Goal: Task Accomplishment & Management: Complete application form

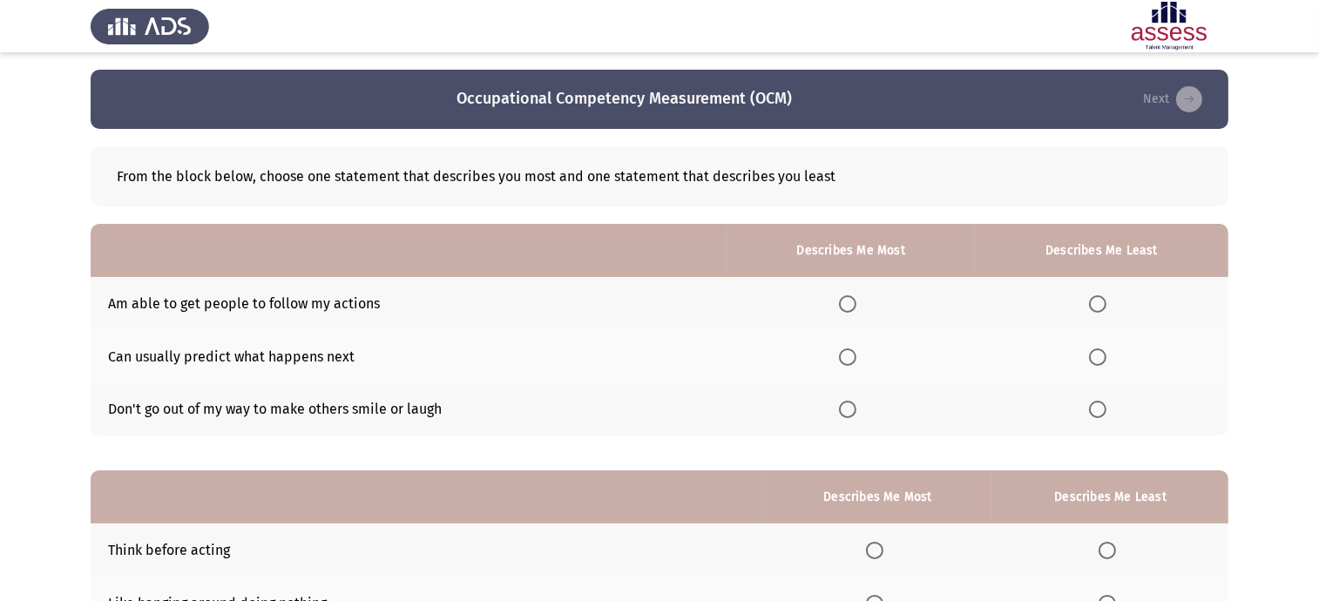
click at [855, 298] on span "Select an option" at bounding box center [847, 303] width 17 height 17
click at [855, 298] on input "Select an option" at bounding box center [847, 303] width 17 height 17
click at [1102, 357] on span "Select an option" at bounding box center [1097, 357] width 17 height 17
click at [1102, 357] on input "Select an option" at bounding box center [1097, 357] width 17 height 17
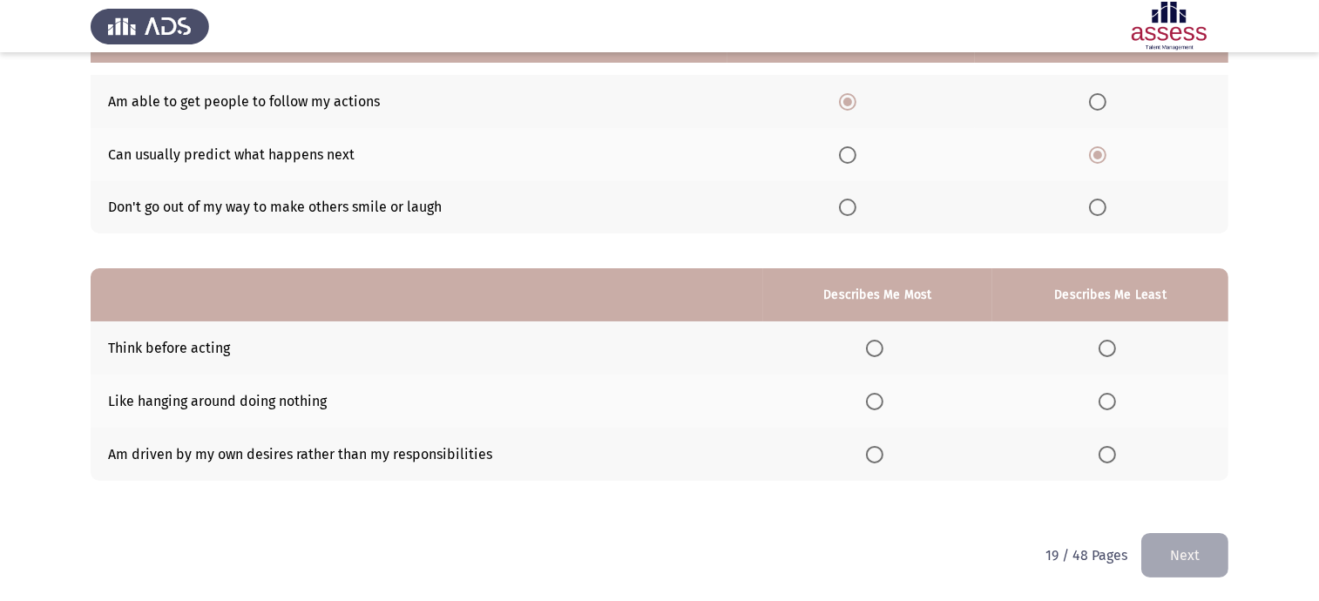
scroll to position [204, 0]
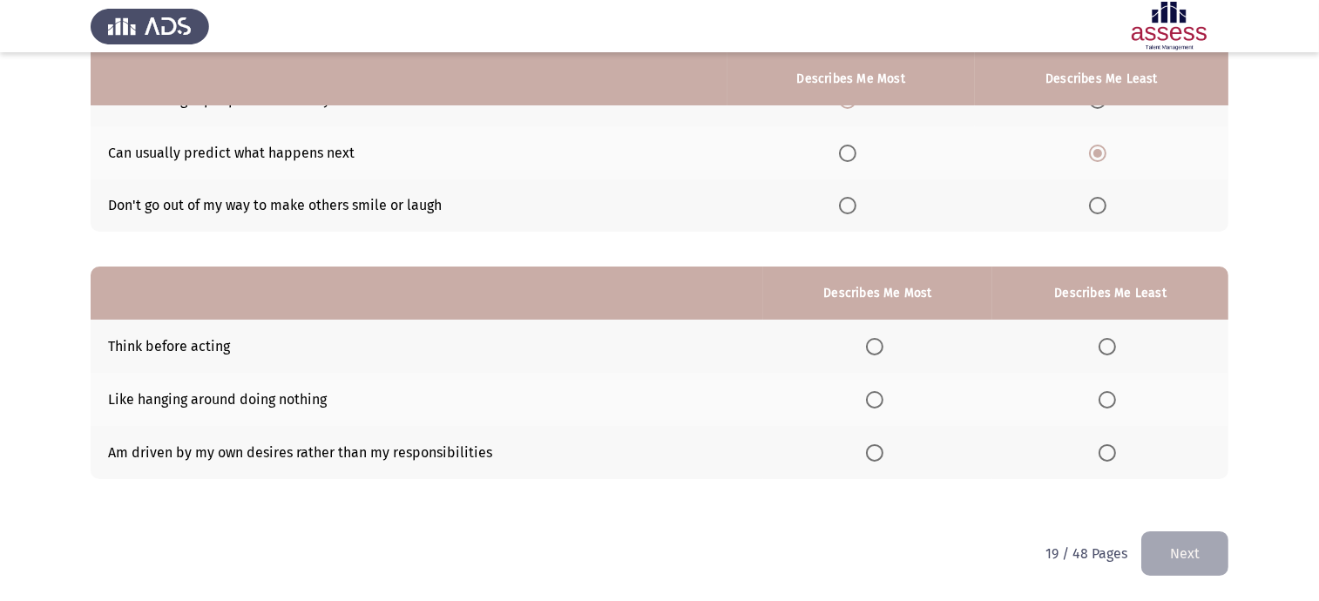
click at [875, 396] on span "Select an option" at bounding box center [874, 399] width 17 height 17
click at [875, 396] on input "Select an option" at bounding box center [874, 399] width 17 height 17
click at [876, 345] on span "Select an option" at bounding box center [874, 346] width 17 height 17
click at [876, 345] on input "Select an option" at bounding box center [874, 346] width 17 height 17
click at [1109, 407] on span "Select an option" at bounding box center [1107, 399] width 17 height 17
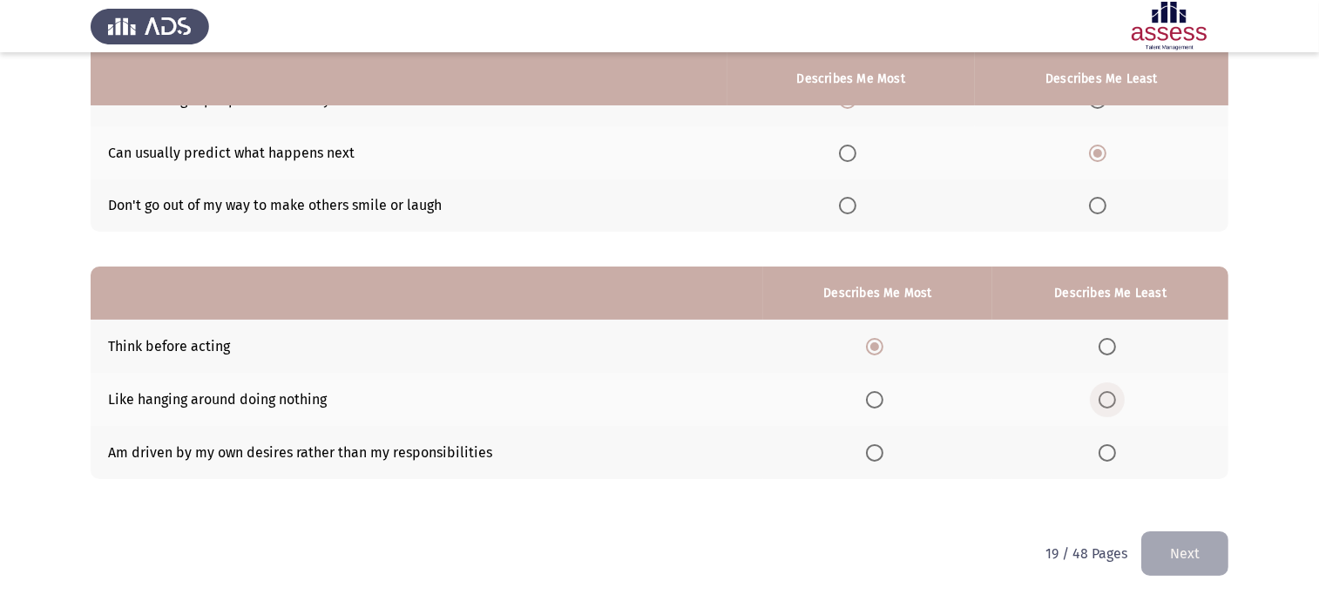
click at [1109, 407] on input "Select an option" at bounding box center [1107, 399] width 17 height 17
click at [1190, 554] on button "Next" at bounding box center [1185, 554] width 87 height 44
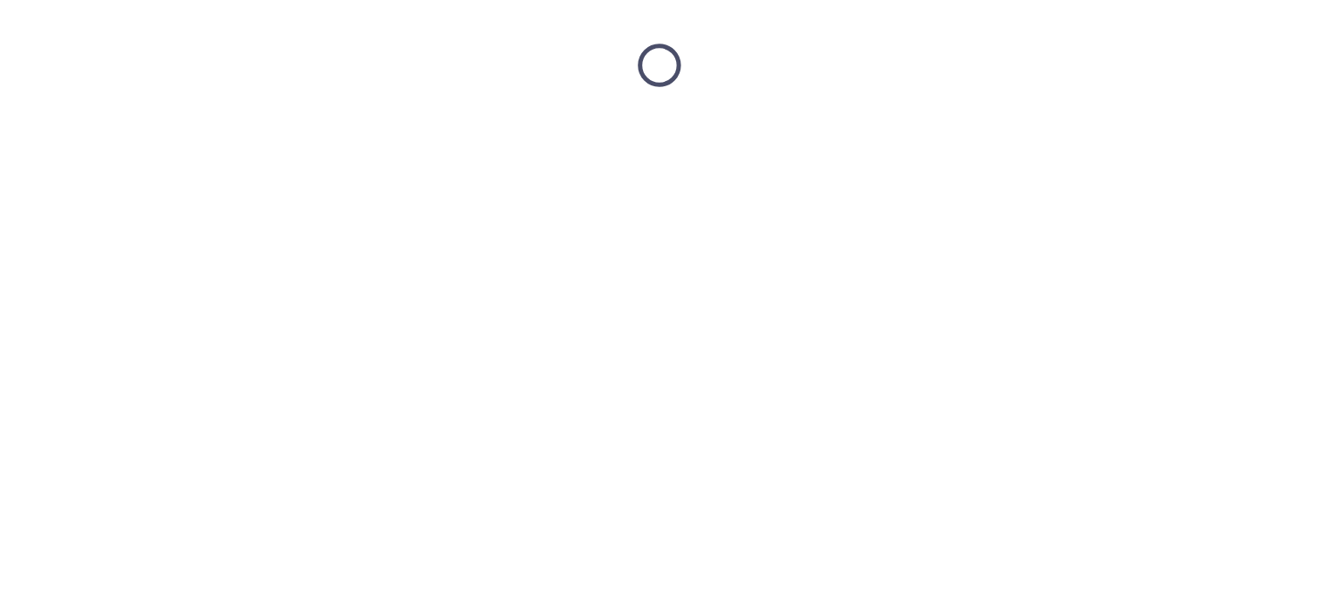
scroll to position [0, 0]
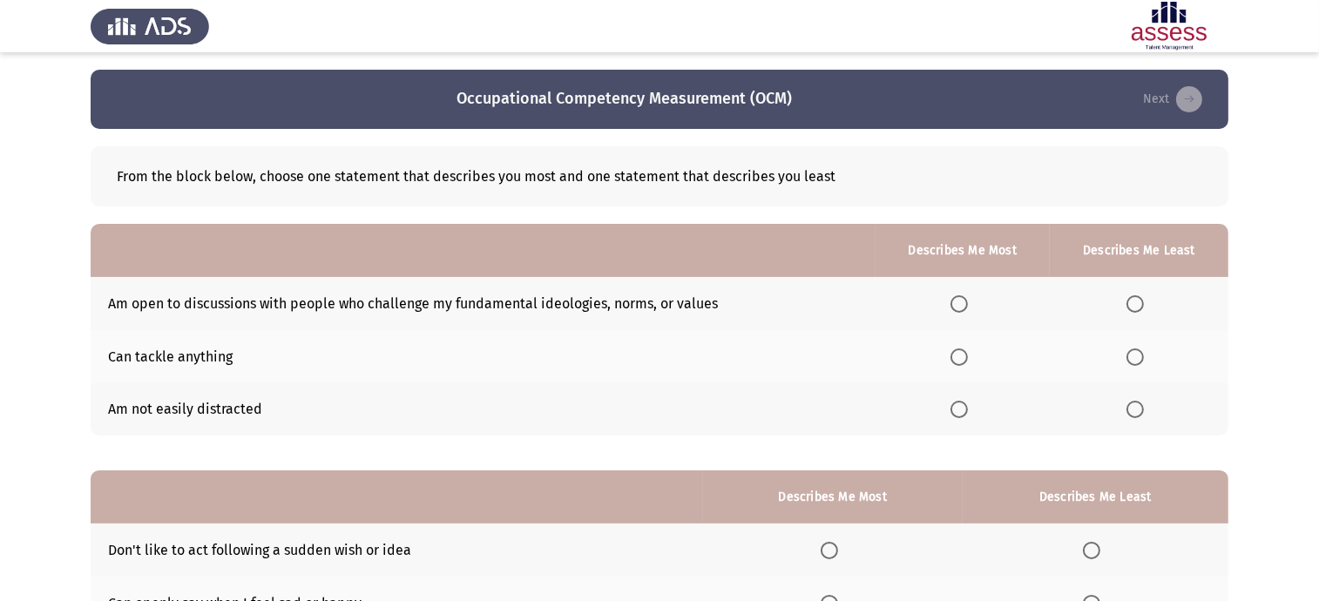
click at [960, 356] on span "Select an option" at bounding box center [959, 357] width 17 height 17
click at [960, 356] on input "Select an option" at bounding box center [959, 357] width 17 height 17
click at [1137, 310] on span "Select an option" at bounding box center [1135, 303] width 17 height 17
click at [1137, 310] on input "Select an option" at bounding box center [1135, 303] width 17 height 17
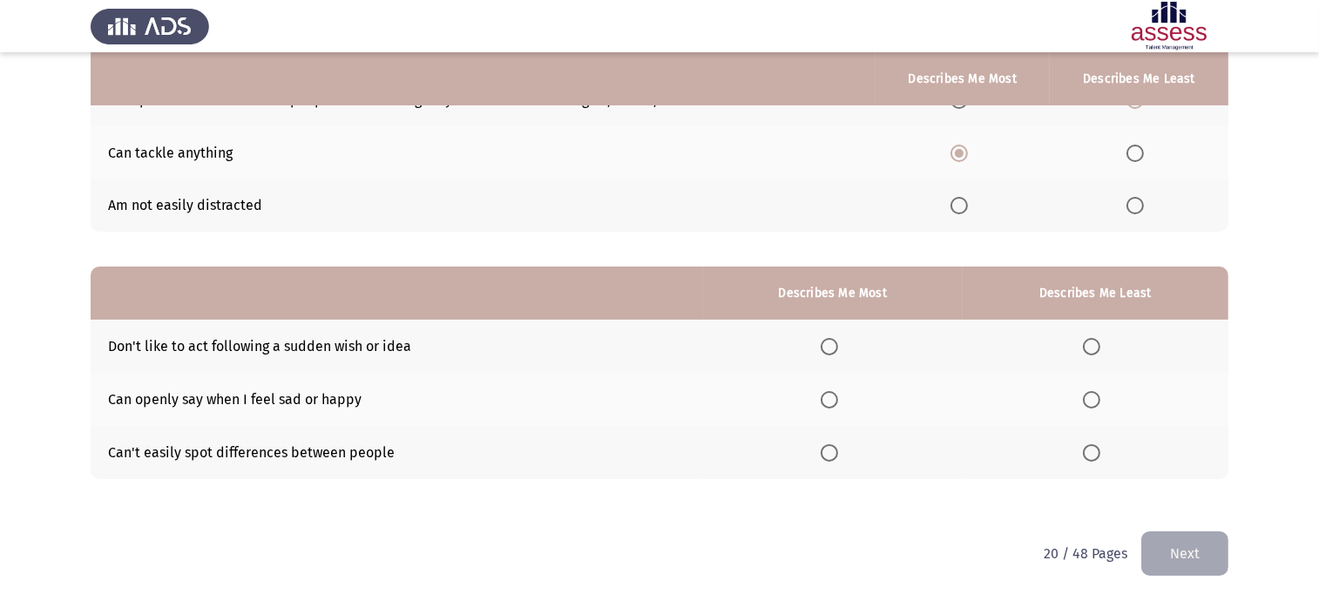
click at [838, 343] on span "Select an option" at bounding box center [829, 346] width 17 height 17
click at [838, 343] on input "Select an option" at bounding box center [829, 346] width 17 height 17
click at [1095, 397] on span "Select an option" at bounding box center [1091, 399] width 17 height 17
click at [1095, 397] on input "Select an option" at bounding box center [1091, 399] width 17 height 17
click at [1191, 571] on button "Next" at bounding box center [1185, 554] width 87 height 44
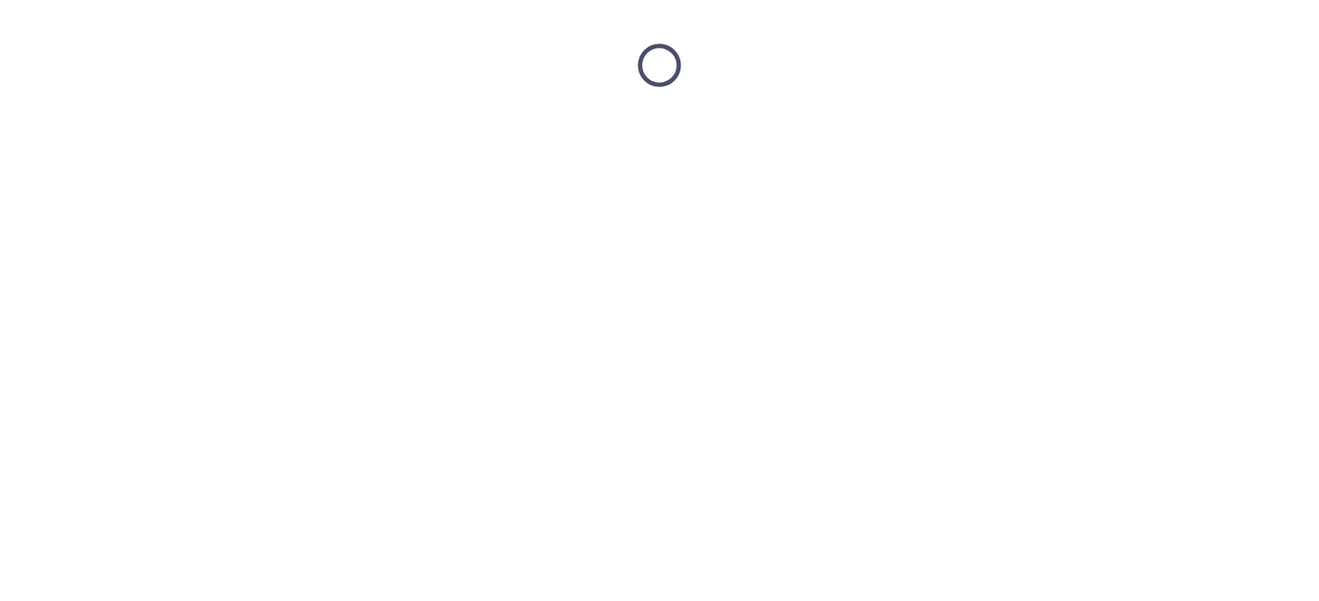
scroll to position [0, 0]
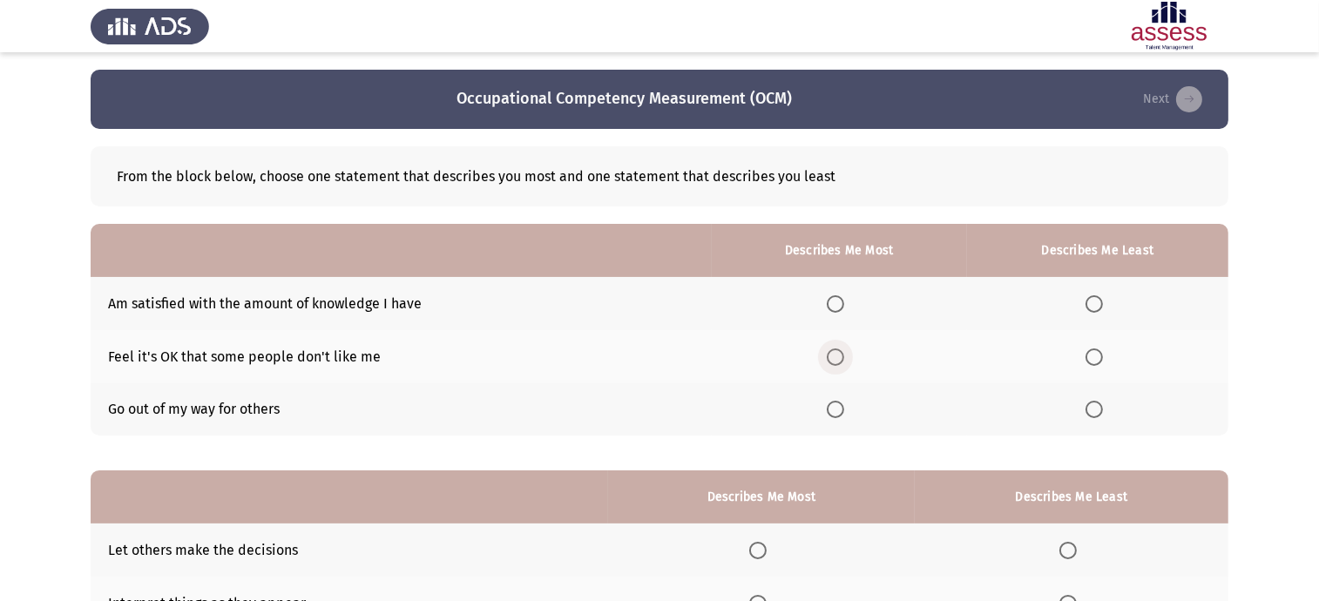
click at [842, 353] on span "Select an option" at bounding box center [835, 357] width 17 height 17
click at [842, 353] on input "Select an option" at bounding box center [835, 357] width 17 height 17
click at [1092, 413] on span "Select an option" at bounding box center [1094, 409] width 17 height 17
click at [1092, 413] on input "Select an option" at bounding box center [1094, 409] width 17 height 17
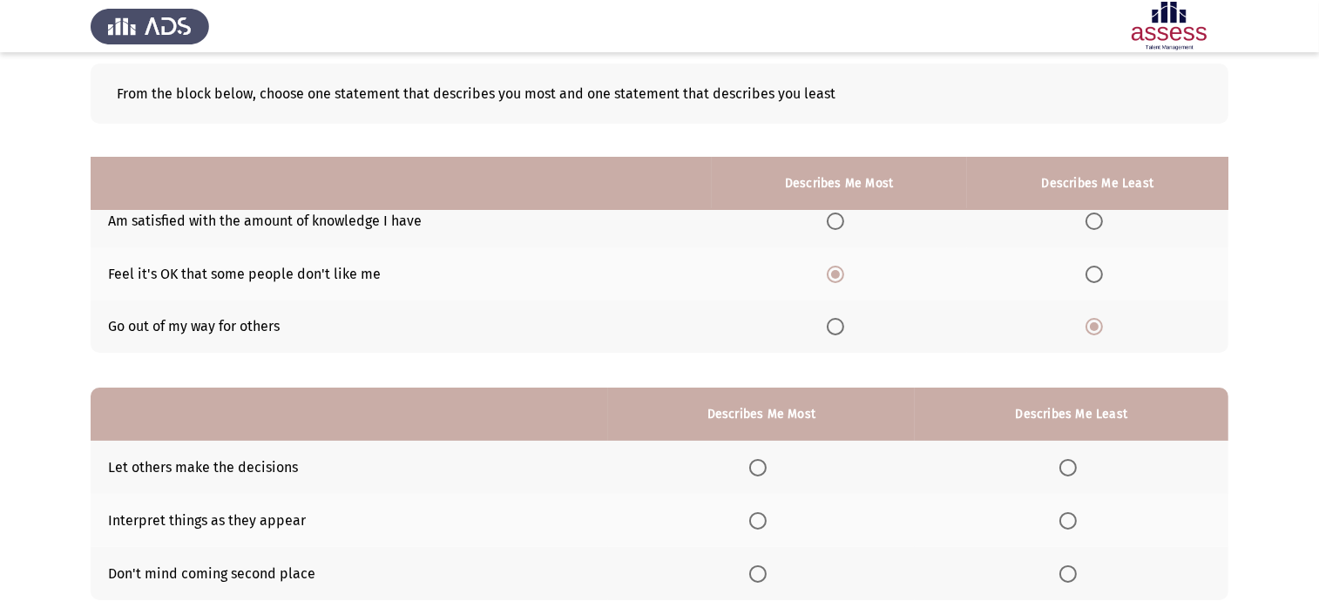
scroll to position [204, 0]
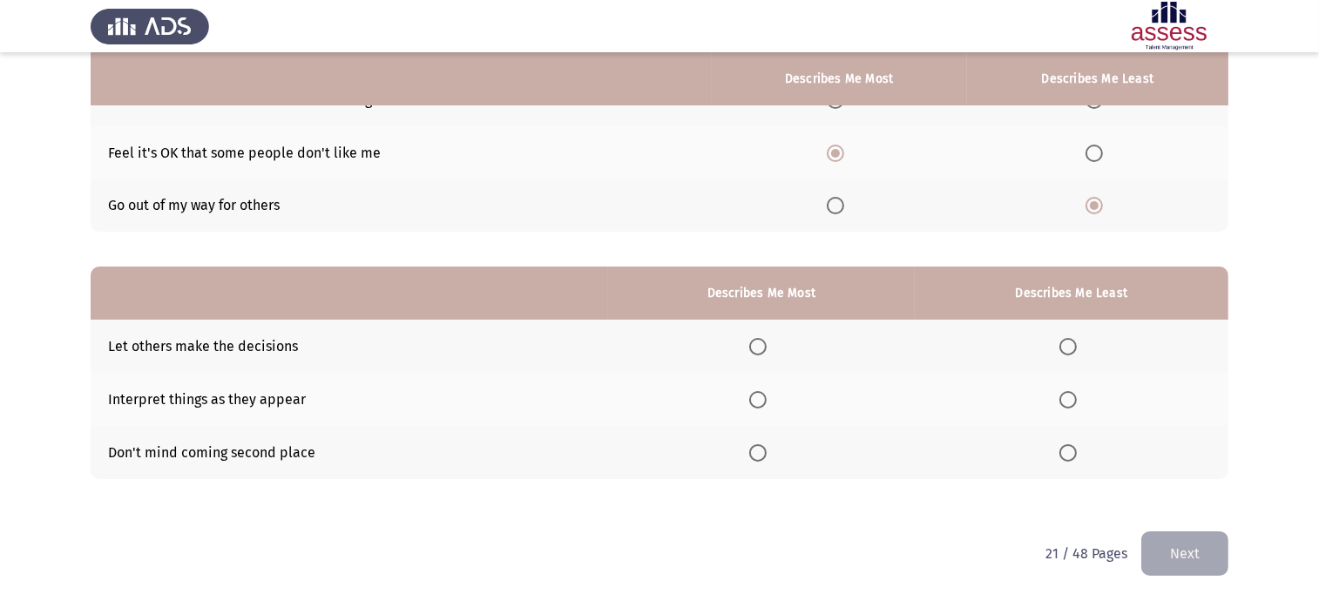
click at [765, 342] on span "Select an option" at bounding box center [757, 346] width 17 height 17
click at [765, 342] on input "Select an option" at bounding box center [757, 346] width 17 height 17
click at [1071, 454] on span "Select an option" at bounding box center [1068, 452] width 17 height 17
click at [1071, 454] on input "Select an option" at bounding box center [1068, 452] width 17 height 17
click at [1180, 560] on button "Next" at bounding box center [1185, 554] width 87 height 44
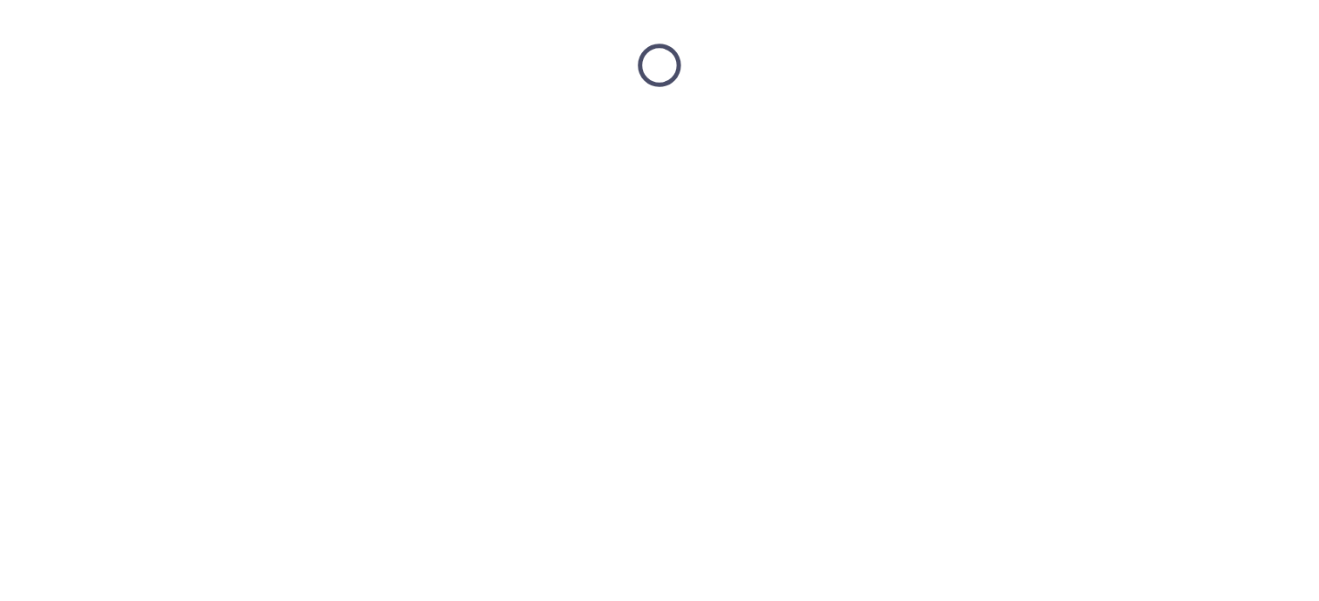
scroll to position [0, 0]
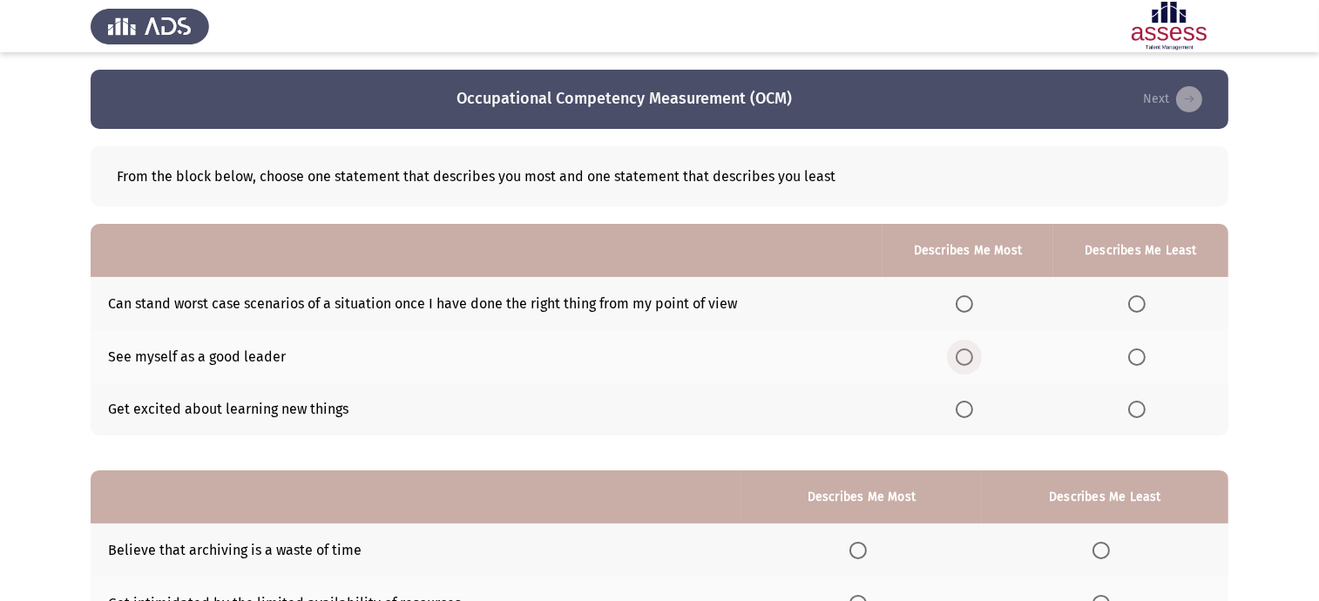
click at [973, 355] on span "Select an option" at bounding box center [964, 357] width 17 height 17
click at [973, 355] on input "Select an option" at bounding box center [964, 357] width 17 height 17
click at [1134, 405] on span "Select an option" at bounding box center [1137, 409] width 17 height 17
click at [1134, 405] on input "Select an option" at bounding box center [1137, 409] width 17 height 17
click at [868, 552] on label "Select an option" at bounding box center [862, 550] width 24 height 17
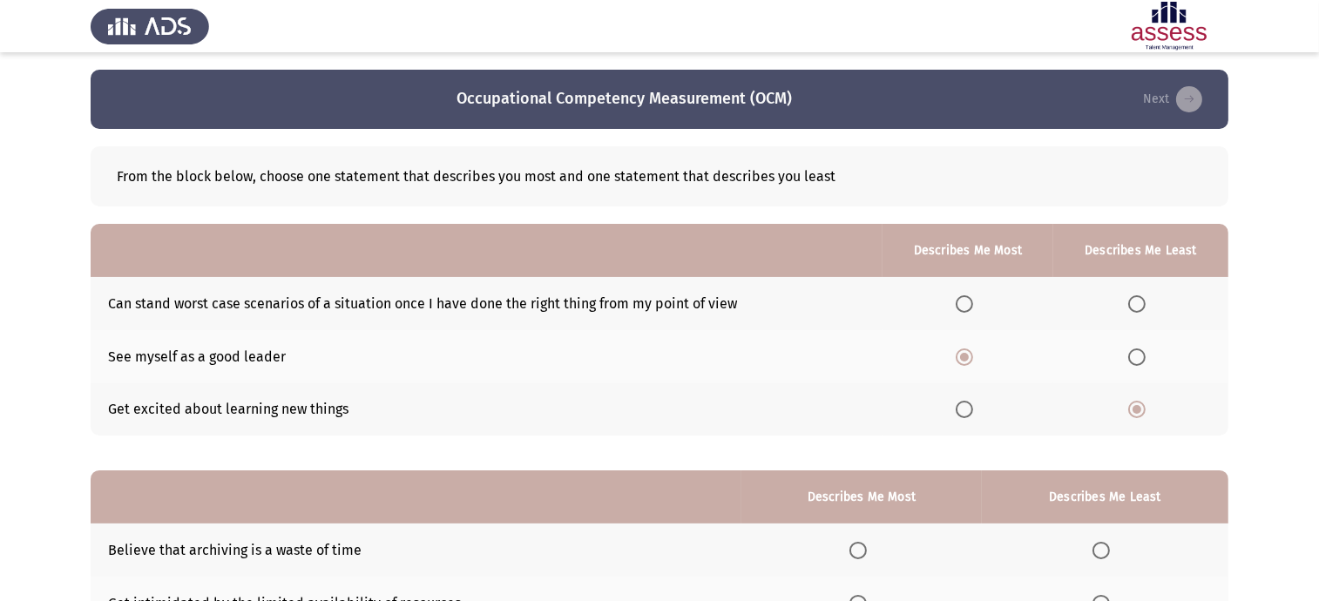
click at [867, 552] on input "Select an option" at bounding box center [858, 550] width 17 height 17
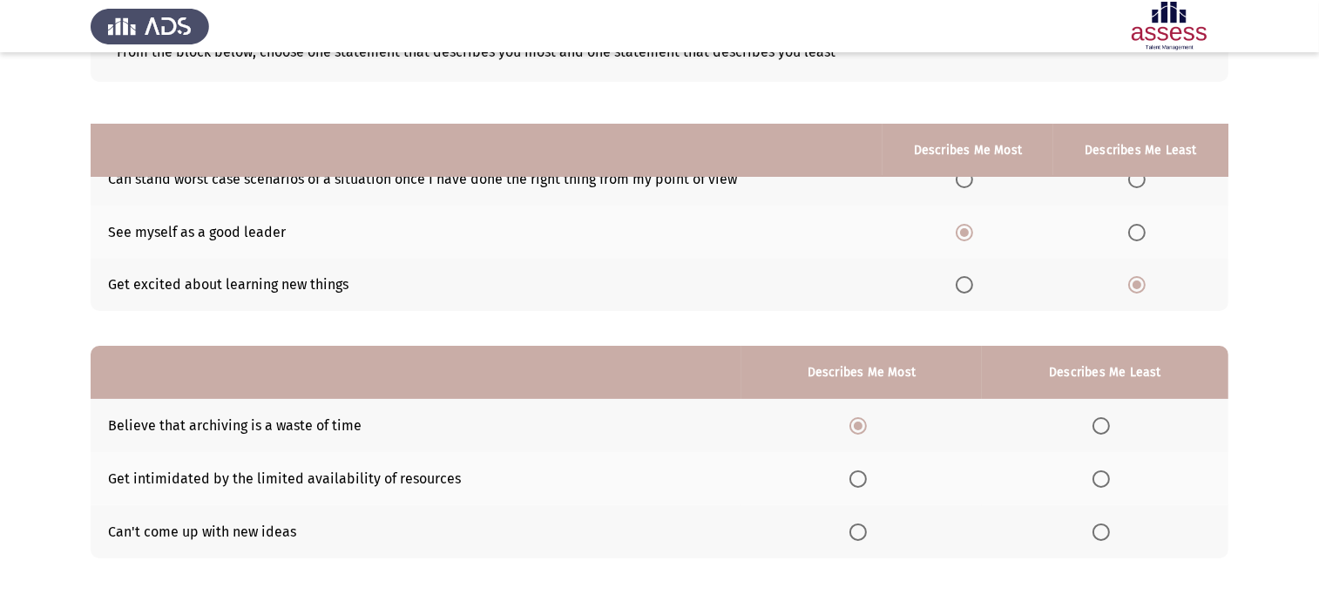
scroll to position [204, 0]
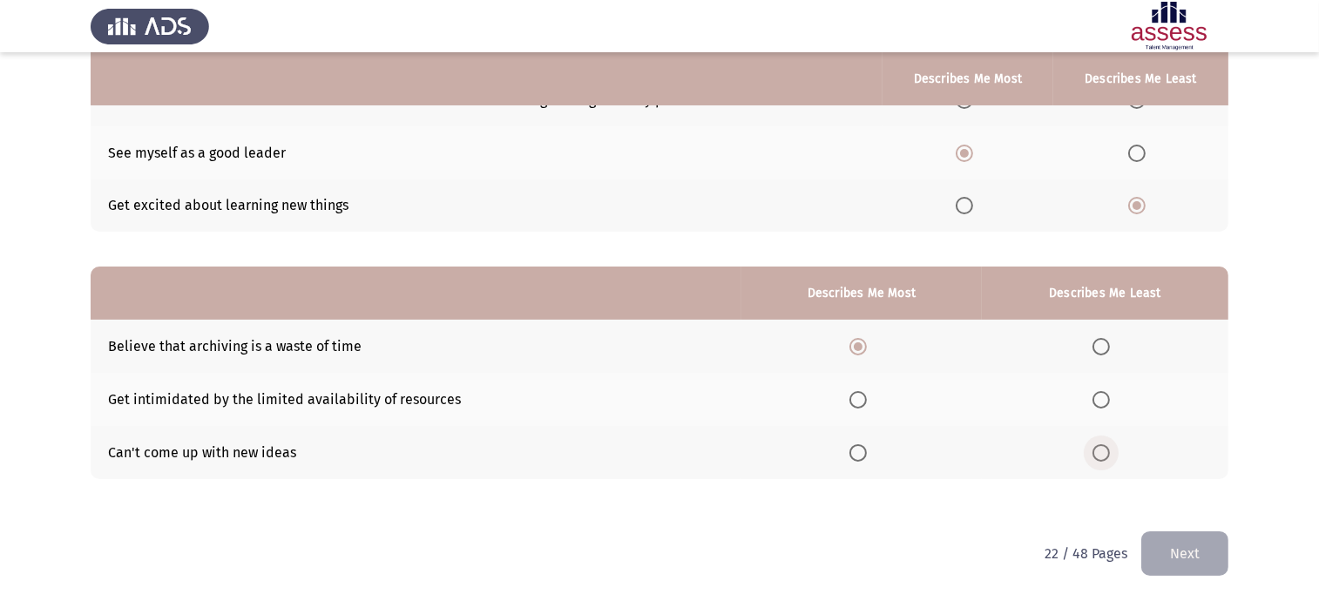
click at [1103, 458] on span "Select an option" at bounding box center [1101, 452] width 17 height 17
click at [1103, 458] on input "Select an option" at bounding box center [1101, 452] width 17 height 17
click at [1204, 547] on button "Next" at bounding box center [1185, 554] width 87 height 44
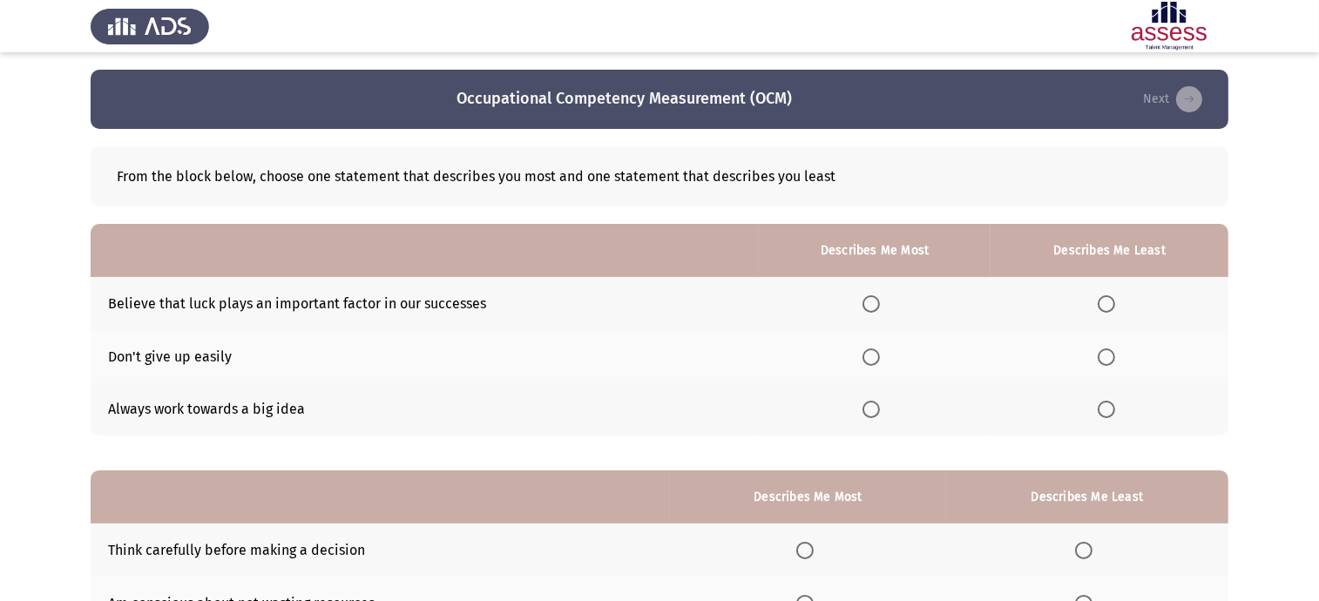
click at [874, 346] on th at bounding box center [875, 356] width 232 height 53
click at [866, 361] on span "Select an option" at bounding box center [871, 357] width 17 height 17
click at [866, 361] on input "Select an option" at bounding box center [871, 357] width 17 height 17
click at [1100, 315] on th at bounding box center [1110, 303] width 238 height 53
click at [1106, 312] on span "Select an option" at bounding box center [1106, 303] width 17 height 17
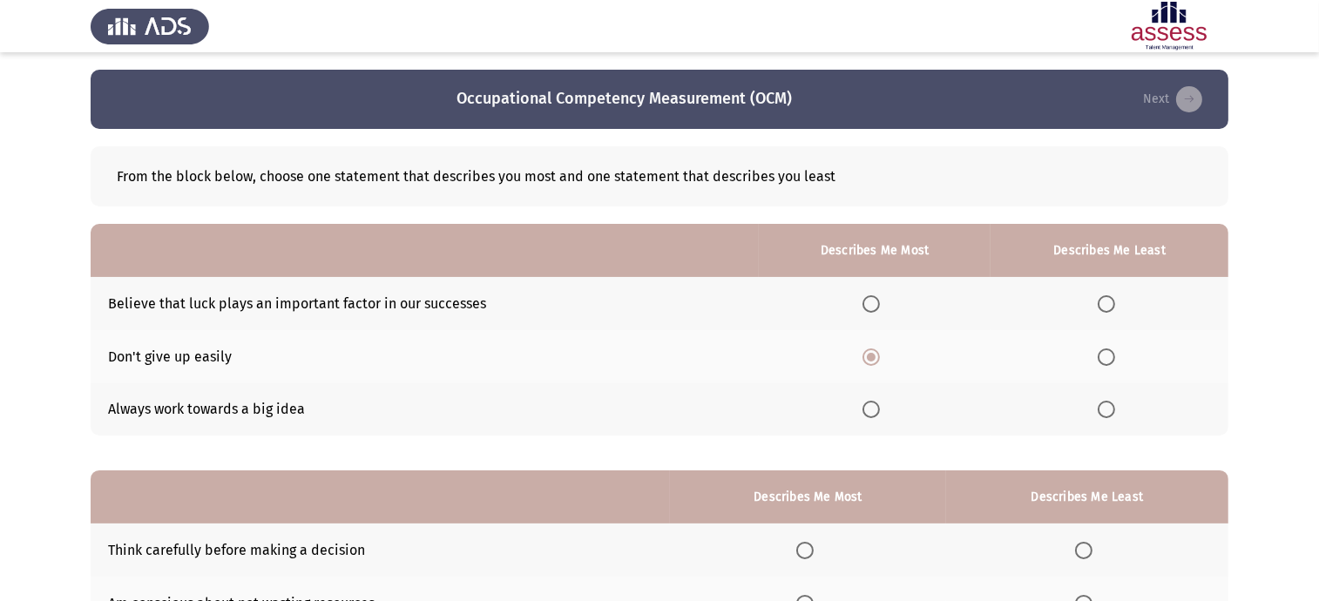
click at [1106, 312] on input "Select an option" at bounding box center [1106, 303] width 17 height 17
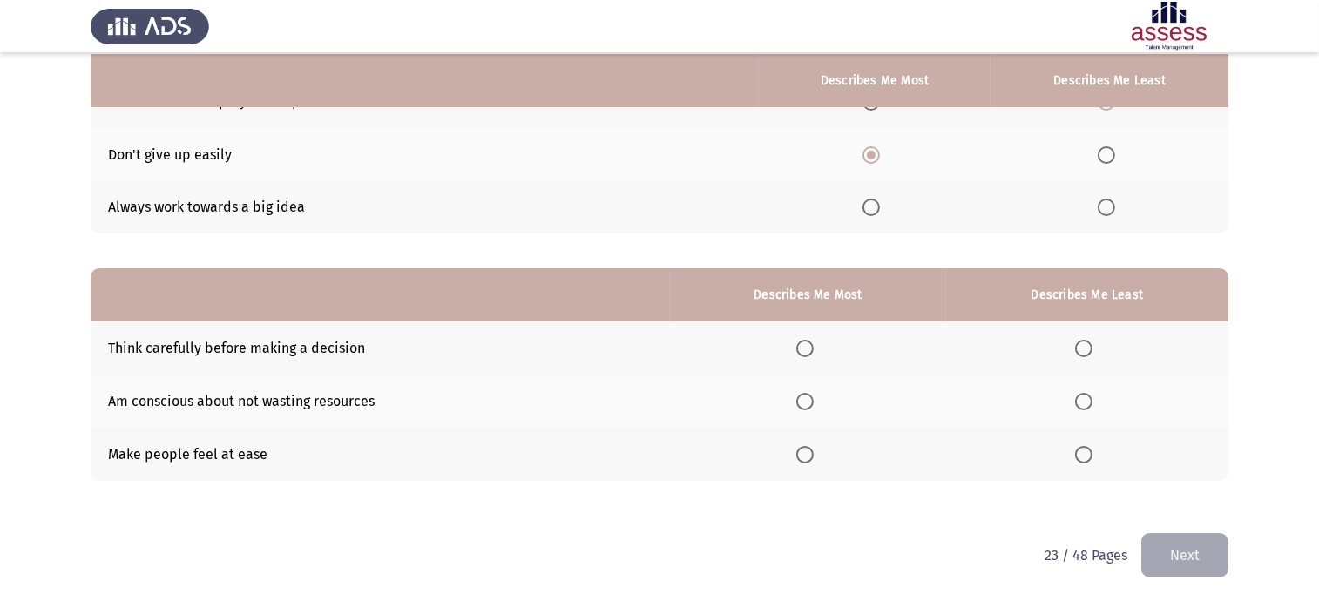
scroll to position [204, 0]
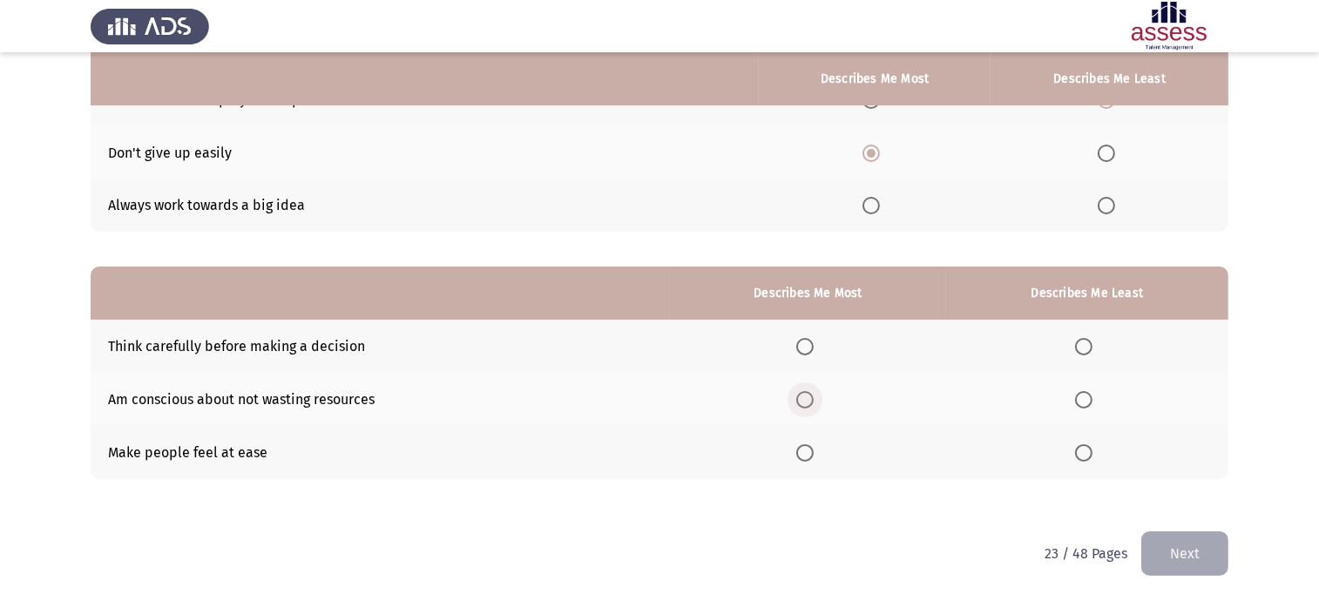
click at [814, 397] on span "Select an option" at bounding box center [805, 399] width 17 height 17
click at [814, 397] on input "Select an option" at bounding box center [805, 399] width 17 height 17
click at [1076, 346] on th at bounding box center [1087, 346] width 282 height 53
click at [1095, 446] on label "Select an option" at bounding box center [1087, 452] width 24 height 17
click at [1093, 446] on input "Select an option" at bounding box center [1083, 452] width 17 height 17
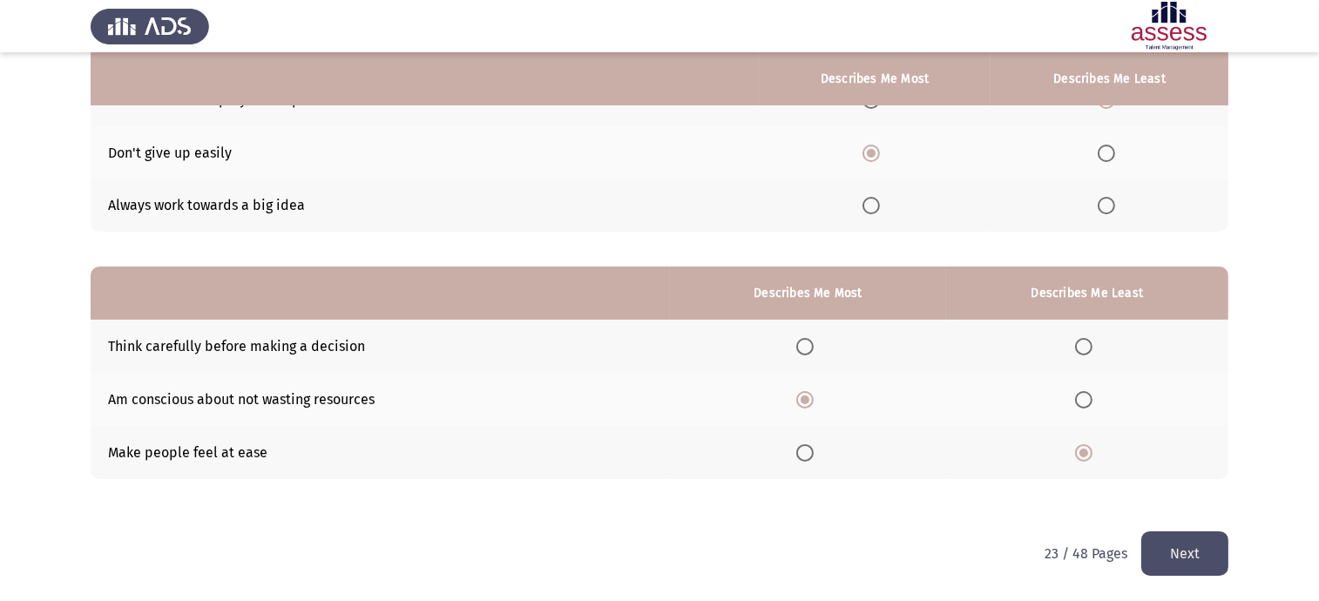
click at [1200, 573] on button "Next" at bounding box center [1185, 554] width 87 height 44
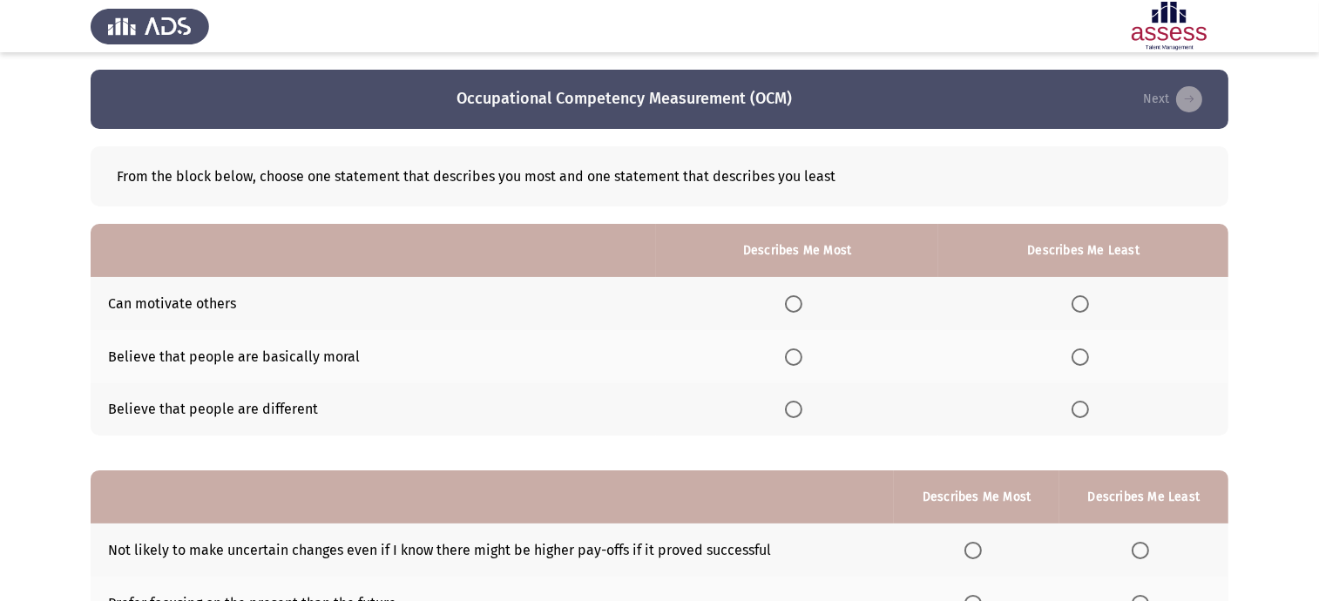
click at [788, 350] on span "Select an option" at bounding box center [793, 357] width 17 height 17
click at [788, 350] on input "Select an option" at bounding box center [793, 357] width 17 height 17
click at [1085, 407] on span "Select an option" at bounding box center [1080, 409] width 17 height 17
click at [1085, 407] on input "Select an option" at bounding box center [1080, 409] width 17 height 17
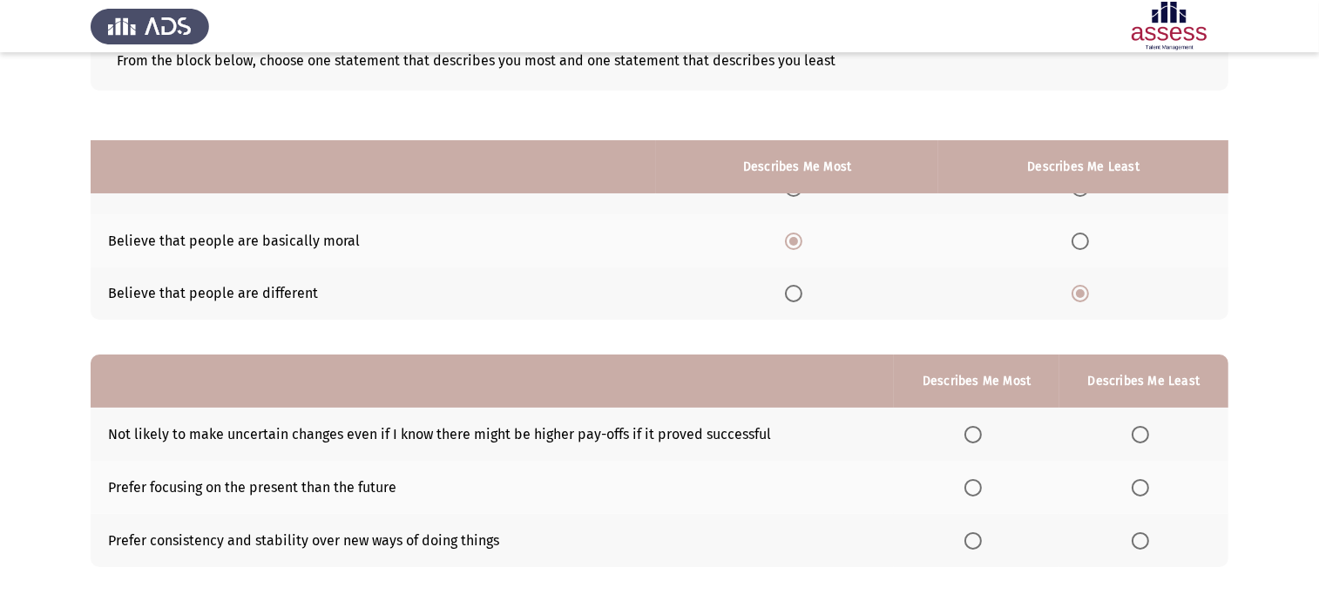
scroll to position [204, 0]
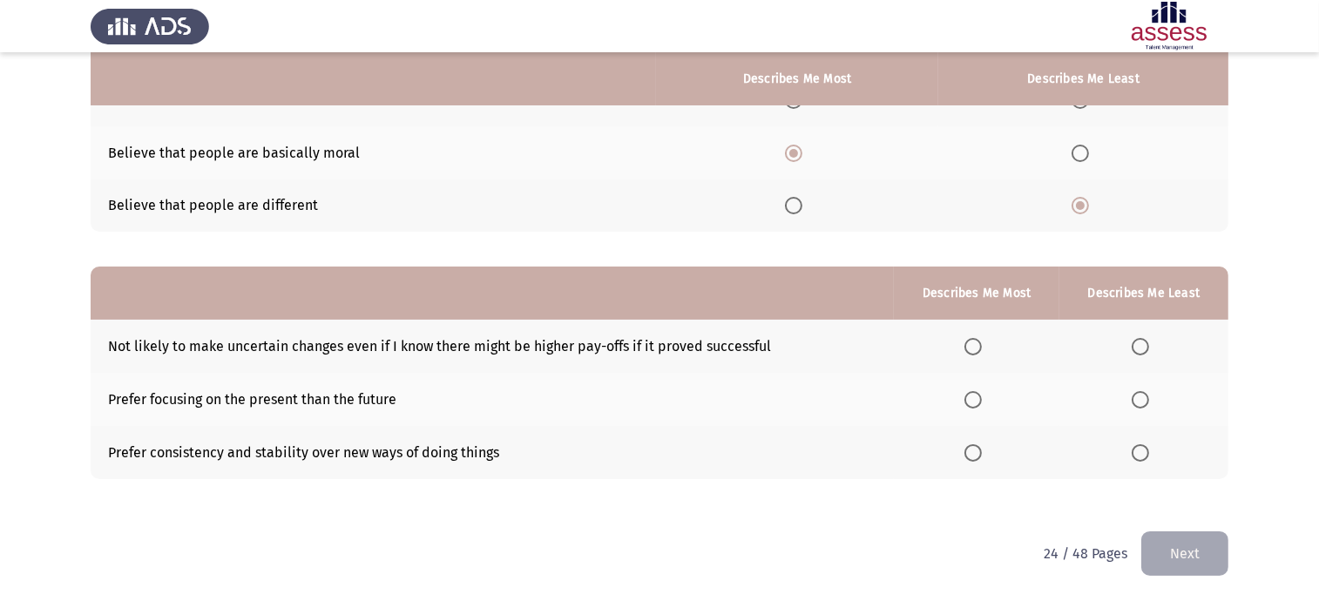
click at [978, 355] on span "Select an option" at bounding box center [973, 346] width 17 height 17
click at [978, 355] on input "Select an option" at bounding box center [973, 346] width 17 height 17
click at [1131, 453] on th at bounding box center [1144, 452] width 169 height 53
click at [1137, 453] on span "Select an option" at bounding box center [1140, 452] width 17 height 17
click at [1137, 453] on input "Select an option" at bounding box center [1140, 452] width 17 height 17
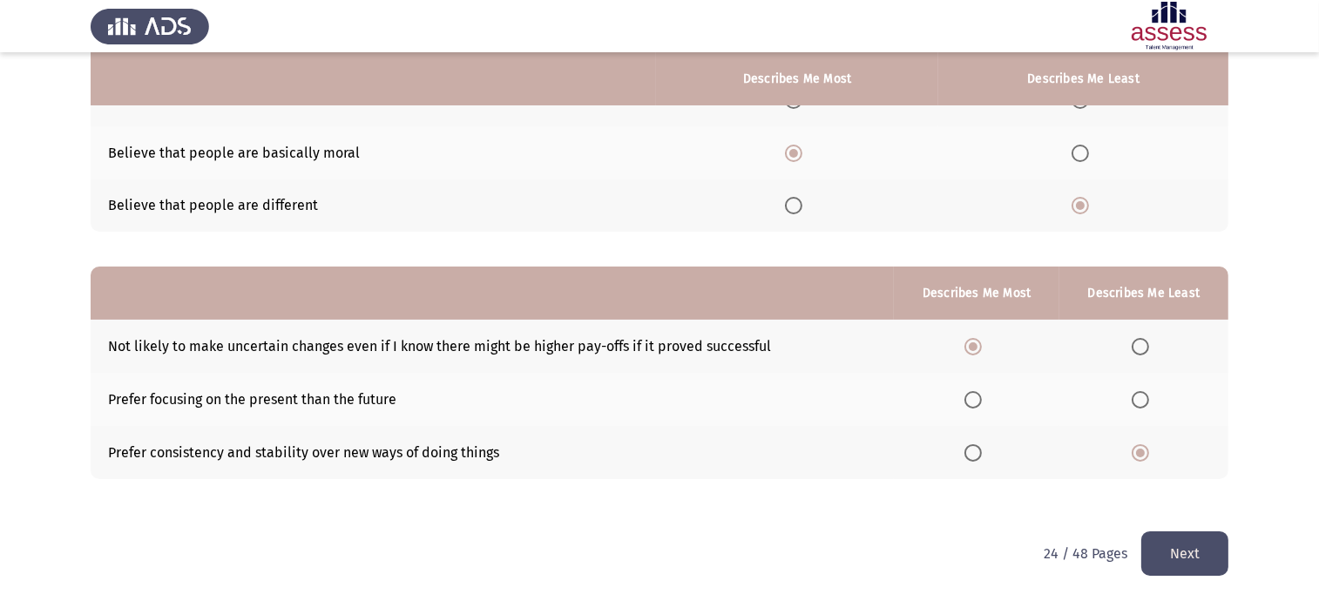
click at [1200, 541] on button "Next" at bounding box center [1185, 554] width 87 height 44
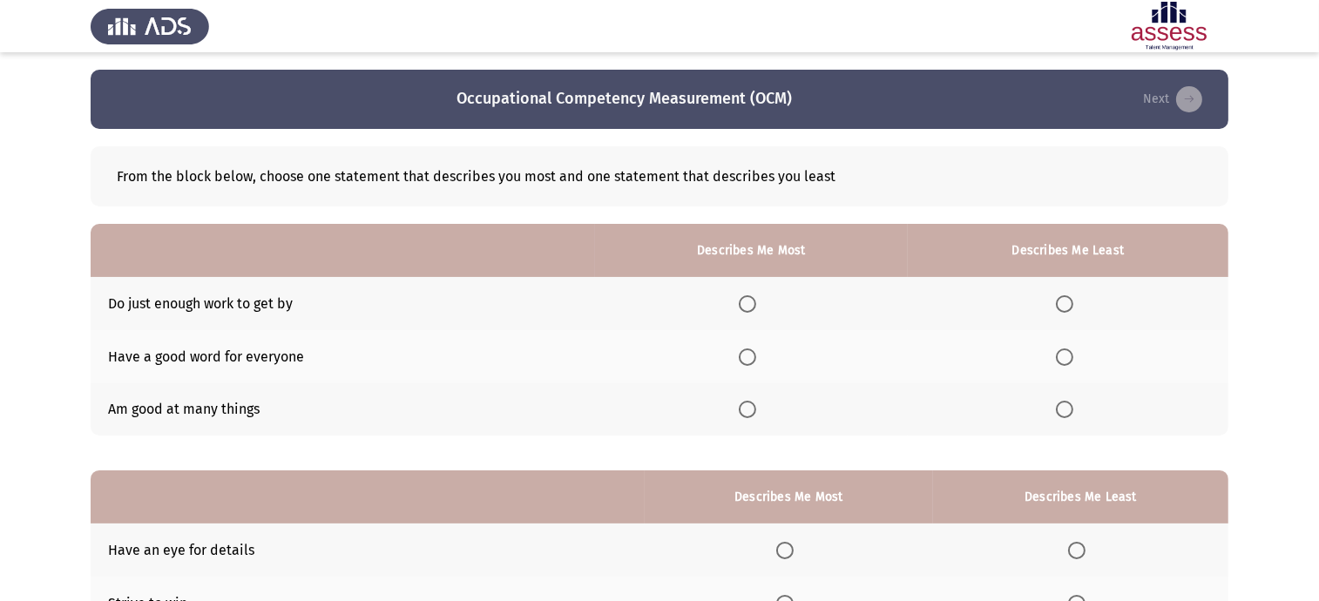
click at [763, 362] on label "Select an option" at bounding box center [751, 357] width 24 height 17
click at [756, 362] on input "Select an option" at bounding box center [747, 357] width 17 height 17
click at [1069, 302] on span "Select an option" at bounding box center [1064, 303] width 17 height 17
click at [1069, 302] on input "Select an option" at bounding box center [1064, 303] width 17 height 17
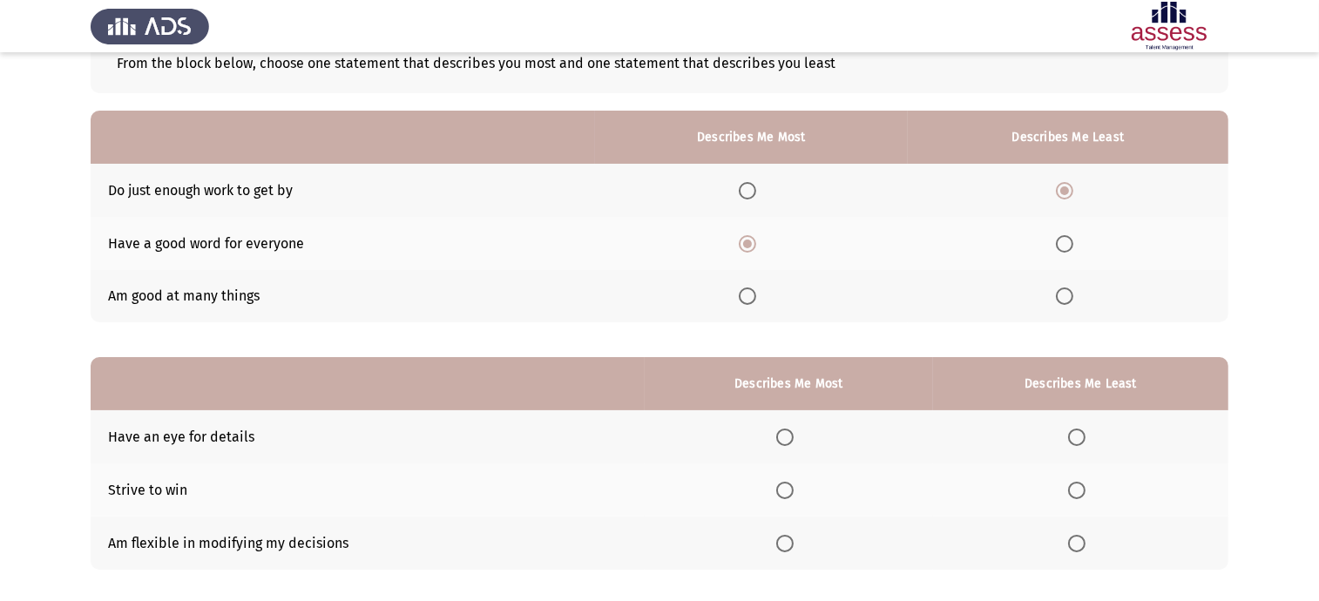
scroll to position [204, 0]
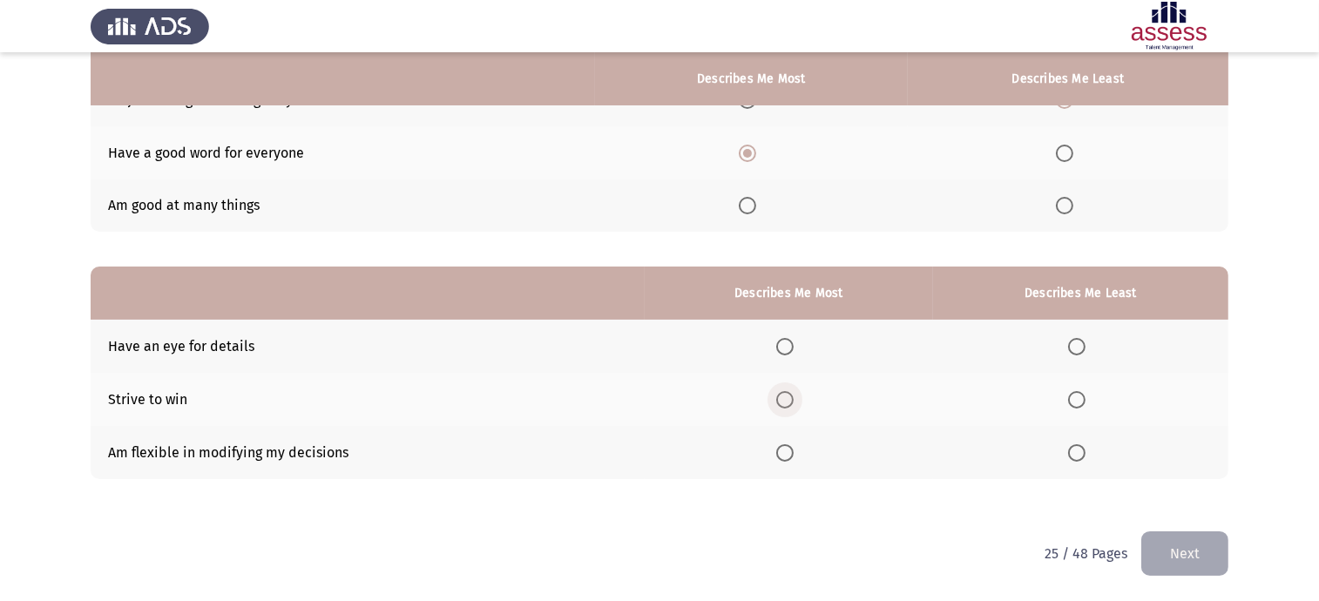
click at [794, 397] on span "Select an option" at bounding box center [785, 399] width 17 height 17
click at [794, 397] on input "Select an option" at bounding box center [785, 399] width 17 height 17
click at [1082, 453] on span "Select an option" at bounding box center [1076, 452] width 17 height 17
click at [1082, 453] on input "Select an option" at bounding box center [1076, 452] width 17 height 17
drag, startPoint x: 1181, startPoint y: 545, endPoint x: 980, endPoint y: 549, distance: 200.5
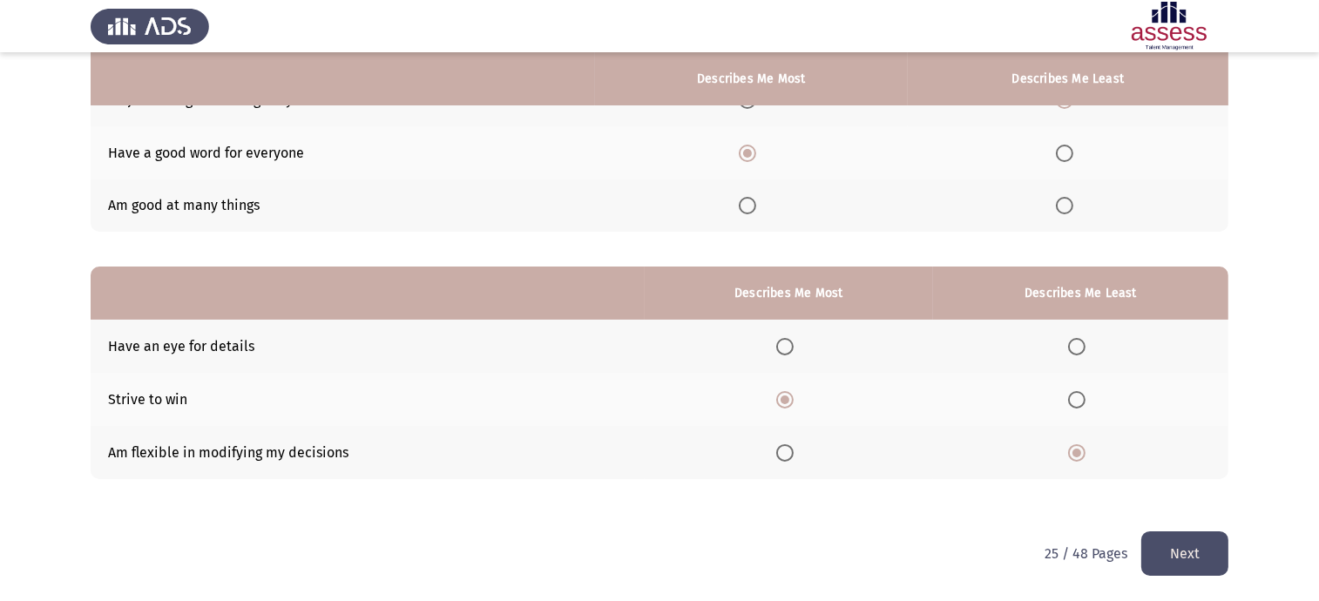
click at [1180, 547] on button "Next" at bounding box center [1185, 554] width 87 height 44
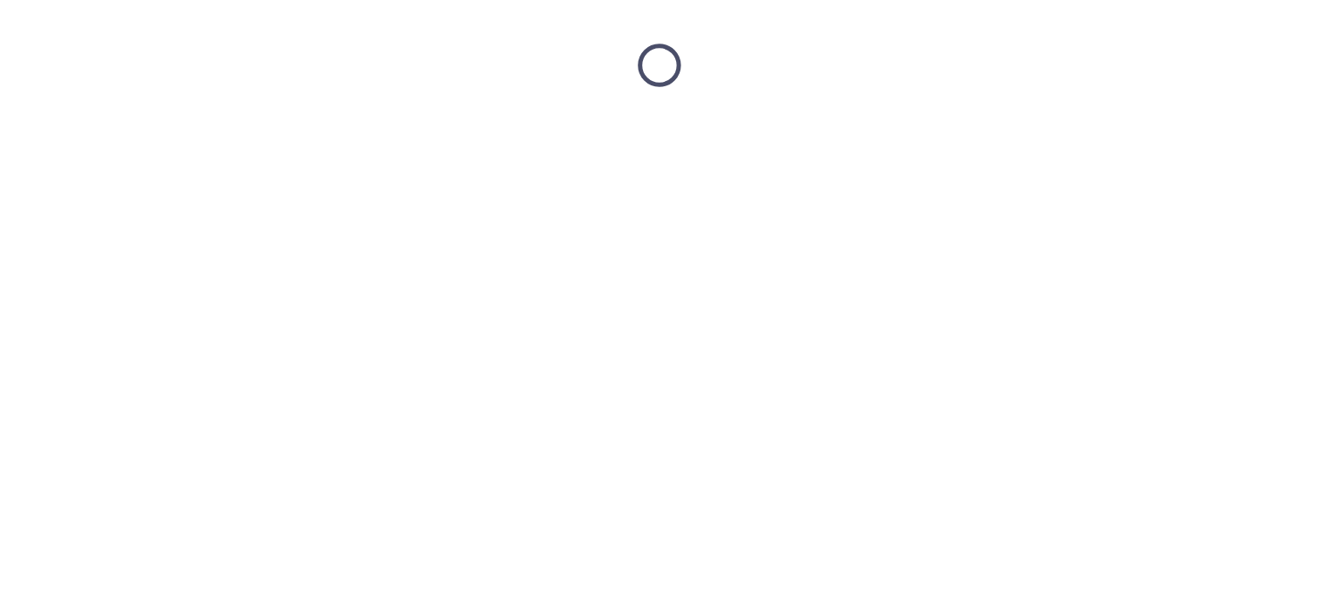
scroll to position [0, 0]
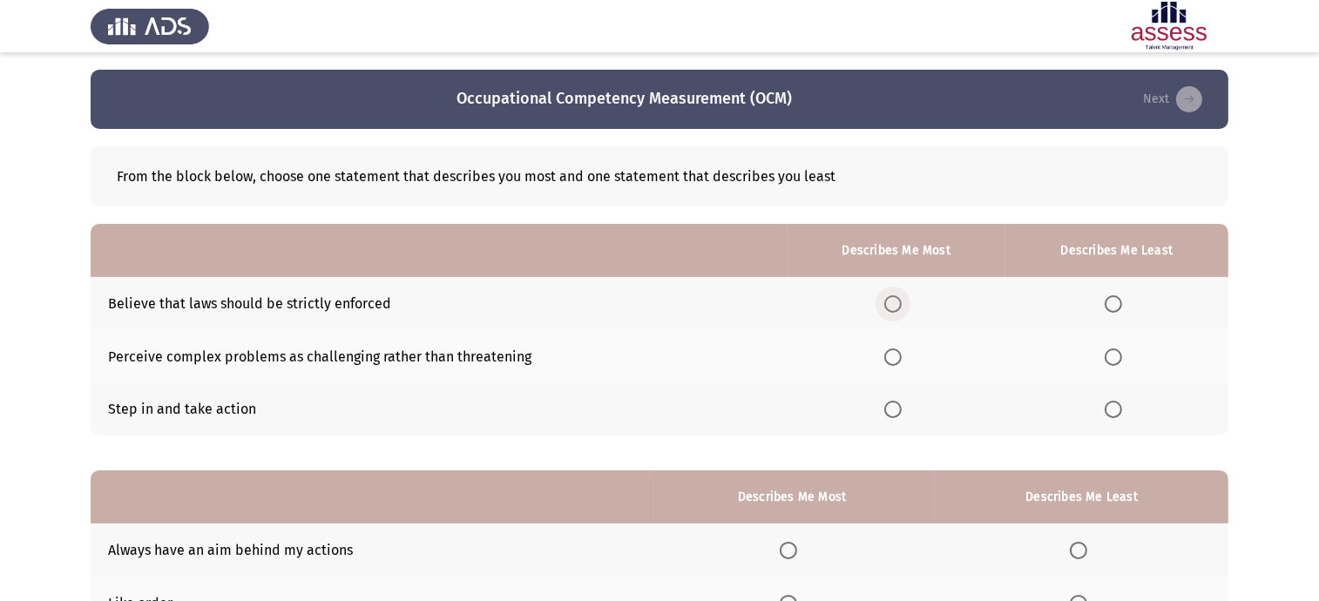
click at [900, 295] on span "Select an option" at bounding box center [893, 303] width 17 height 17
click at [900, 295] on input "Select an option" at bounding box center [893, 303] width 17 height 17
click at [1116, 401] on mat-radio-button "Select an option" at bounding box center [1117, 410] width 24 height 18
click at [1116, 411] on span "Select an option" at bounding box center [1113, 409] width 17 height 17
click at [1116, 411] on input "Select an option" at bounding box center [1113, 409] width 17 height 17
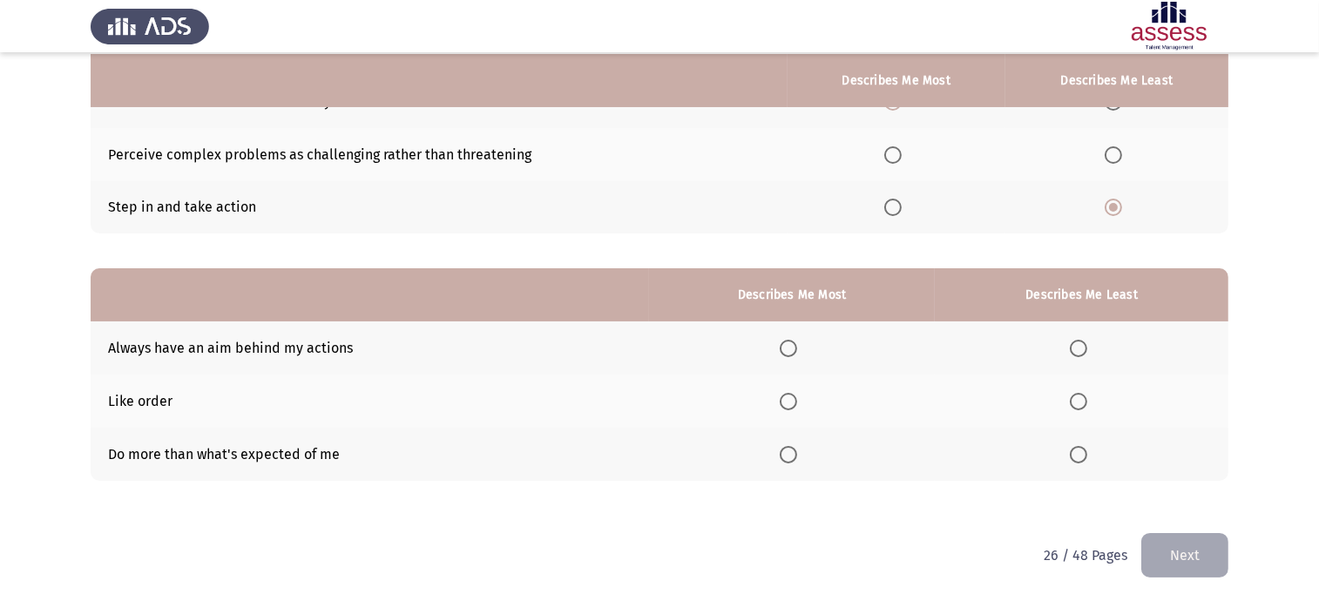
scroll to position [204, 0]
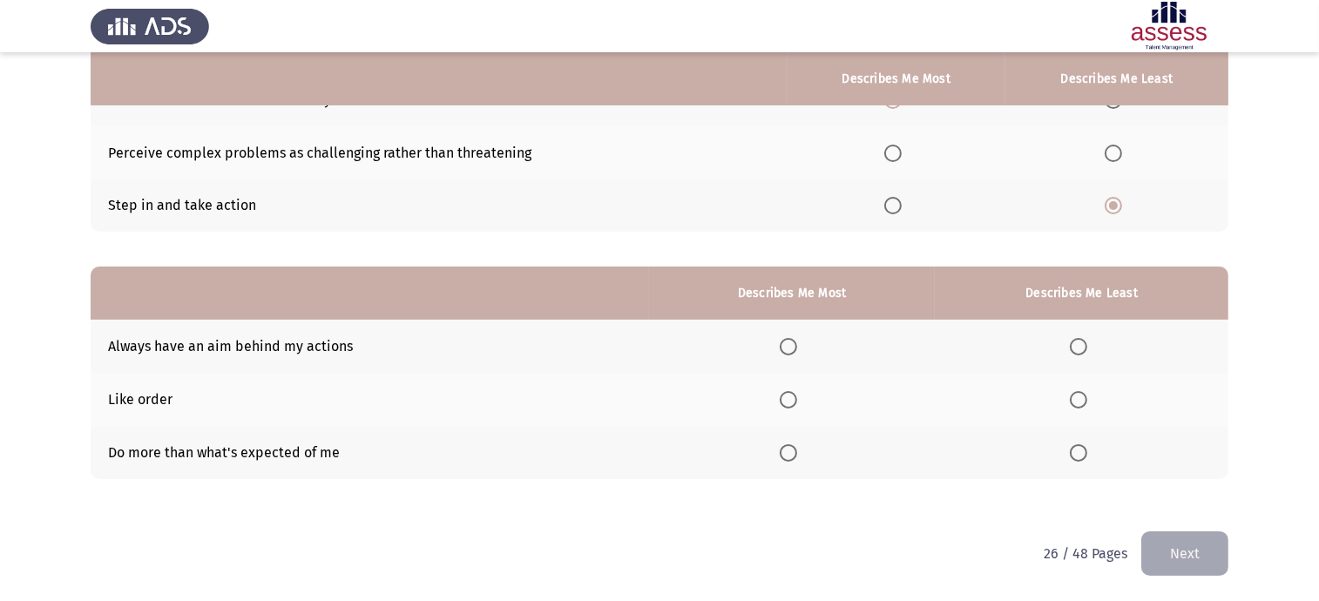
click at [784, 406] on span "Select an option" at bounding box center [788, 399] width 17 height 17
click at [784, 406] on input "Select an option" at bounding box center [788, 399] width 17 height 17
click at [1075, 346] on span "Select an option" at bounding box center [1078, 346] width 17 height 17
click at [1075, 346] on input "Select an option" at bounding box center [1078, 346] width 17 height 17
click at [1211, 573] on button "Next" at bounding box center [1185, 554] width 87 height 44
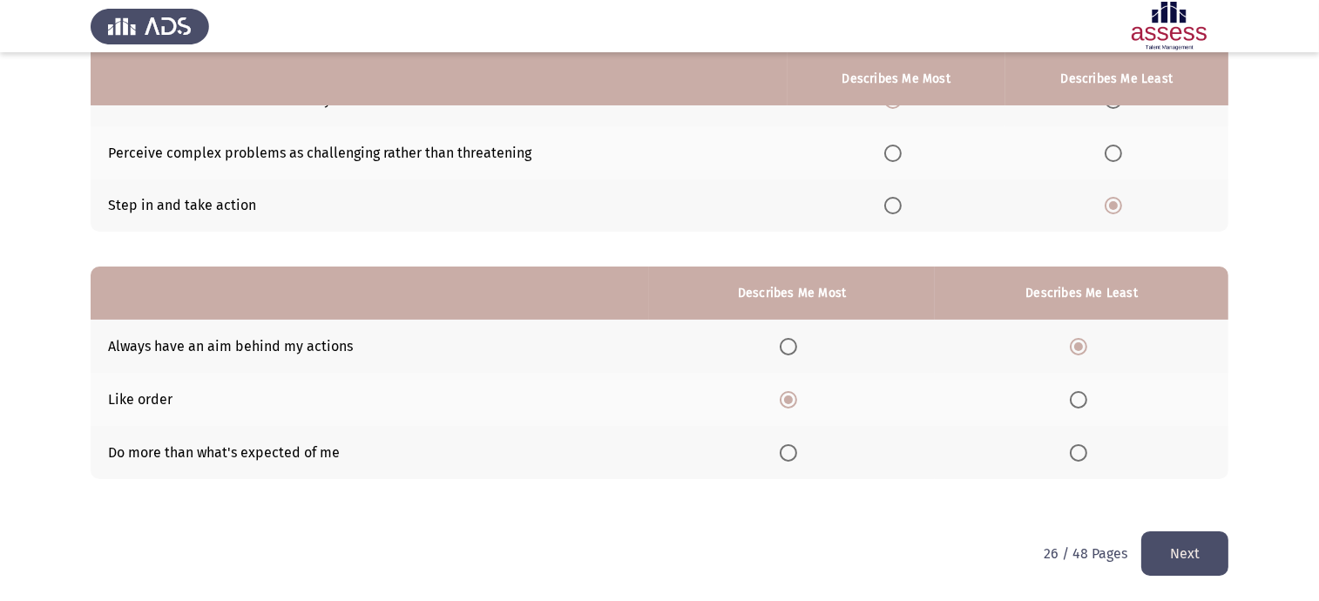
scroll to position [0, 0]
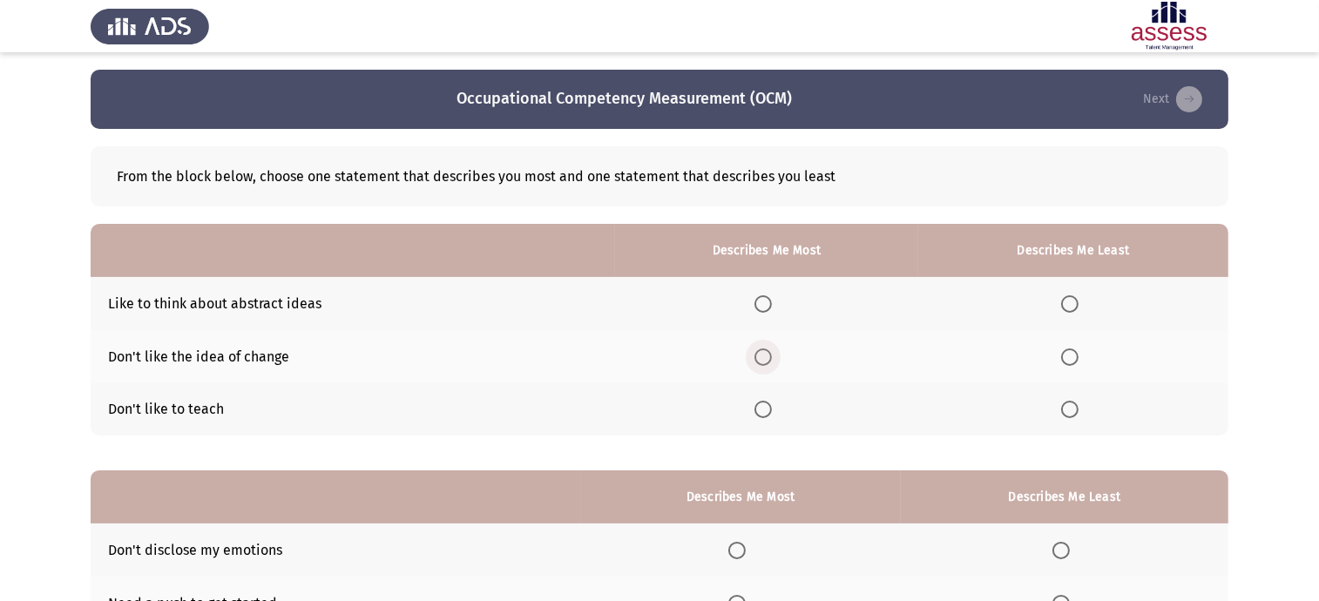
click at [764, 352] on span "Select an option" at bounding box center [763, 357] width 17 height 17
click at [764, 352] on input "Select an option" at bounding box center [763, 357] width 17 height 17
click at [1102, 416] on th at bounding box center [1074, 409] width 310 height 53
click at [1070, 416] on span "Select an option" at bounding box center [1069, 409] width 17 height 17
click at [1070, 416] on input "Select an option" at bounding box center [1069, 409] width 17 height 17
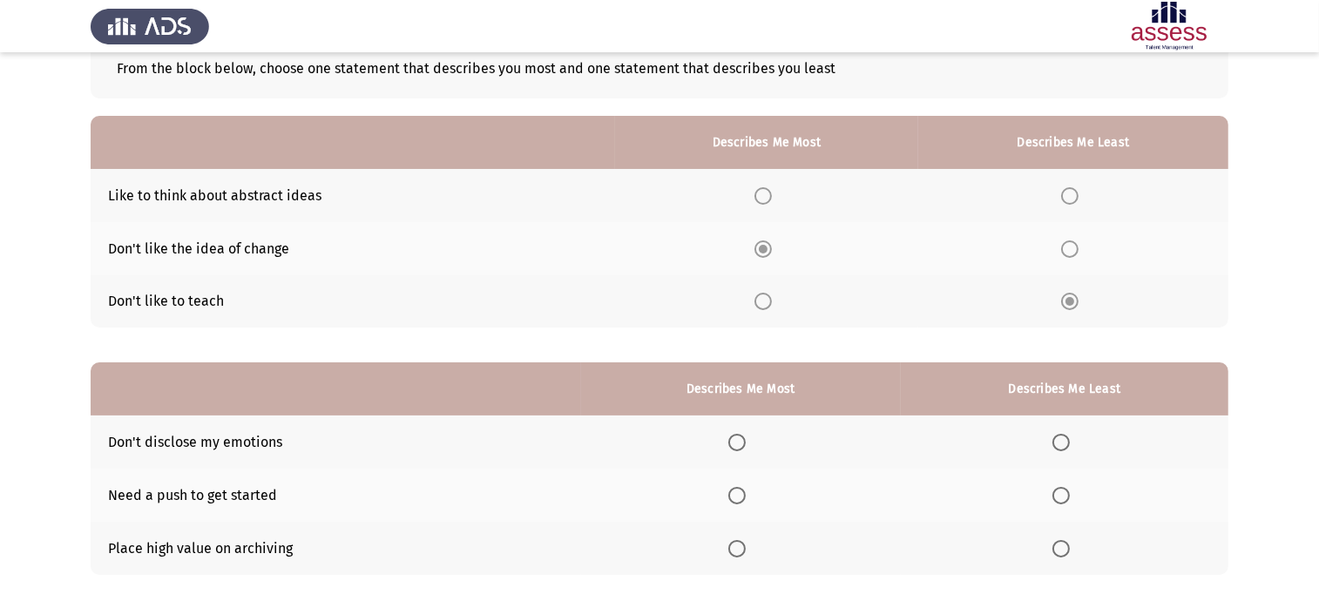
scroll to position [204, 0]
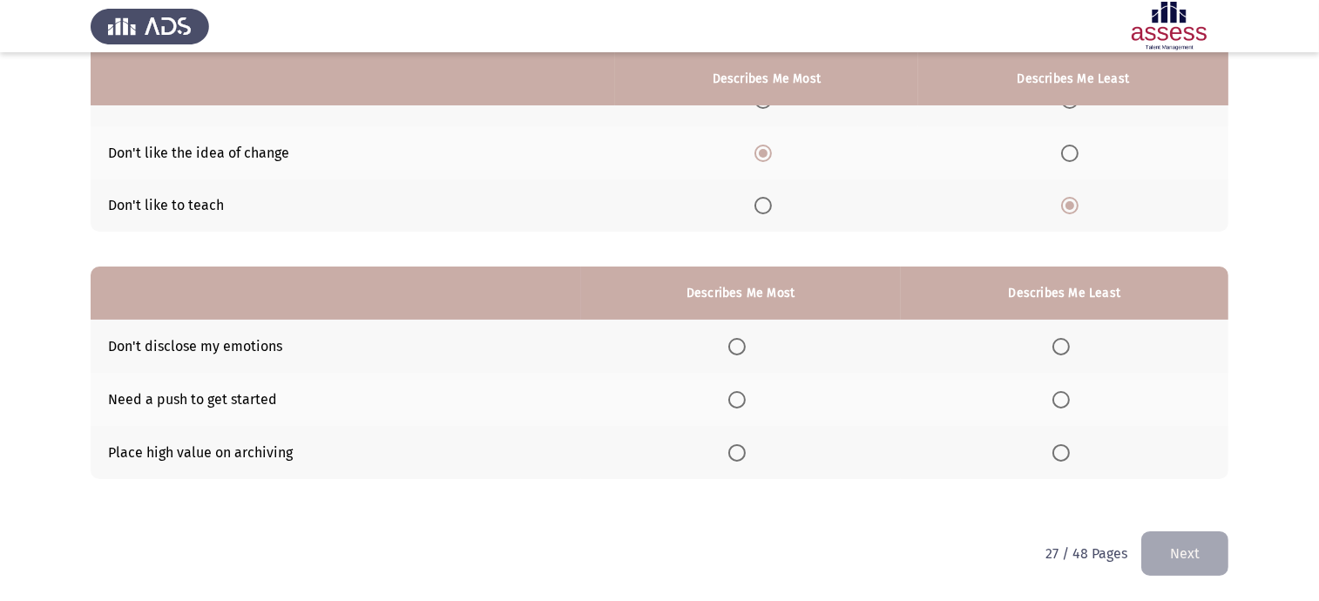
click at [745, 398] on span "Select an option" at bounding box center [737, 399] width 17 height 17
click at [745, 398] on input "Select an option" at bounding box center [737, 399] width 17 height 17
click at [1079, 456] on th at bounding box center [1065, 452] width 328 height 53
click at [1064, 459] on span "Select an option" at bounding box center [1061, 452] width 17 height 17
click at [1064, 459] on input "Select an option" at bounding box center [1061, 452] width 17 height 17
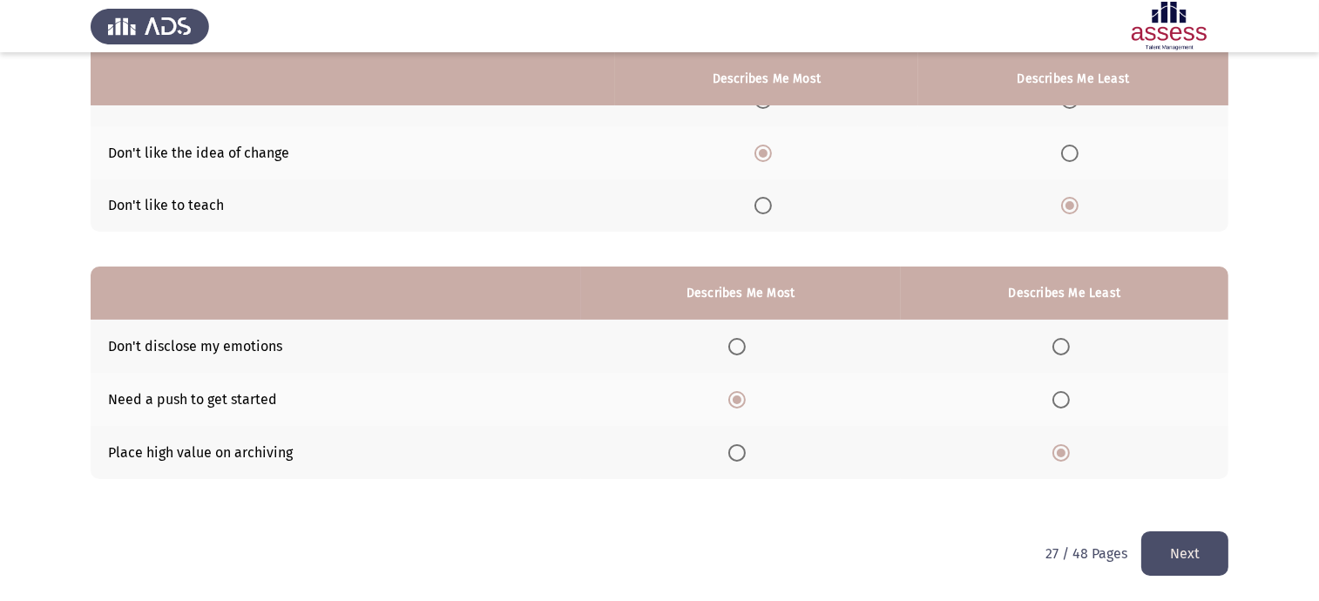
click at [1145, 514] on div "From the block below, choose one statement that describes you most and one stat…" at bounding box center [660, 228] width 1138 height 607
click at [1187, 565] on button "Next" at bounding box center [1185, 554] width 87 height 44
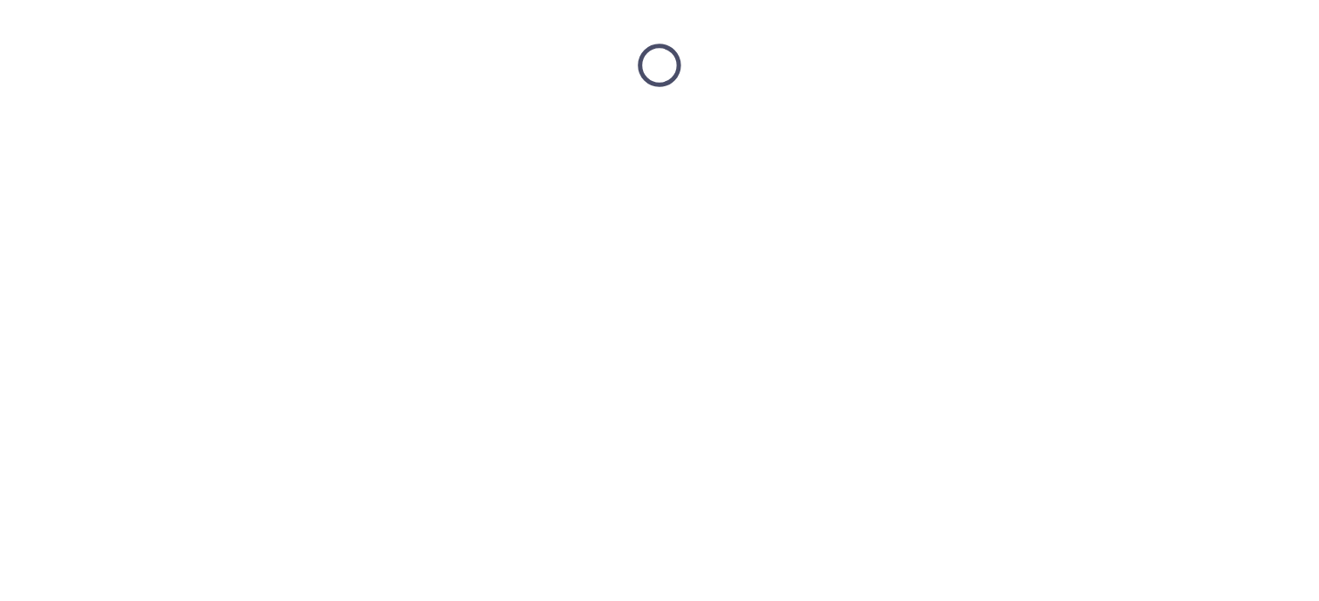
scroll to position [0, 0]
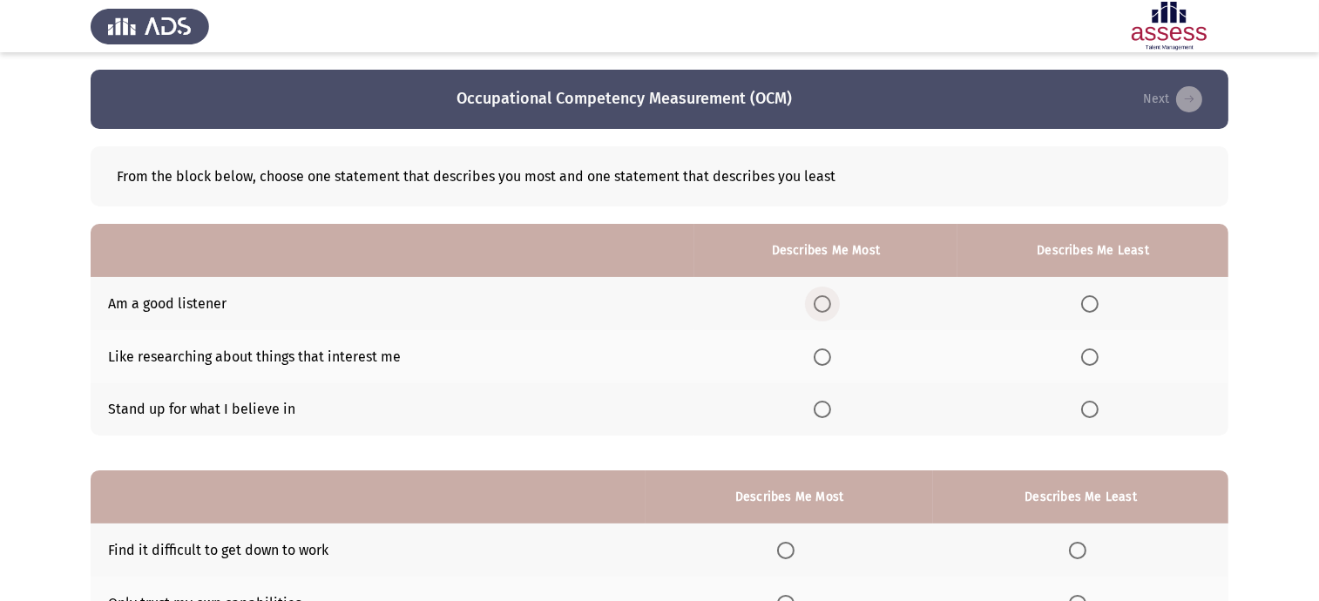
click at [821, 309] on span "Select an option" at bounding box center [822, 303] width 17 height 17
click at [821, 309] on input "Select an option" at bounding box center [822, 303] width 17 height 17
click at [1101, 401] on label "Select an option" at bounding box center [1094, 409] width 24 height 17
click at [1099, 401] on input "Select an option" at bounding box center [1090, 409] width 17 height 17
click at [786, 557] on span "Select an option" at bounding box center [785, 550] width 17 height 17
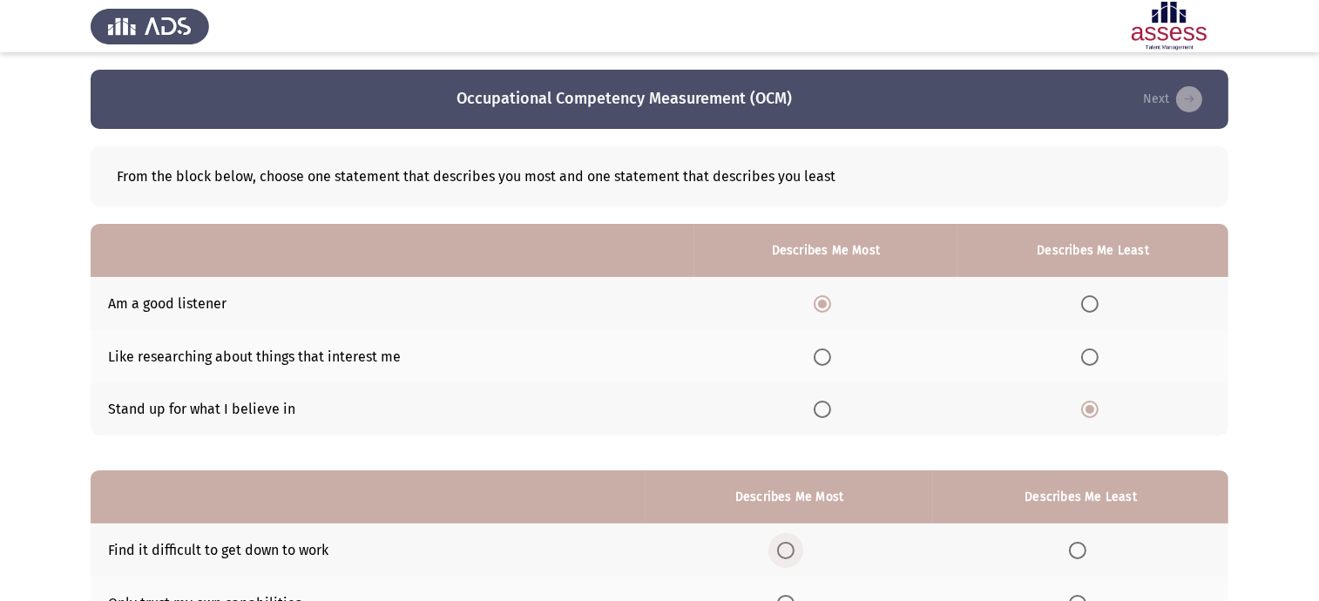
click at [786, 557] on input "Select an option" at bounding box center [785, 550] width 17 height 17
click at [1078, 599] on span "Select an option" at bounding box center [1077, 603] width 17 height 17
click at [1078, 599] on input "Select an option" at bounding box center [1077, 603] width 17 height 17
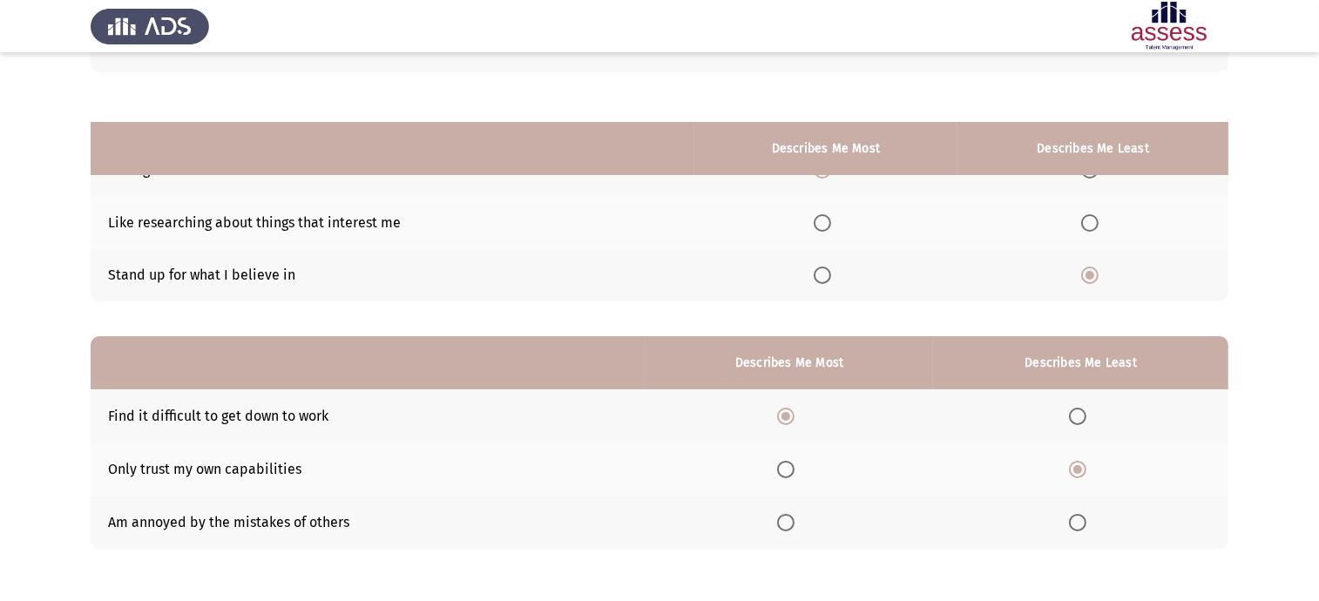
scroll to position [204, 0]
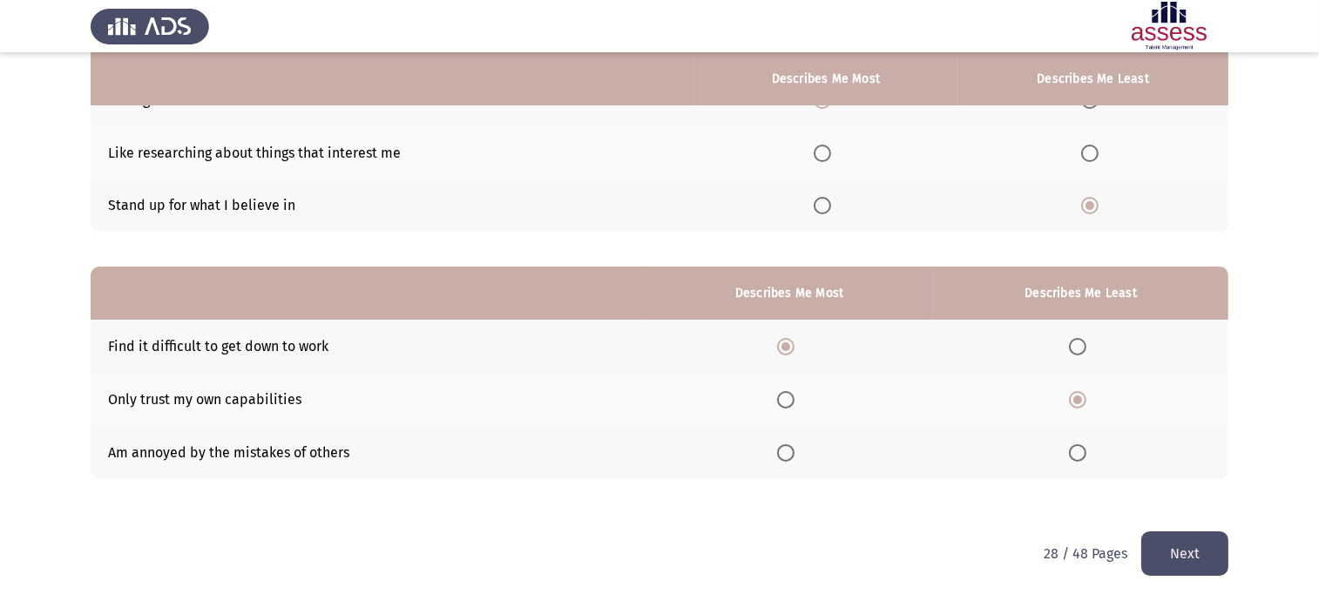
click at [1200, 554] on button "Next" at bounding box center [1185, 554] width 87 height 44
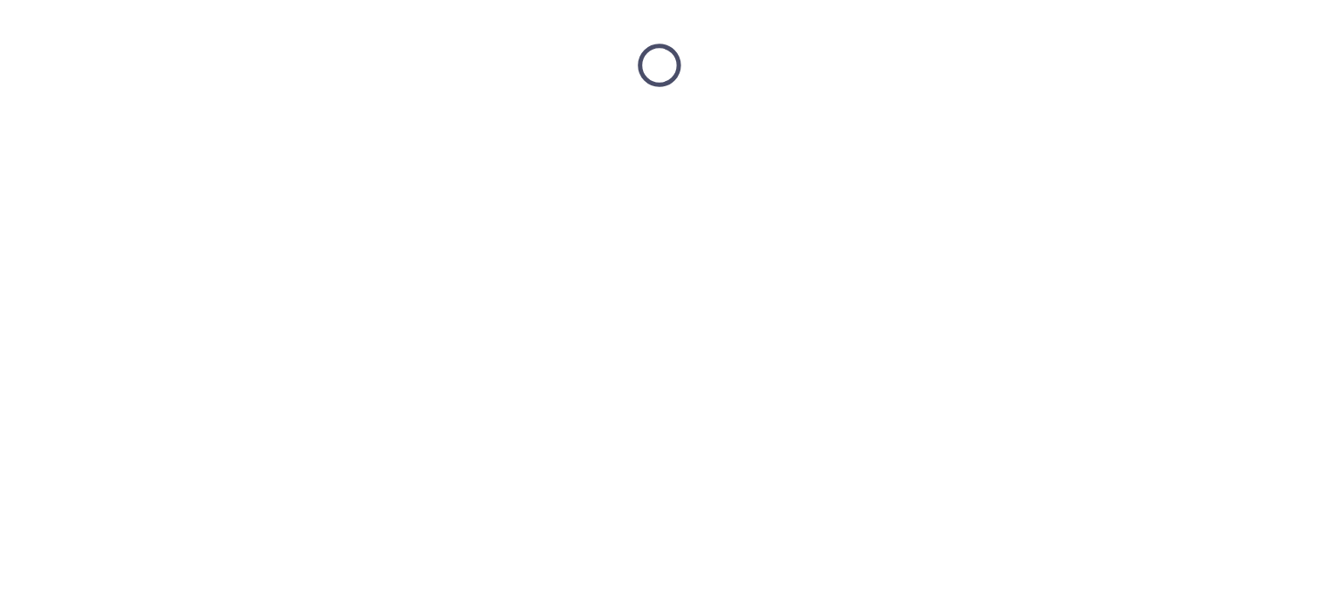
scroll to position [0, 0]
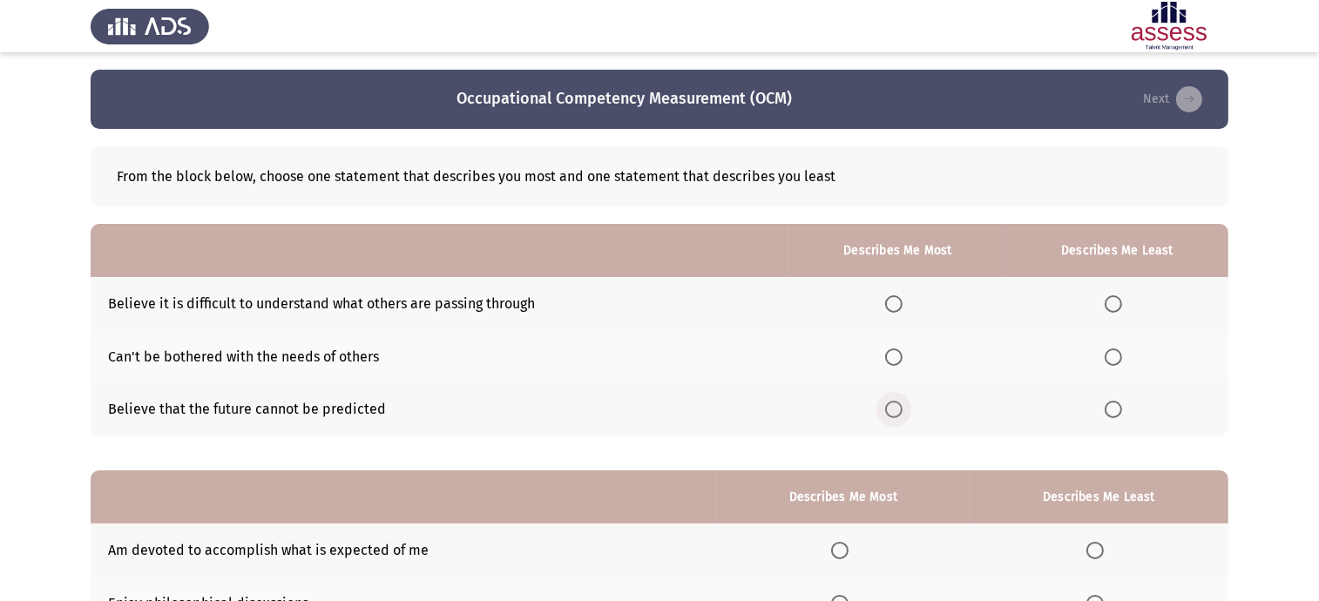
click at [898, 416] on span "Select an option" at bounding box center [893, 409] width 17 height 17
click at [898, 416] on input "Select an option" at bounding box center [893, 409] width 17 height 17
click at [1120, 354] on span "Select an option" at bounding box center [1113, 357] width 17 height 17
click at [1120, 354] on input "Select an option" at bounding box center [1113, 357] width 17 height 17
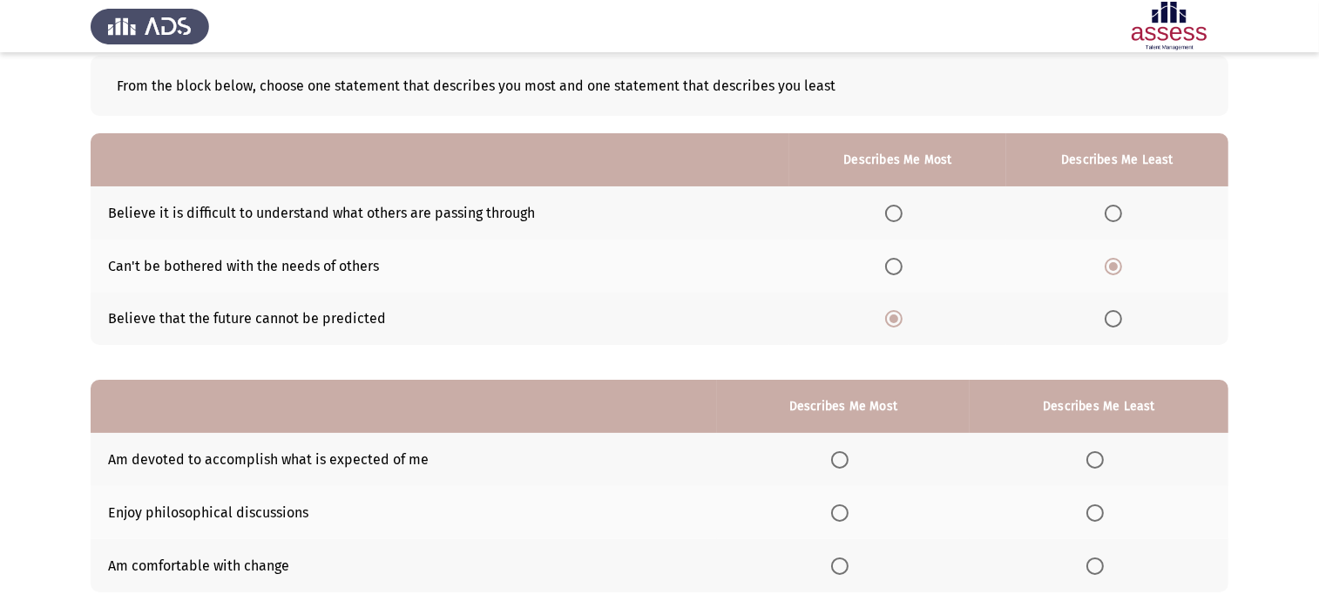
scroll to position [204, 0]
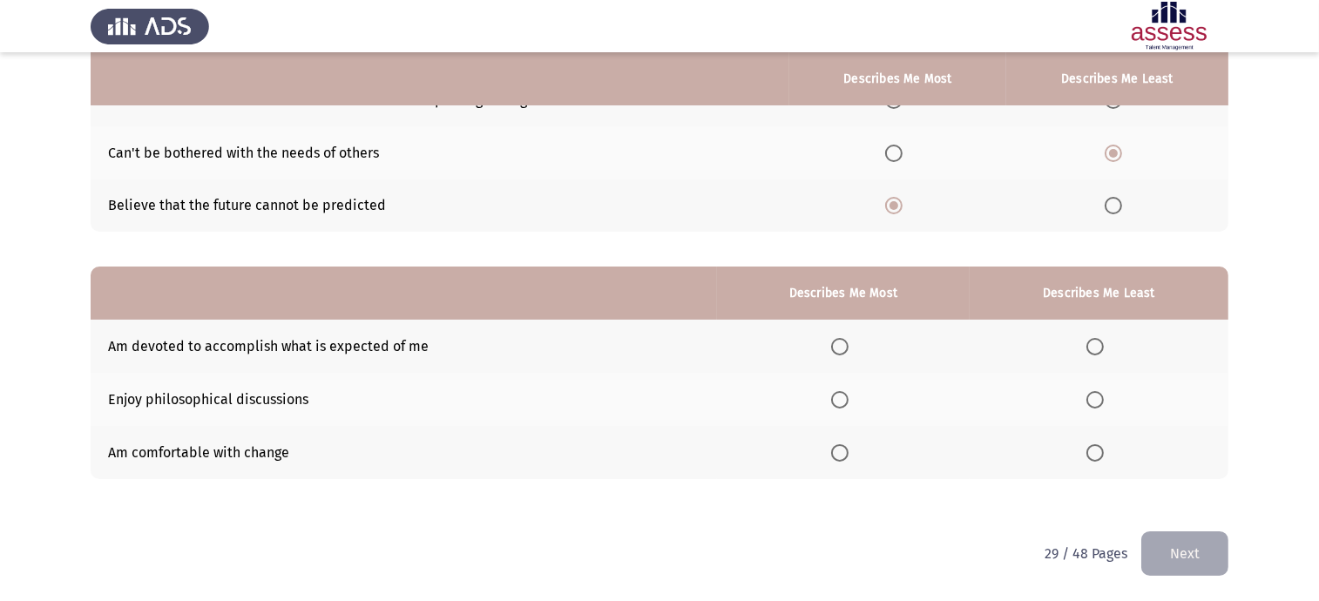
click at [838, 392] on span "Select an option" at bounding box center [839, 399] width 17 height 17
click at [838, 392] on input "Select an option" at bounding box center [839, 399] width 17 height 17
click at [1097, 347] on span "Select an option" at bounding box center [1095, 346] width 17 height 17
click at [1097, 347] on input "Select an option" at bounding box center [1095, 346] width 17 height 17
click at [1170, 525] on div "From the block below, choose one statement that describes you most and one stat…" at bounding box center [660, 228] width 1138 height 607
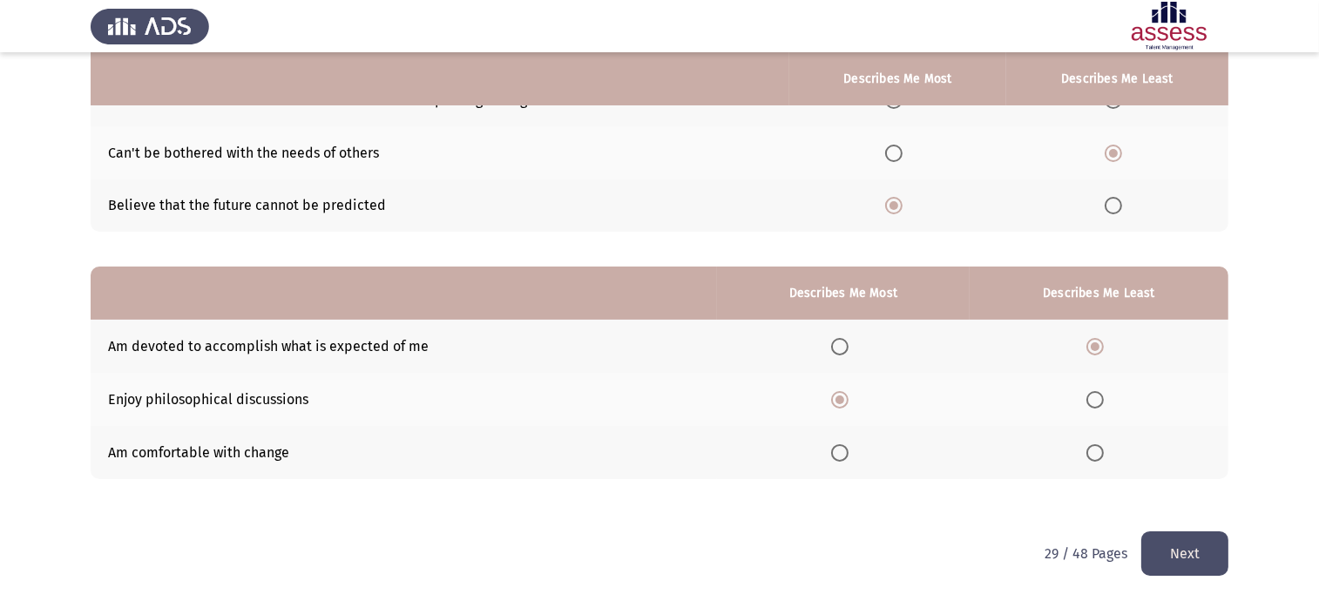
click at [1174, 554] on button "Next" at bounding box center [1185, 554] width 87 height 44
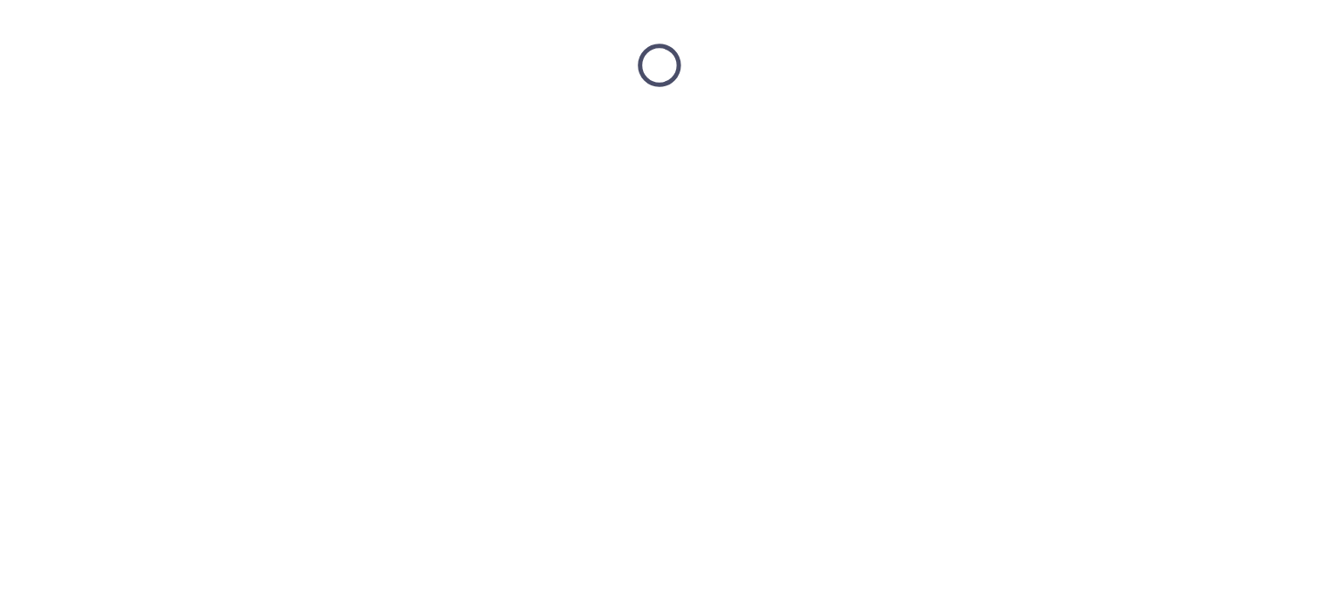
scroll to position [0, 0]
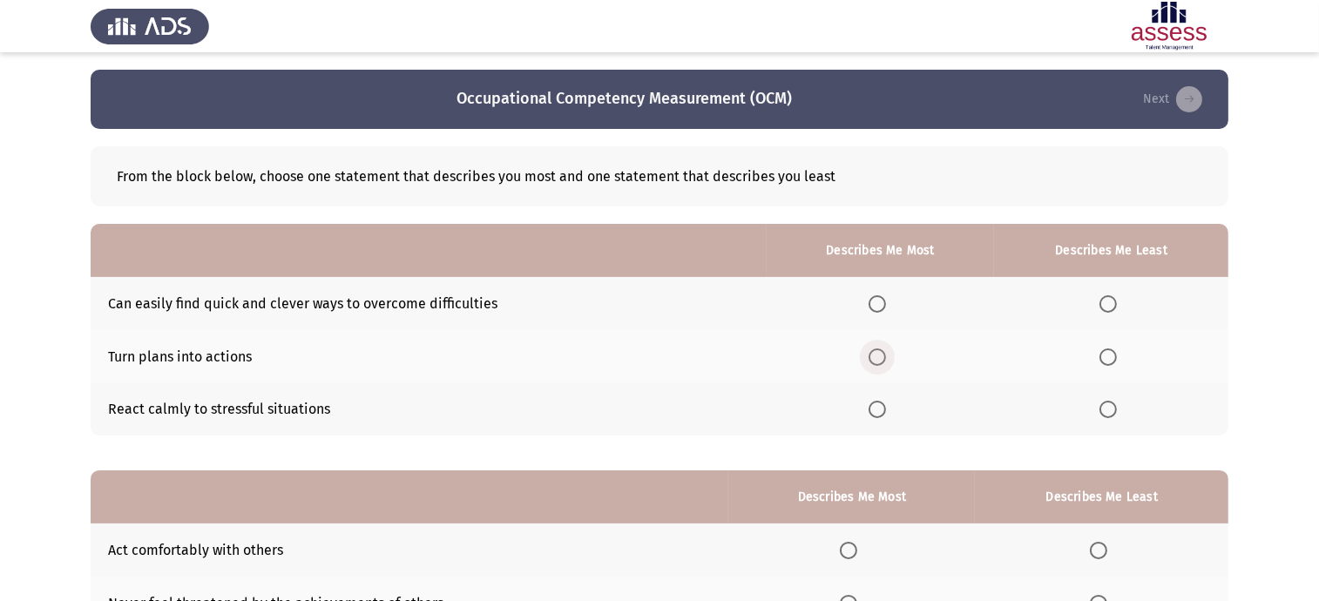
click at [876, 359] on span "Select an option" at bounding box center [877, 357] width 17 height 17
click at [876, 359] on input "Select an option" at bounding box center [877, 357] width 17 height 17
click at [1109, 414] on span "Select an option" at bounding box center [1108, 409] width 17 height 17
click at [1109, 414] on input "Select an option" at bounding box center [1108, 409] width 17 height 17
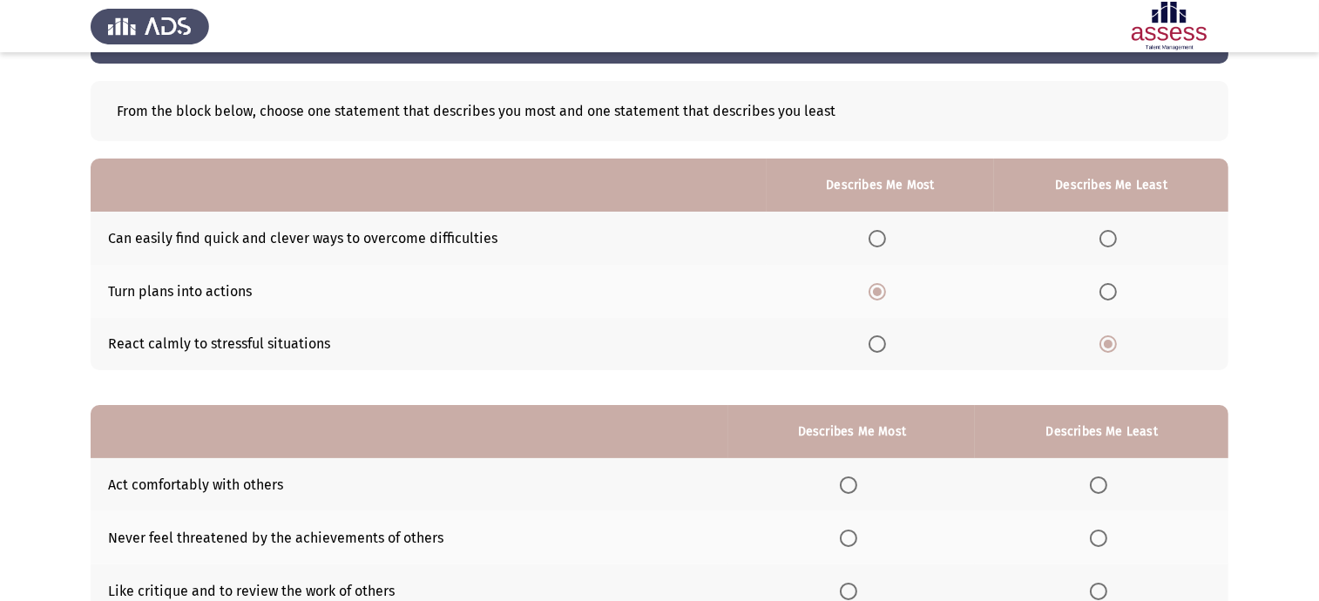
scroll to position [204, 0]
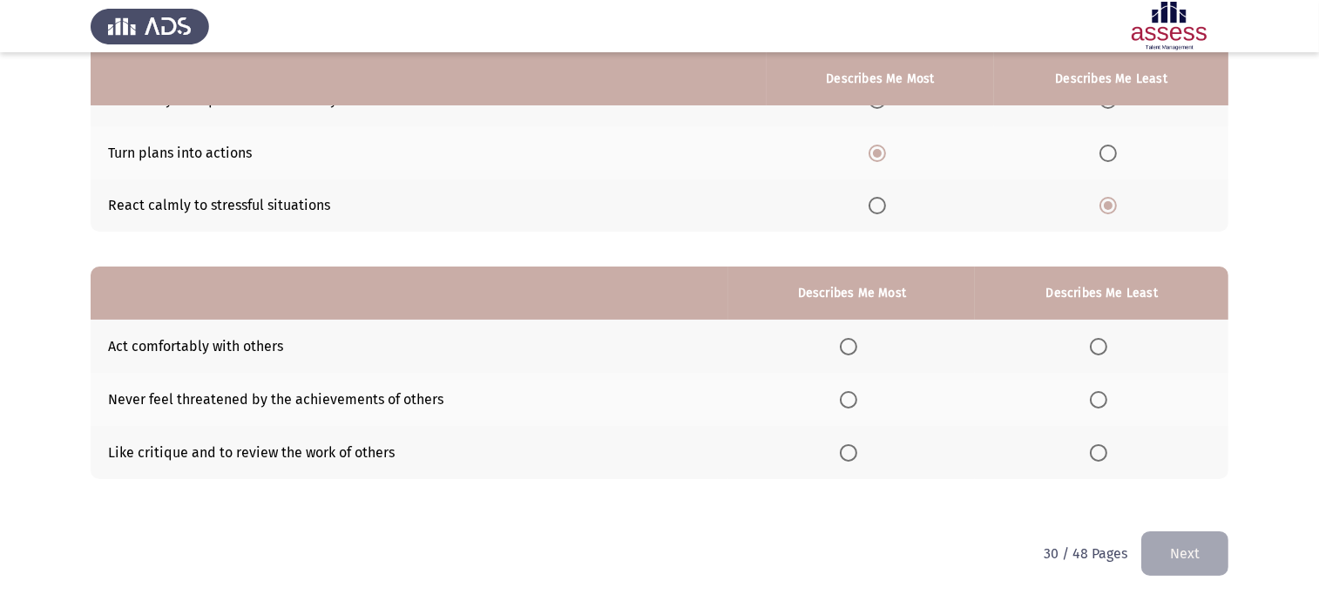
click at [844, 403] on span "Select an option" at bounding box center [848, 399] width 17 height 17
click at [844, 403] on input "Select an option" at bounding box center [848, 399] width 17 height 17
click at [1095, 356] on th at bounding box center [1102, 346] width 254 height 53
click at [1100, 350] on span "Select an option" at bounding box center [1098, 346] width 17 height 17
click at [1100, 350] on input "Select an option" at bounding box center [1098, 346] width 17 height 17
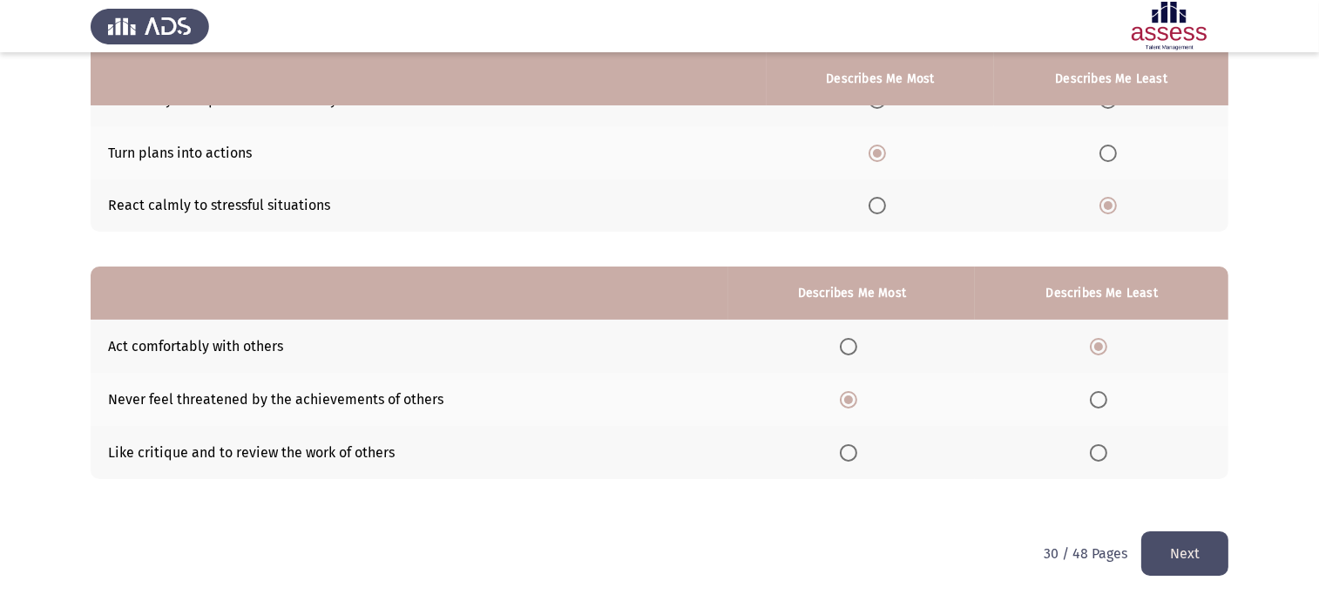
click at [1205, 546] on button "Next" at bounding box center [1185, 554] width 87 height 44
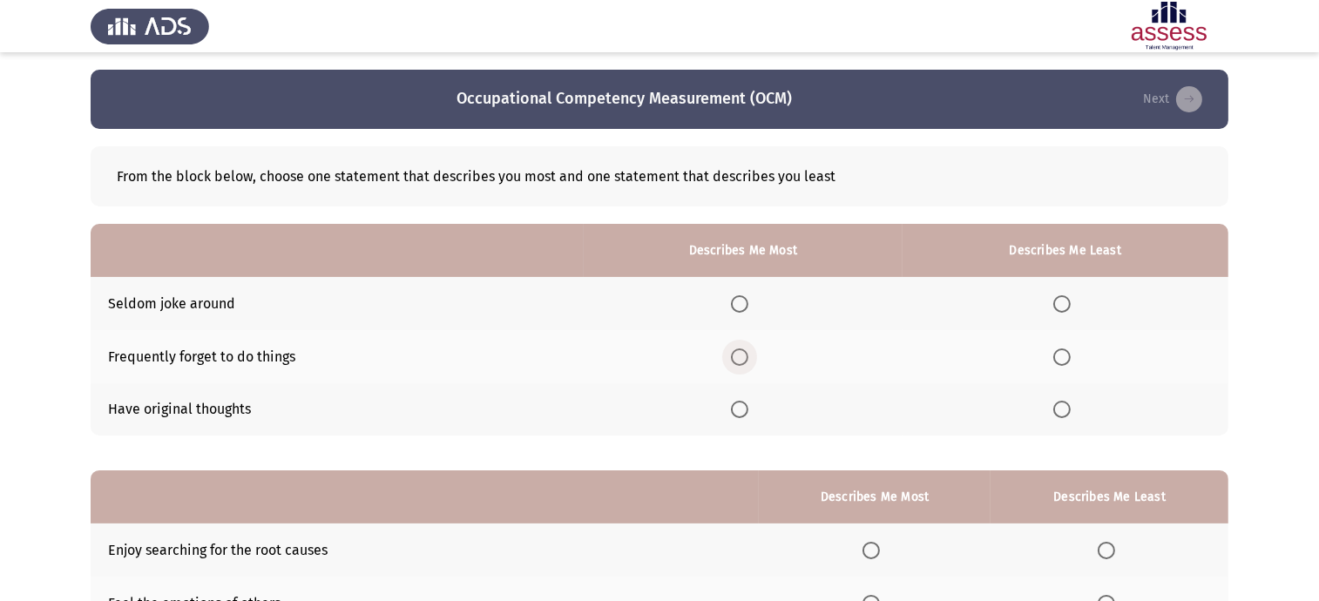
click at [747, 350] on span "Select an option" at bounding box center [739, 357] width 17 height 17
click at [747, 350] on input "Select an option" at bounding box center [739, 357] width 17 height 17
click at [743, 414] on span "Select an option" at bounding box center [739, 409] width 17 height 17
click at [743, 414] on input "Select an option" at bounding box center [739, 409] width 17 height 17
click at [1071, 350] on span "Select an option" at bounding box center [1062, 357] width 17 height 17
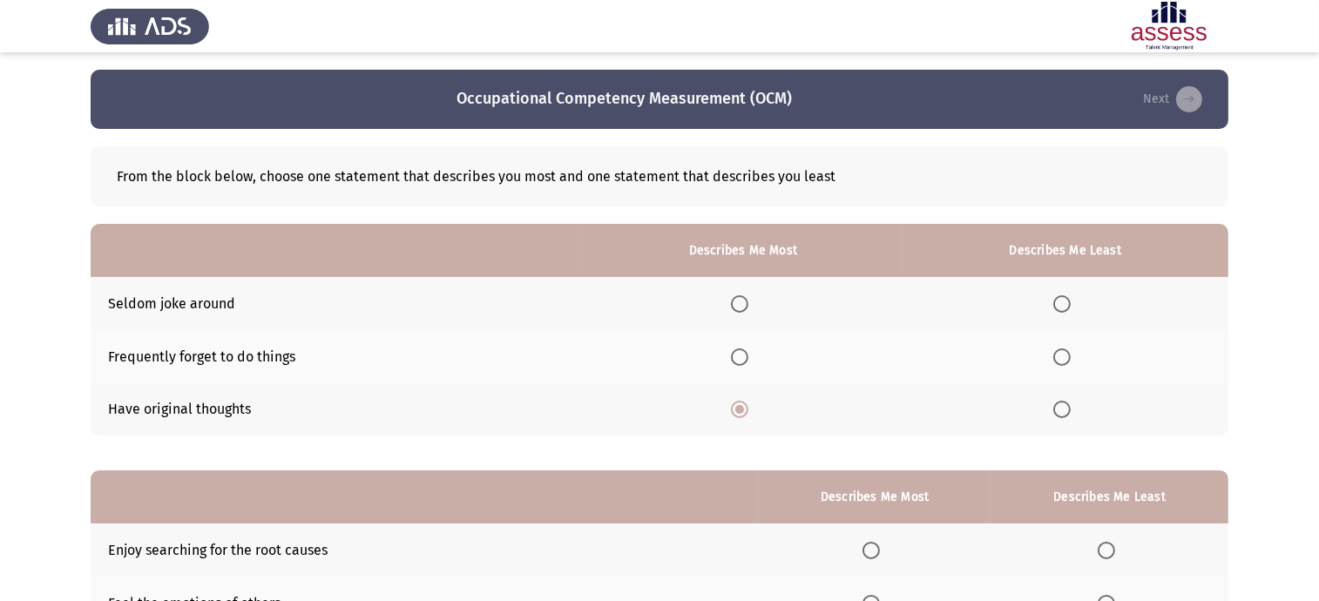
click at [1071, 350] on input "Select an option" at bounding box center [1062, 357] width 17 height 17
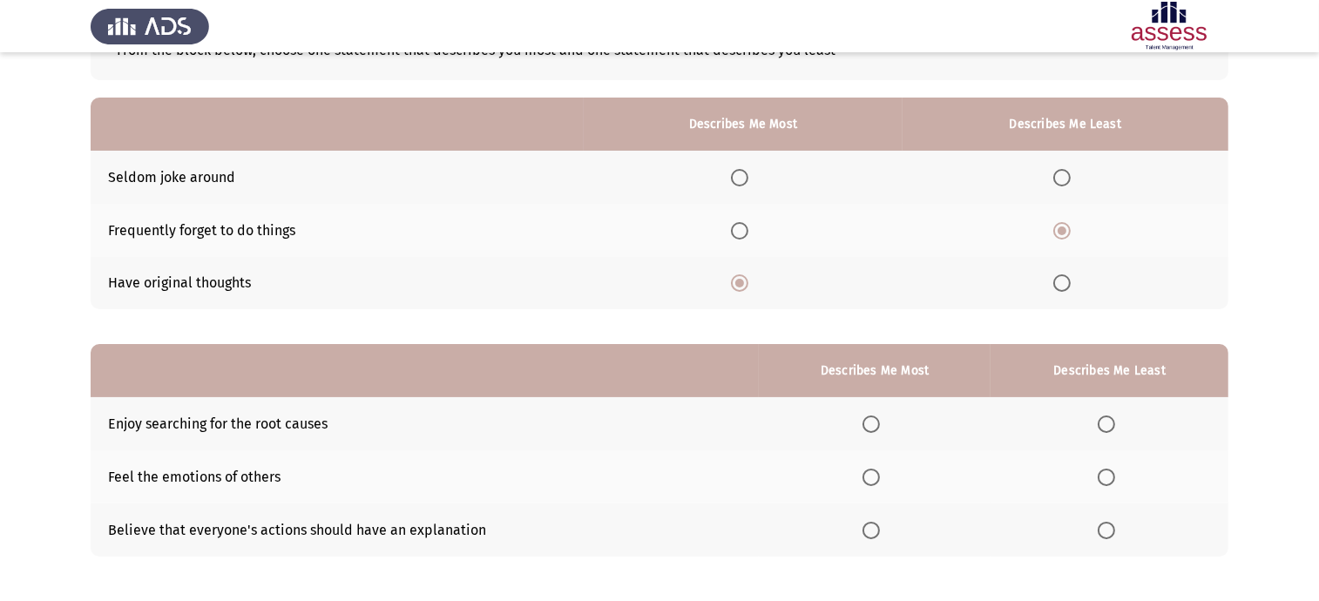
scroll to position [204, 0]
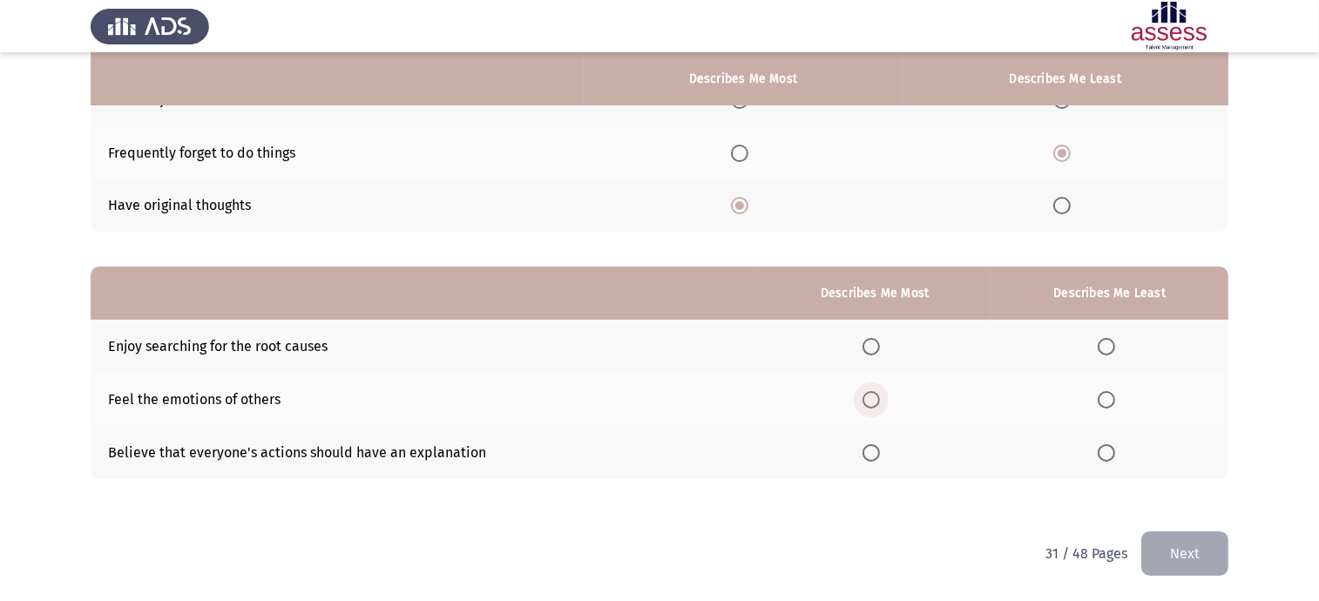
click at [866, 402] on span "Select an option" at bounding box center [871, 399] width 17 height 17
click at [866, 402] on input "Select an option" at bounding box center [871, 399] width 17 height 17
click at [1119, 342] on label "Select an option" at bounding box center [1110, 346] width 24 height 17
click at [1116, 342] on input "Select an option" at bounding box center [1106, 346] width 17 height 17
click at [880, 345] on span "Select an option" at bounding box center [871, 346] width 17 height 17
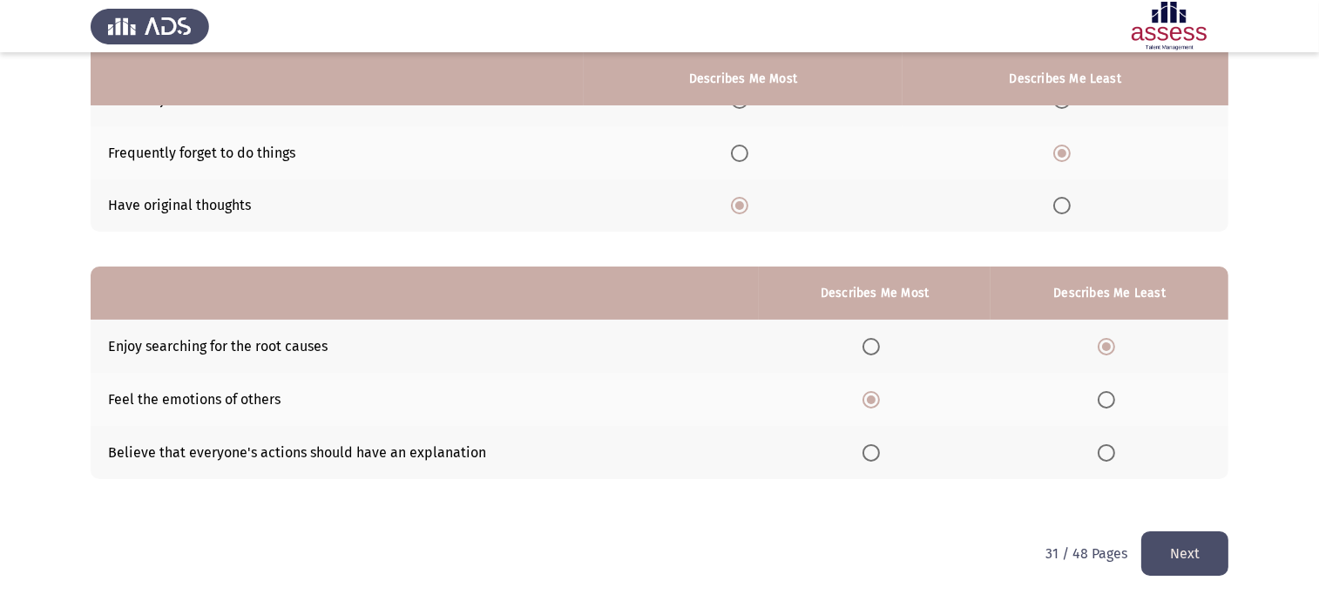
click at [880, 345] on input "Select an option" at bounding box center [871, 346] width 17 height 17
click at [1095, 405] on th at bounding box center [1110, 399] width 238 height 53
click at [1116, 399] on span "Select an option" at bounding box center [1106, 399] width 17 height 17
click at [1116, 399] on input "Select an option" at bounding box center [1106, 399] width 17 height 17
click at [1195, 564] on button "Next" at bounding box center [1185, 554] width 87 height 44
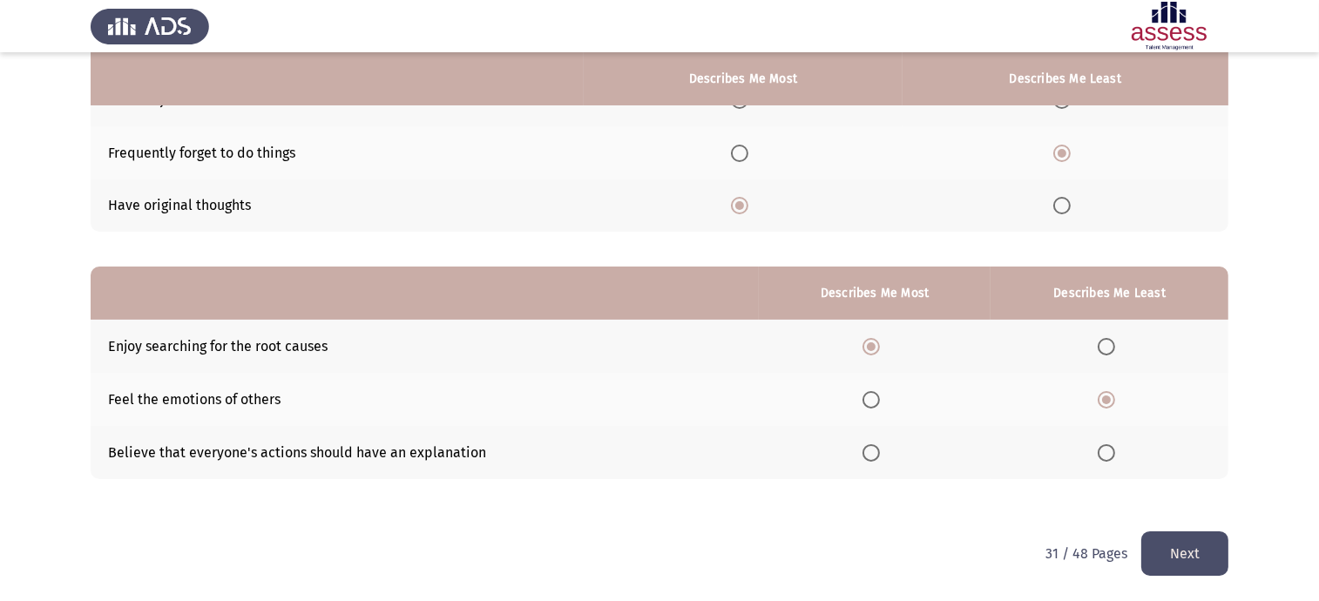
scroll to position [0, 0]
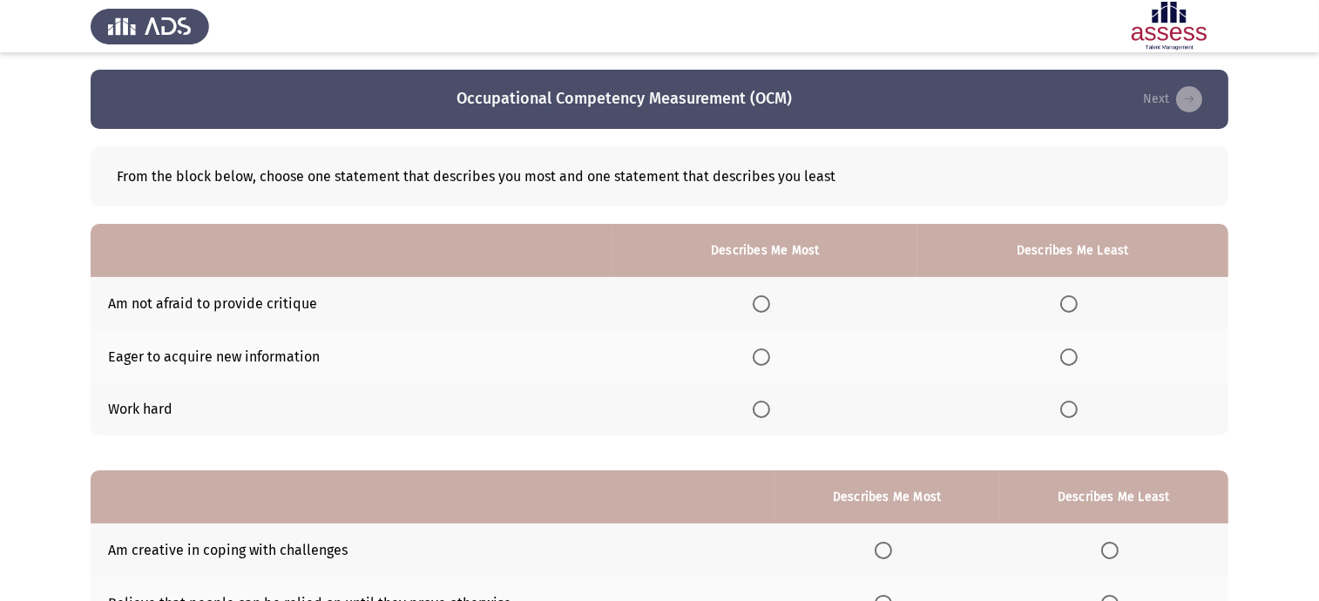
click at [770, 349] on span "Select an option" at bounding box center [761, 357] width 17 height 17
click at [770, 349] on input "Select an option" at bounding box center [761, 357] width 17 height 17
click at [1082, 413] on label "Select an option" at bounding box center [1073, 409] width 24 height 17
click at [1078, 413] on input "Select an option" at bounding box center [1069, 409] width 17 height 17
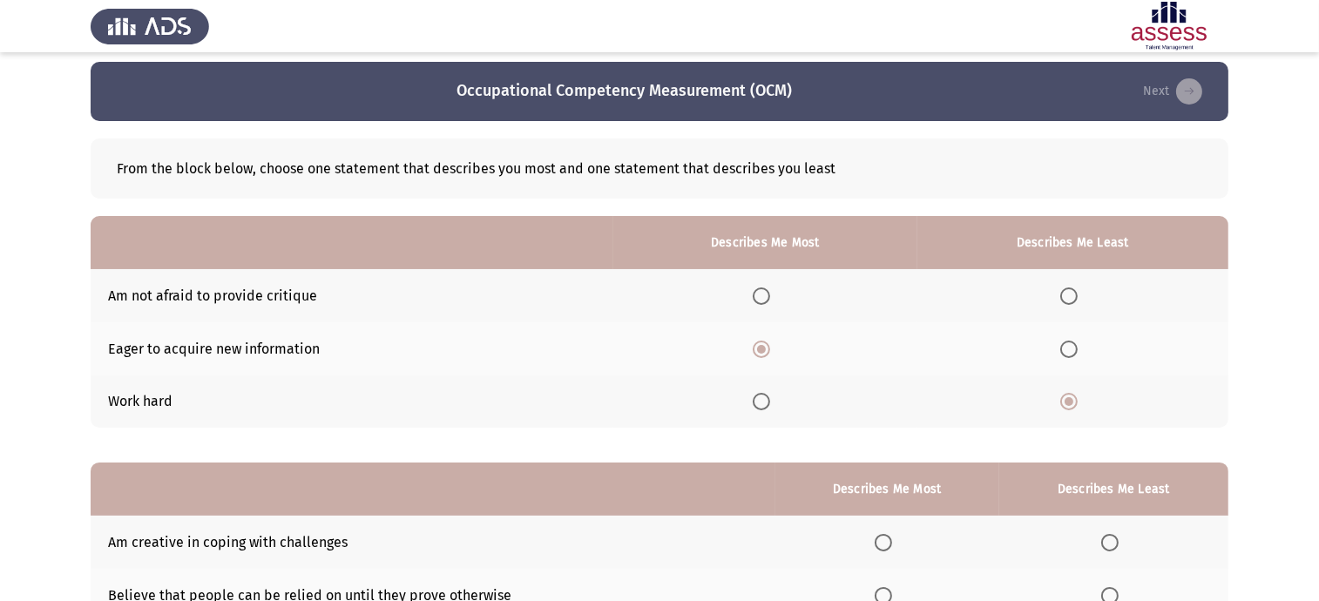
scroll to position [204, 0]
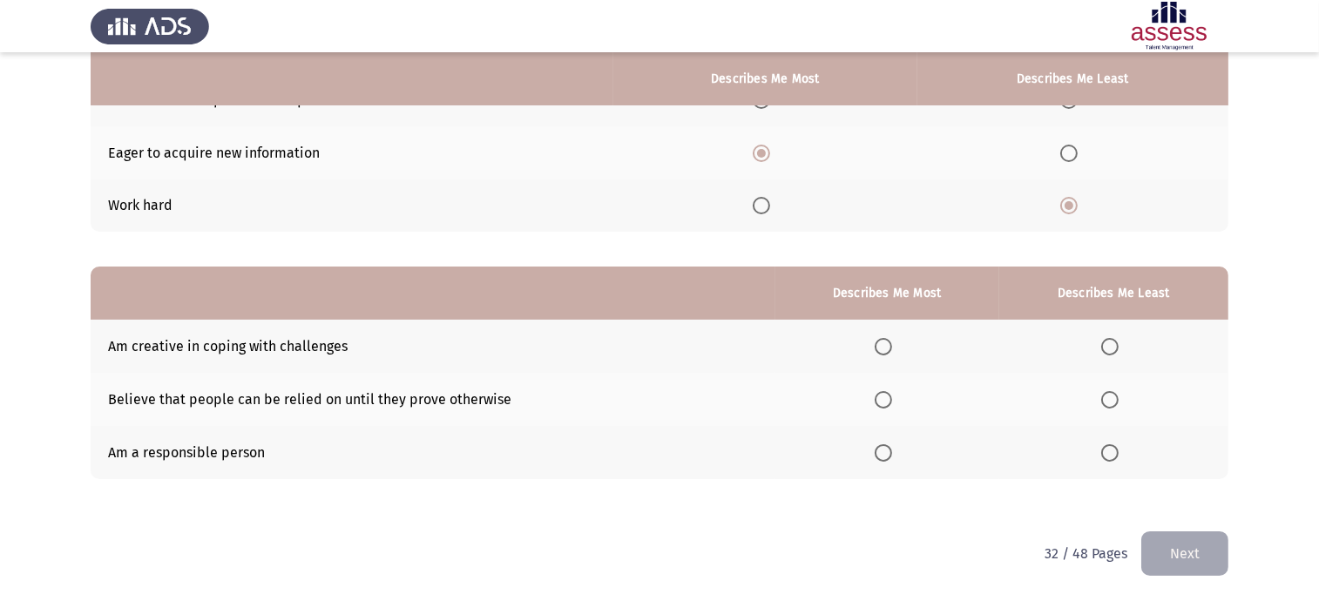
click at [872, 392] on th at bounding box center [888, 399] width 224 height 53
click at [878, 400] on span "Select an option" at bounding box center [883, 399] width 17 height 17
click at [878, 400] on input "Select an option" at bounding box center [883, 399] width 17 height 17
click at [1116, 341] on span "Select an option" at bounding box center [1110, 346] width 17 height 17
click at [1116, 341] on input "Select an option" at bounding box center [1110, 346] width 17 height 17
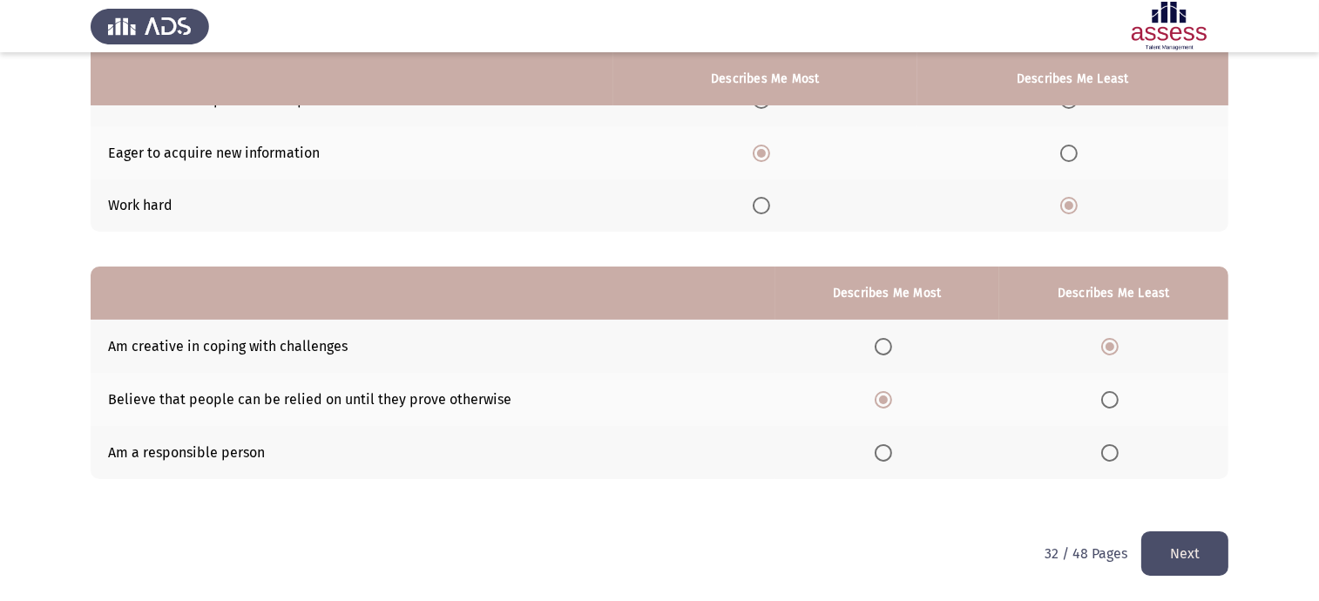
click at [1195, 550] on button "Next" at bounding box center [1185, 554] width 87 height 44
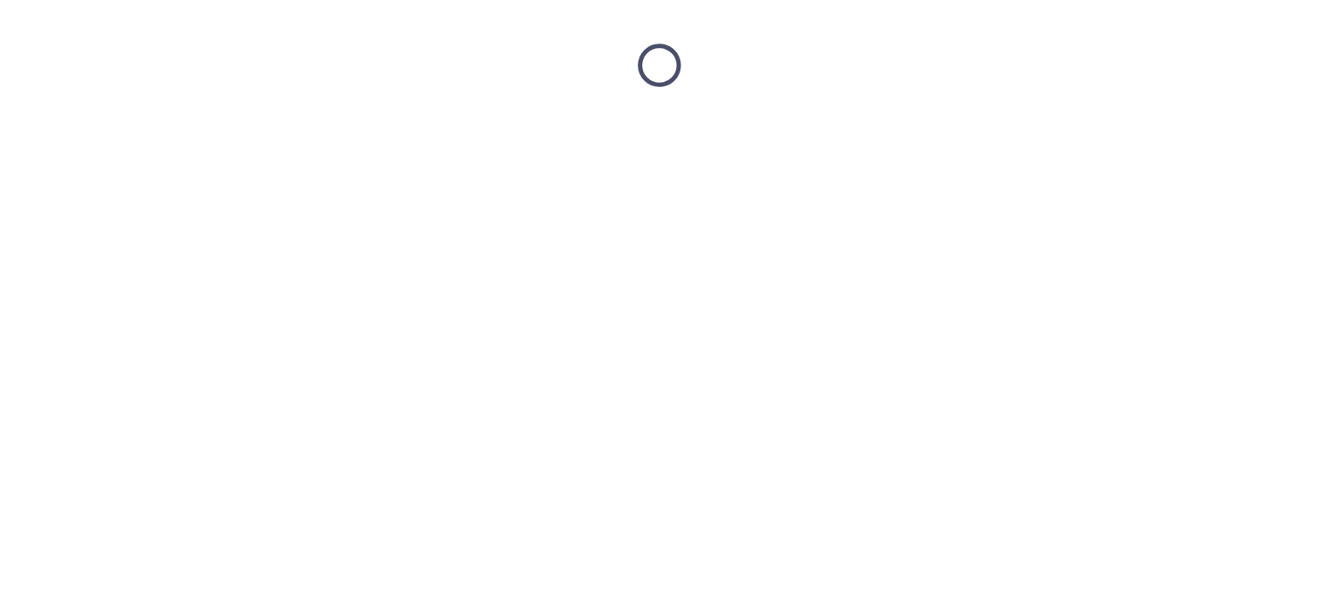
scroll to position [0, 0]
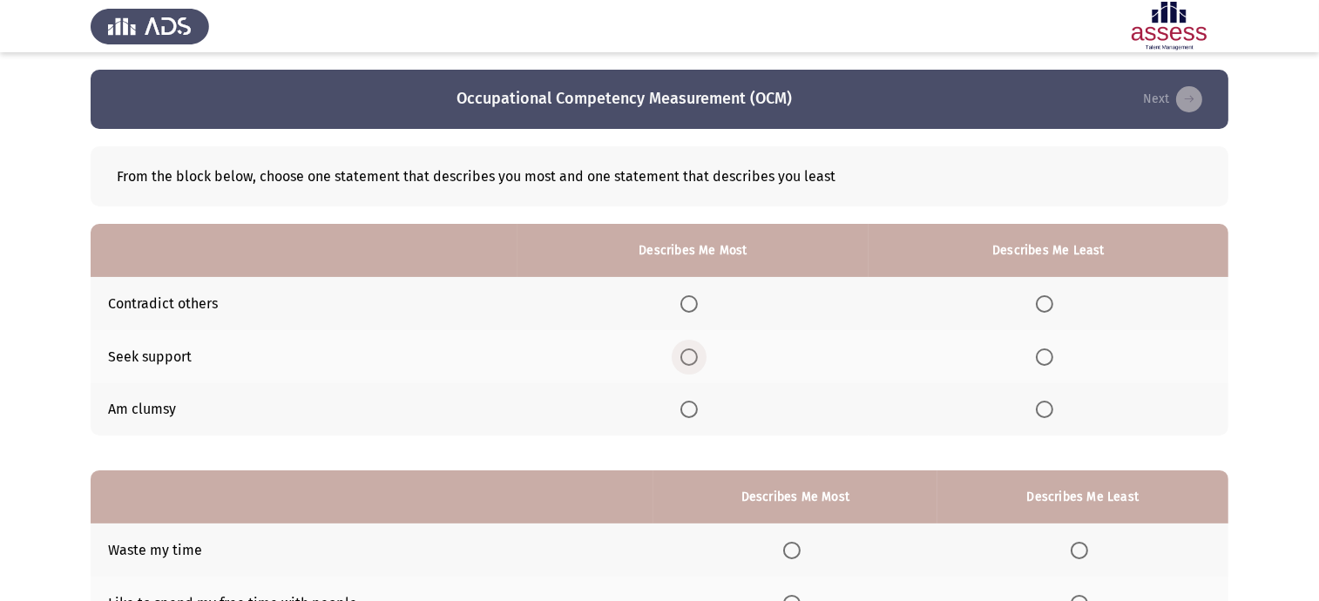
click at [692, 357] on span "Select an option" at bounding box center [689, 357] width 17 height 17
click at [692, 357] on input "Select an option" at bounding box center [689, 357] width 17 height 17
click at [1056, 410] on label "Select an option" at bounding box center [1048, 409] width 24 height 17
click at [1054, 410] on input "Select an option" at bounding box center [1044, 409] width 17 height 17
click at [806, 553] on label "Select an option" at bounding box center [795, 550] width 24 height 17
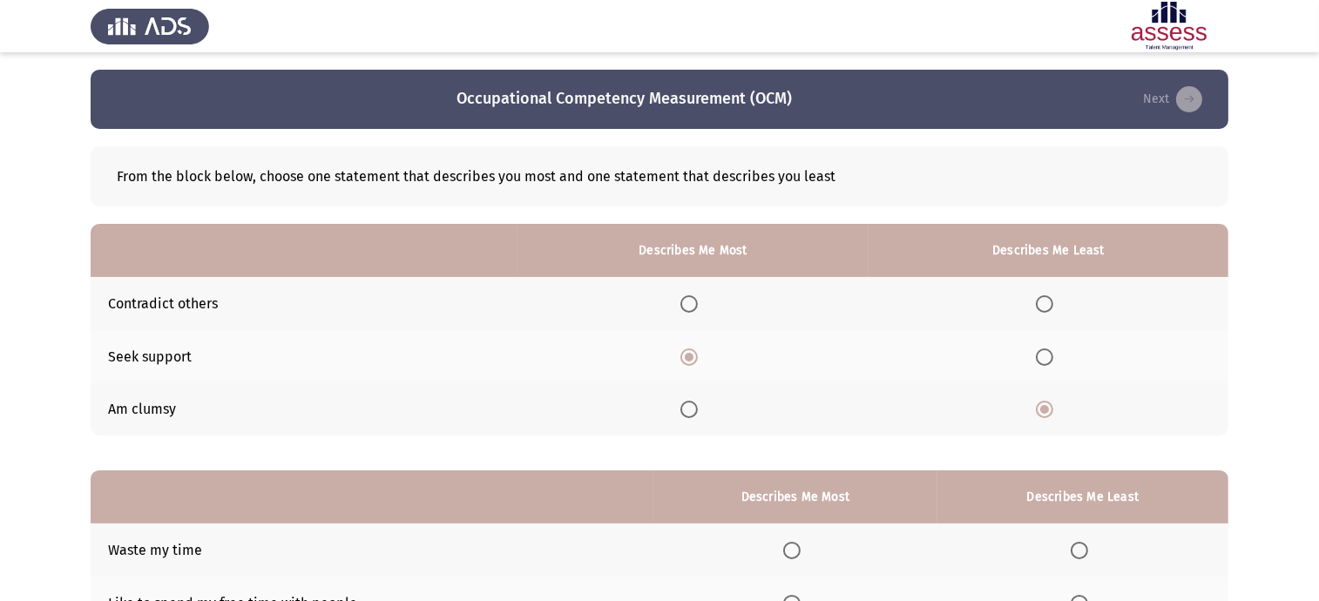
click at [801, 553] on input "Select an option" at bounding box center [791, 550] width 17 height 17
click at [1084, 600] on span "Select an option" at bounding box center [1079, 603] width 17 height 17
click at [1084, 600] on input "Select an option" at bounding box center [1079, 603] width 17 height 17
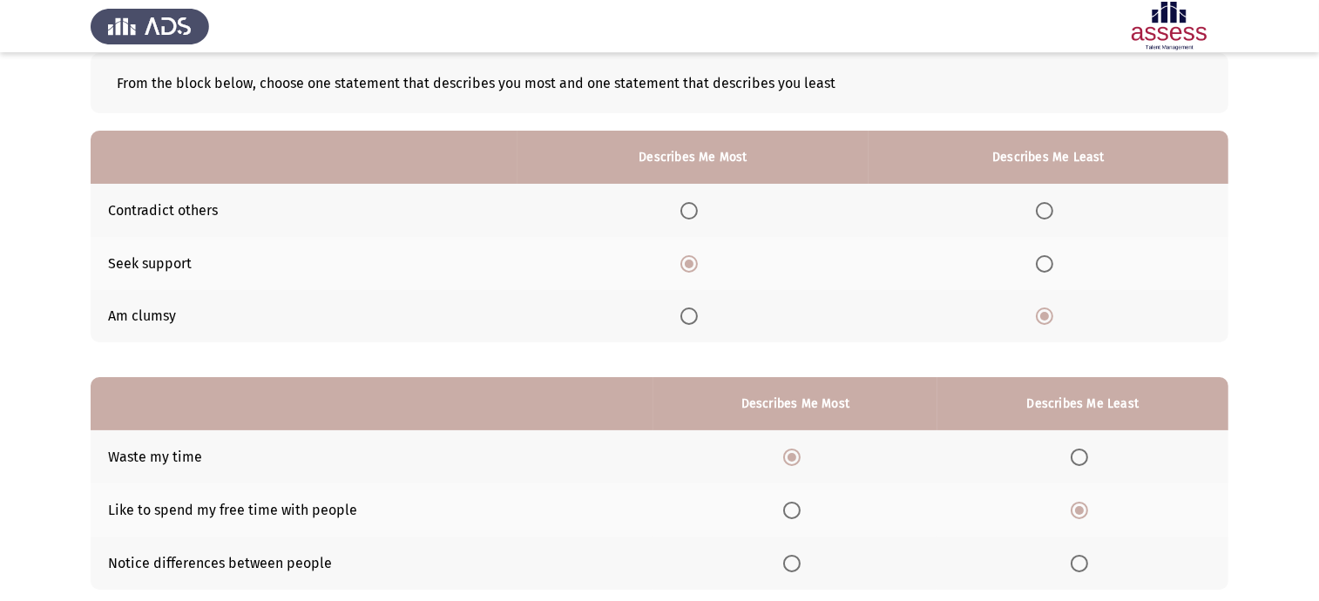
scroll to position [204, 0]
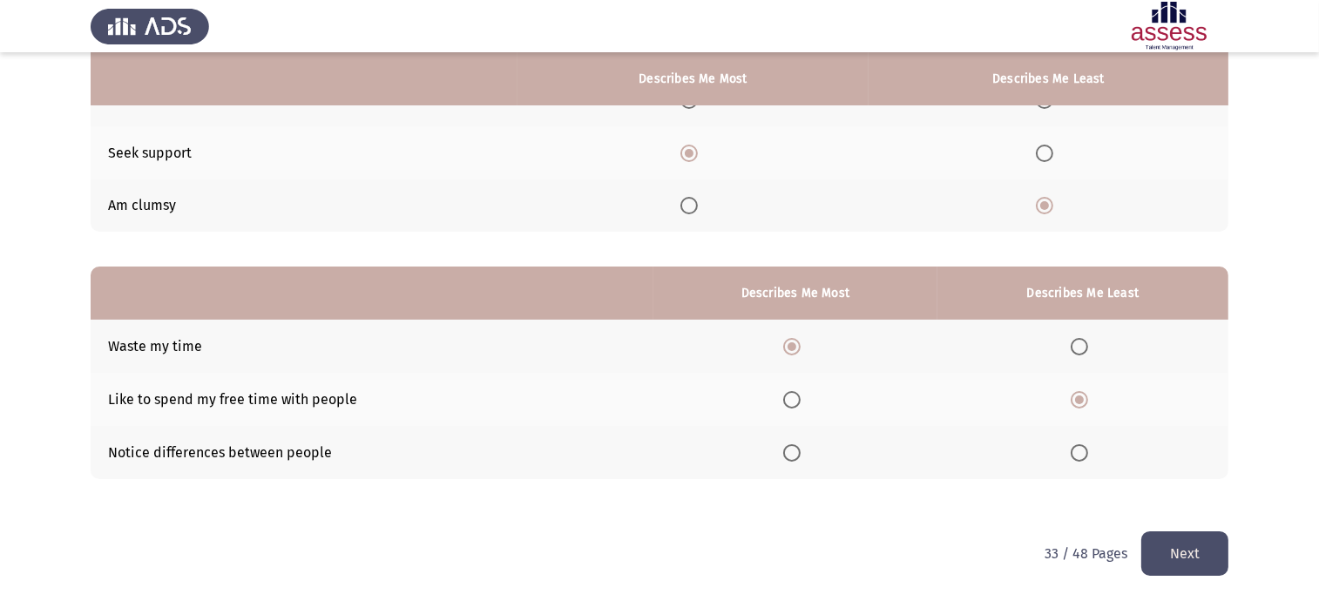
click at [1170, 537] on button "Next" at bounding box center [1185, 554] width 87 height 44
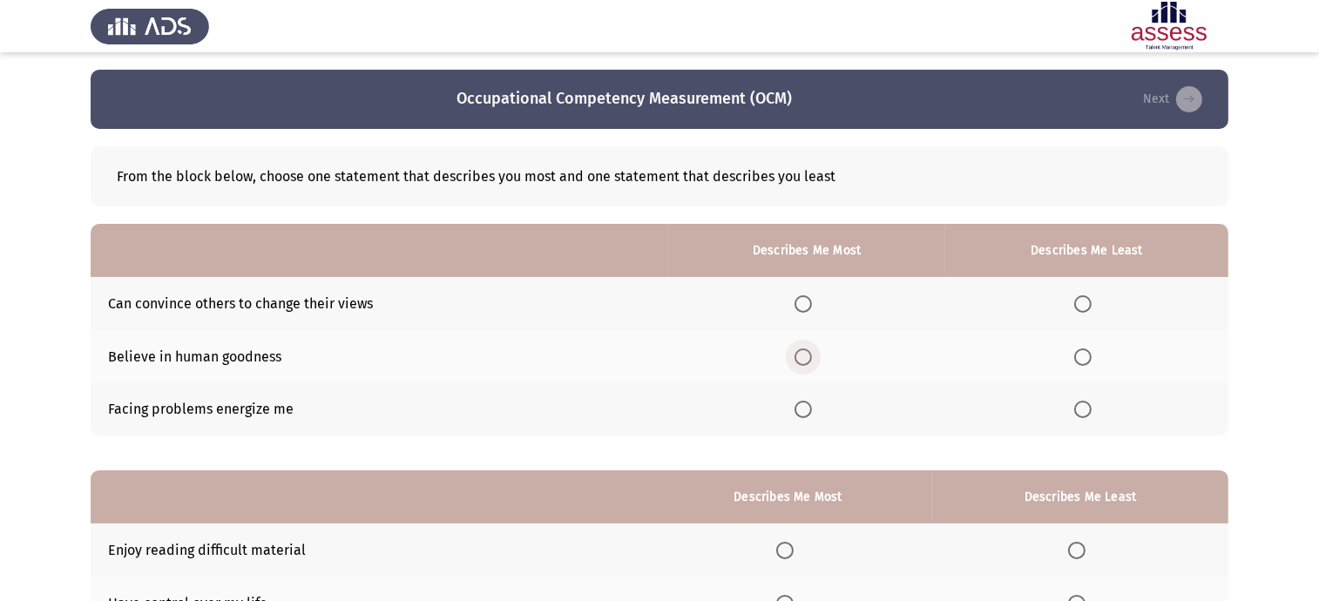
click at [812, 357] on span "Select an option" at bounding box center [803, 357] width 17 height 17
click at [812, 357] on input "Select an option" at bounding box center [803, 357] width 17 height 17
click at [1082, 303] on span "Select an option" at bounding box center [1083, 303] width 17 height 17
click at [1082, 303] on input "Select an option" at bounding box center [1083, 303] width 17 height 17
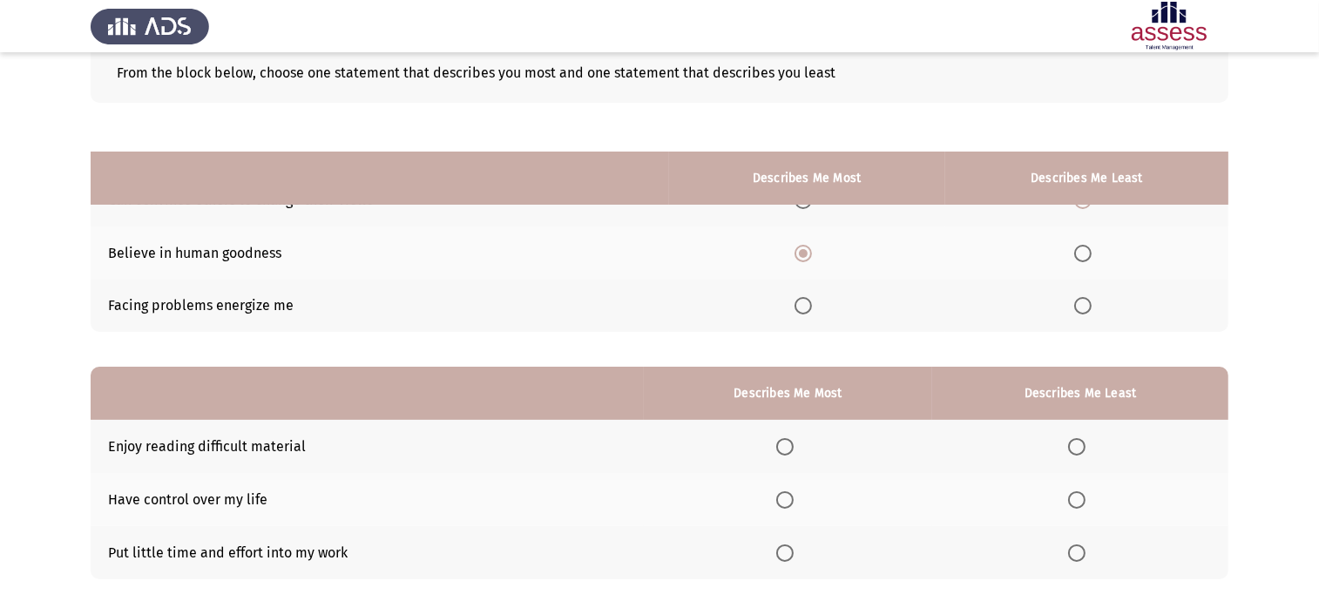
scroll to position [204, 0]
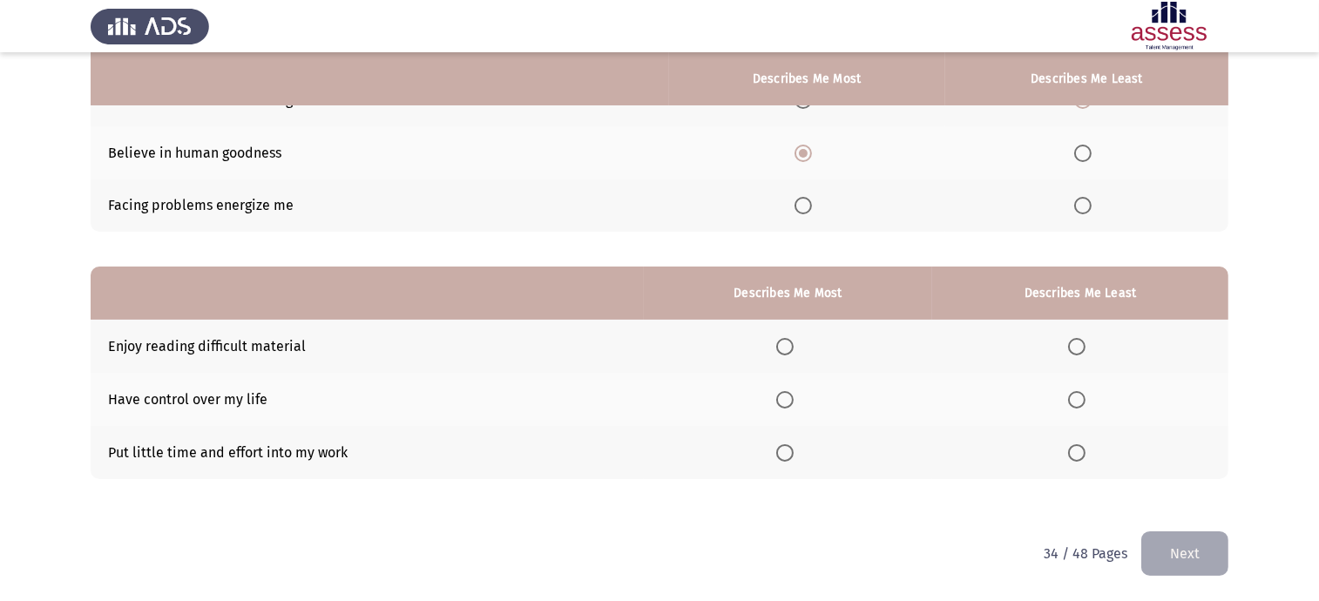
click at [794, 391] on span "Select an option" at bounding box center [785, 399] width 17 height 17
click at [794, 391] on input "Select an option" at bounding box center [785, 399] width 17 height 17
click at [1213, 566] on button "Next" at bounding box center [1185, 554] width 87 height 44
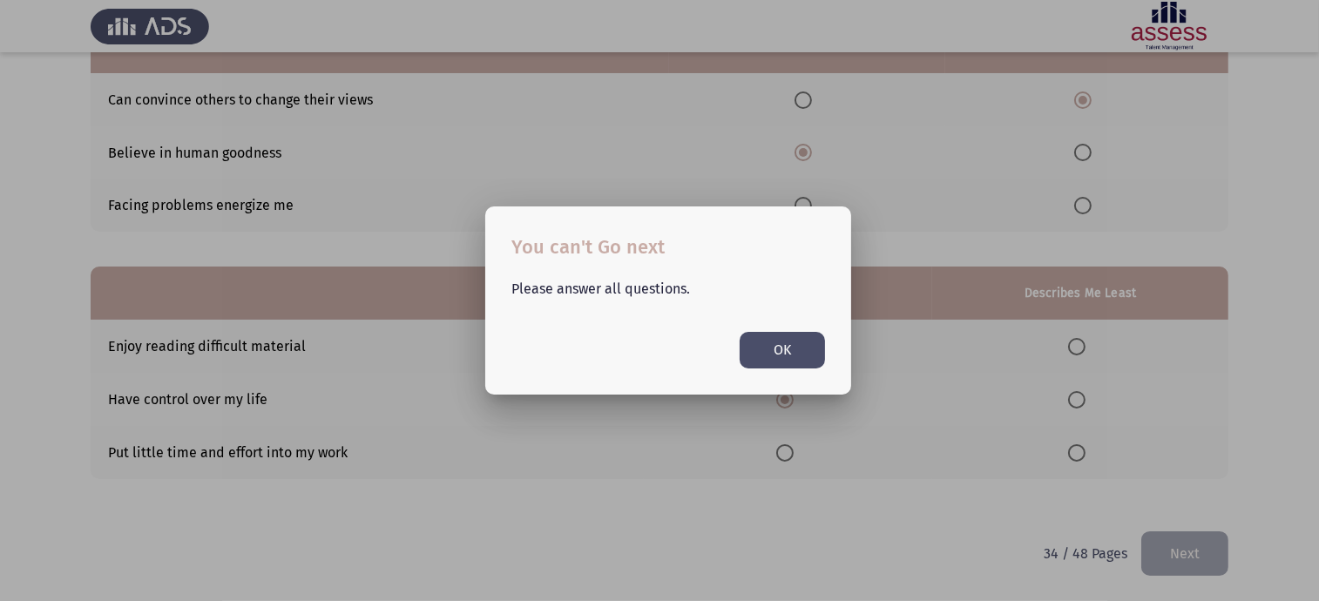
scroll to position [0, 0]
click at [772, 354] on button "OK" at bounding box center [782, 350] width 85 height 36
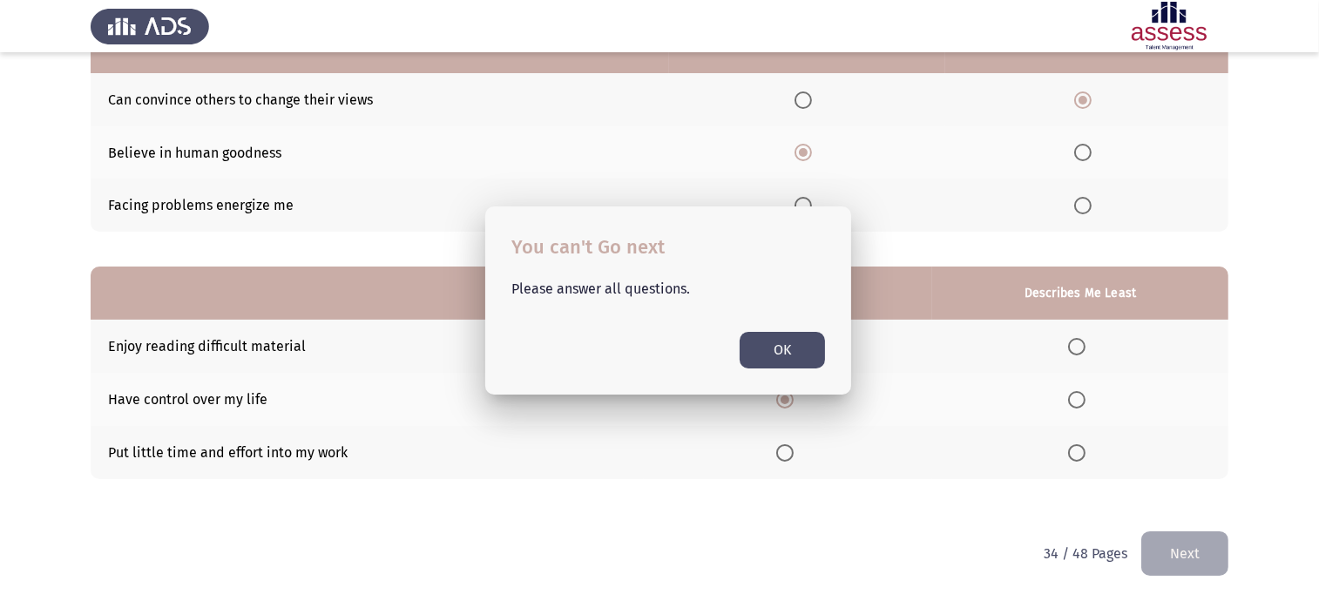
scroll to position [204, 0]
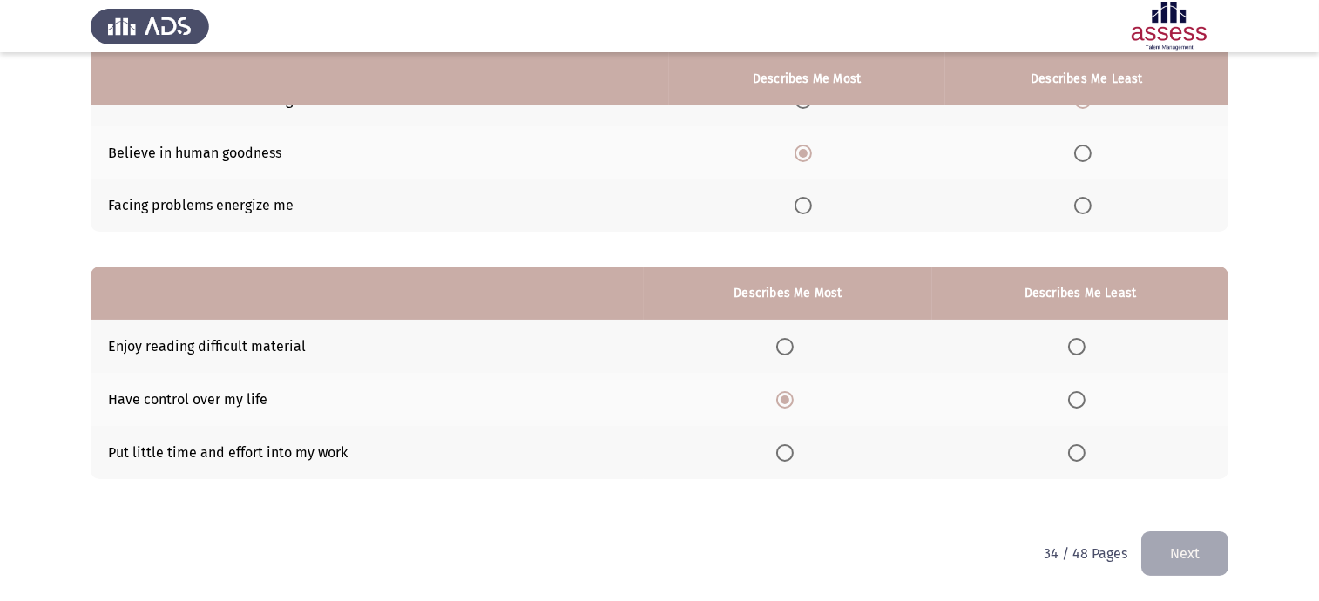
click at [1072, 456] on span "Select an option" at bounding box center [1076, 452] width 17 height 17
click at [1072, 456] on input "Select an option" at bounding box center [1076, 452] width 17 height 17
drag, startPoint x: 1206, startPoint y: 566, endPoint x: 902, endPoint y: 600, distance: 306.0
click at [1207, 566] on button "Next" at bounding box center [1185, 554] width 87 height 44
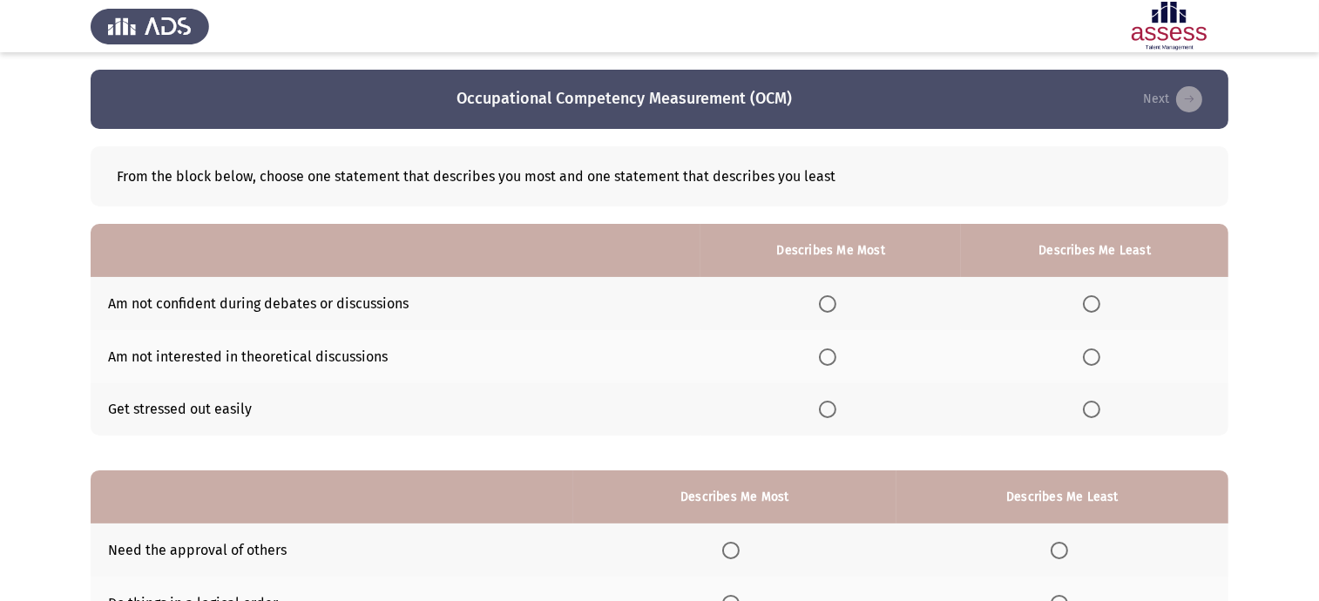
click at [831, 356] on span "Select an option" at bounding box center [827, 357] width 17 height 17
click at [831, 356] on input "Select an option" at bounding box center [827, 357] width 17 height 17
click at [1096, 305] on span "Select an option" at bounding box center [1091, 303] width 17 height 17
click at [1096, 305] on input "Select an option" at bounding box center [1091, 303] width 17 height 17
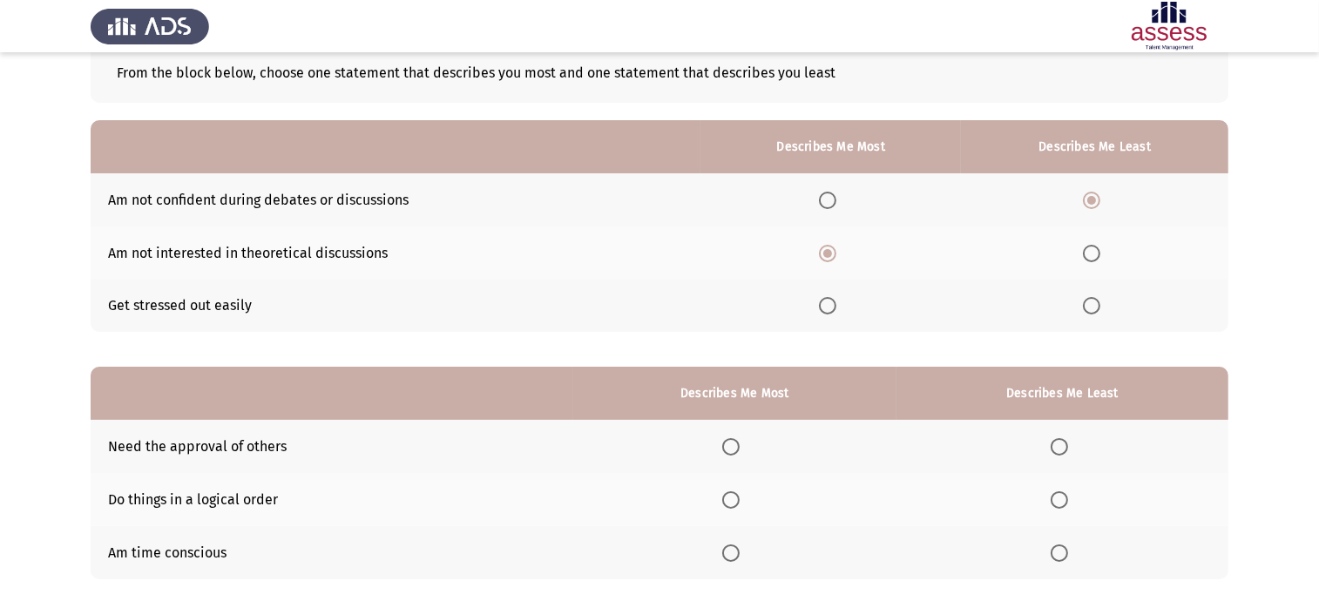
scroll to position [204, 0]
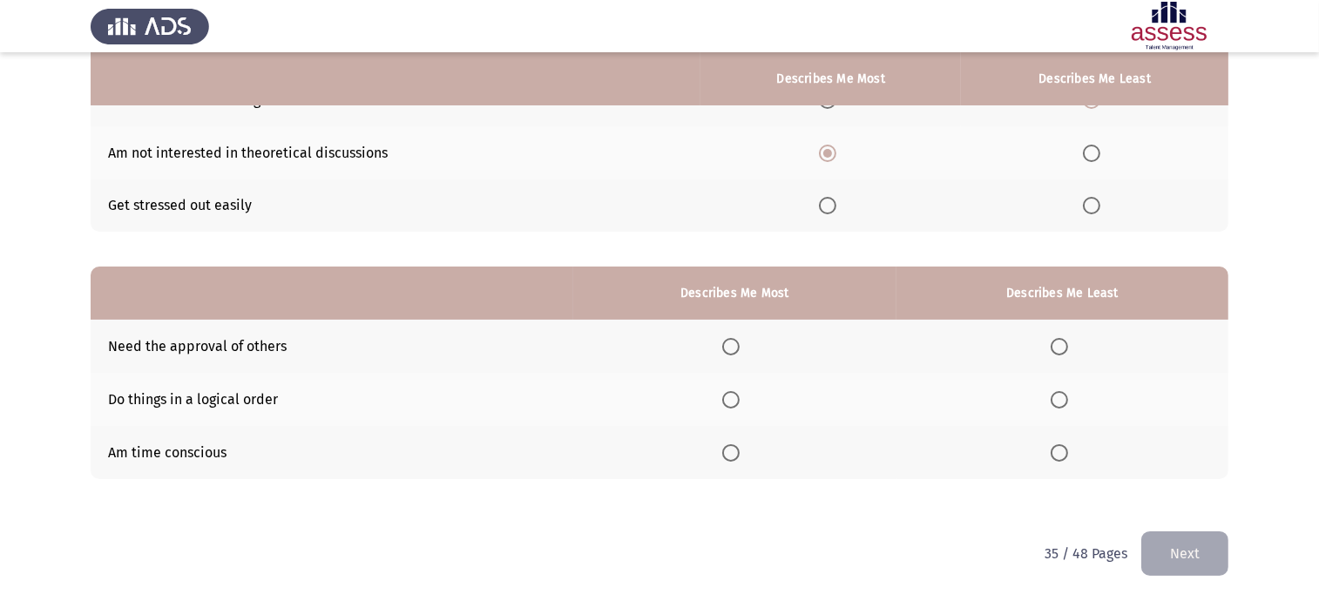
click at [729, 406] on span "Select an option" at bounding box center [730, 399] width 17 height 17
click at [729, 406] on input "Select an option" at bounding box center [730, 399] width 17 height 17
click at [1069, 463] on th at bounding box center [1063, 452] width 332 height 53
click at [1065, 451] on span "Select an option" at bounding box center [1059, 452] width 17 height 17
click at [1065, 451] on input "Select an option" at bounding box center [1059, 452] width 17 height 17
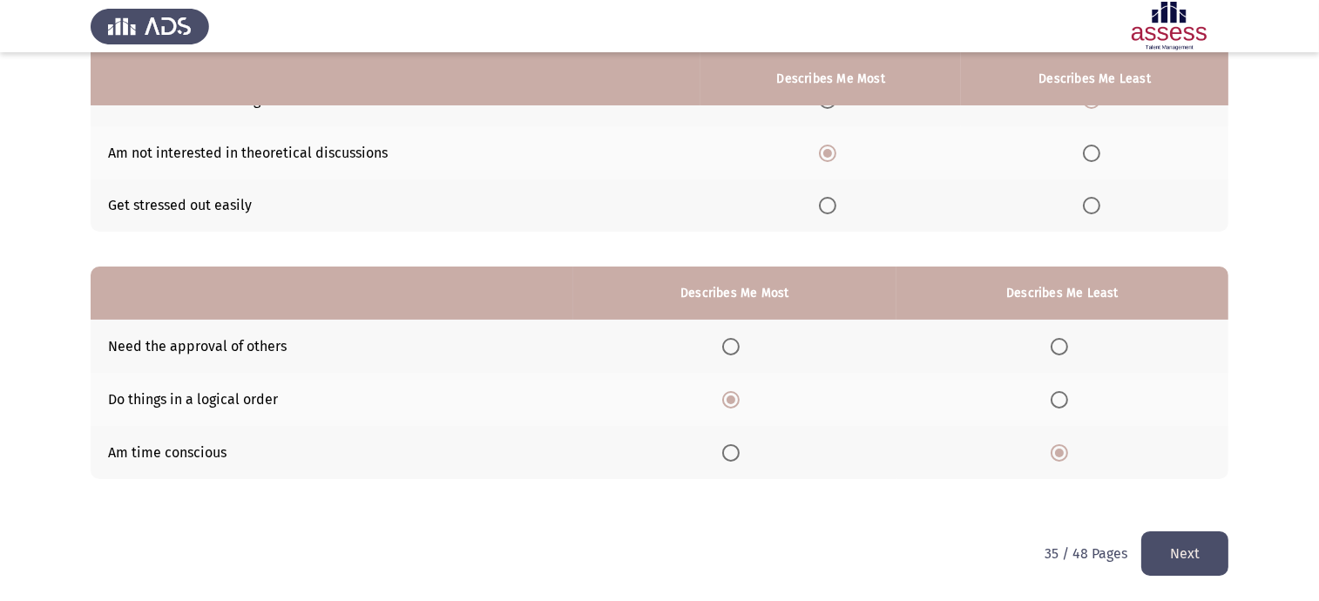
click at [1195, 551] on button "Next" at bounding box center [1185, 554] width 87 height 44
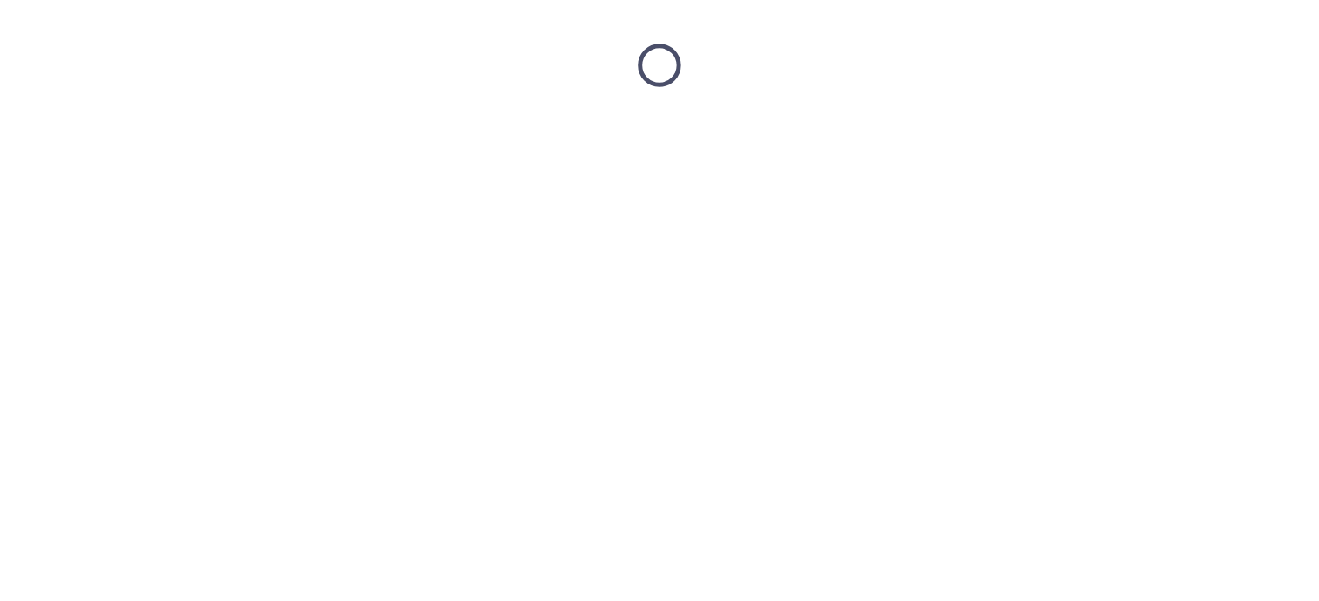
scroll to position [0, 0]
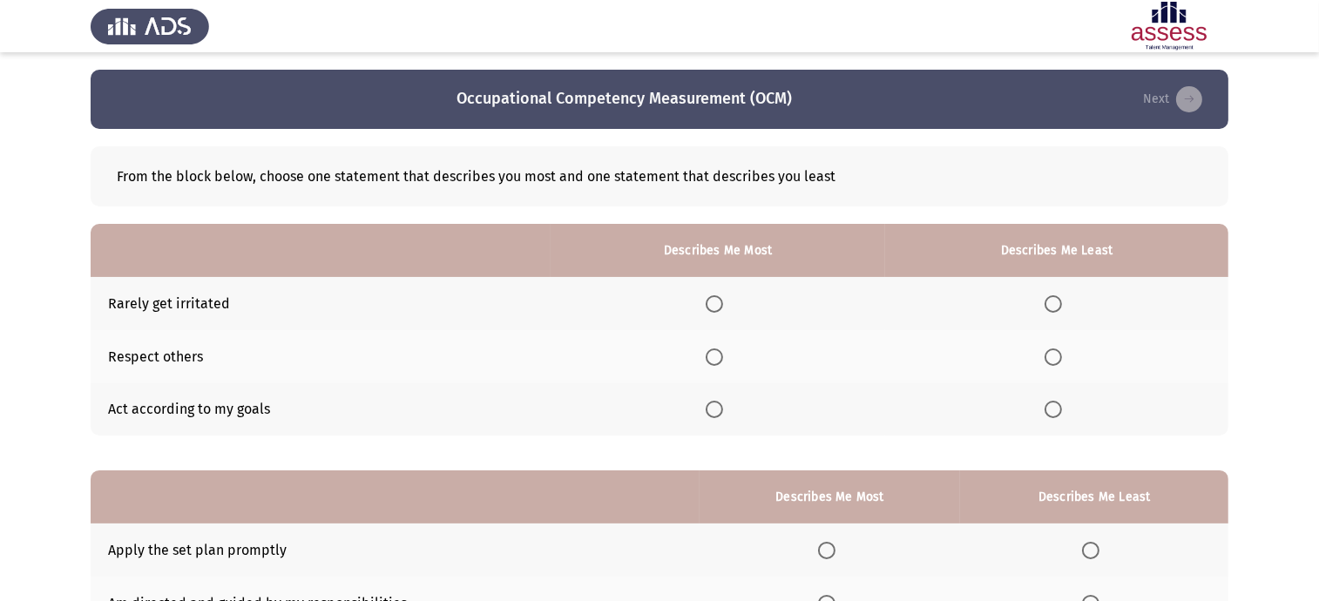
click at [716, 307] on span "Select an option" at bounding box center [714, 303] width 17 height 17
click at [716, 307] on input "Select an option" at bounding box center [714, 303] width 17 height 17
click at [1048, 404] on span "Select an option" at bounding box center [1053, 409] width 17 height 17
click at [1048, 404] on input "Select an option" at bounding box center [1053, 409] width 17 height 17
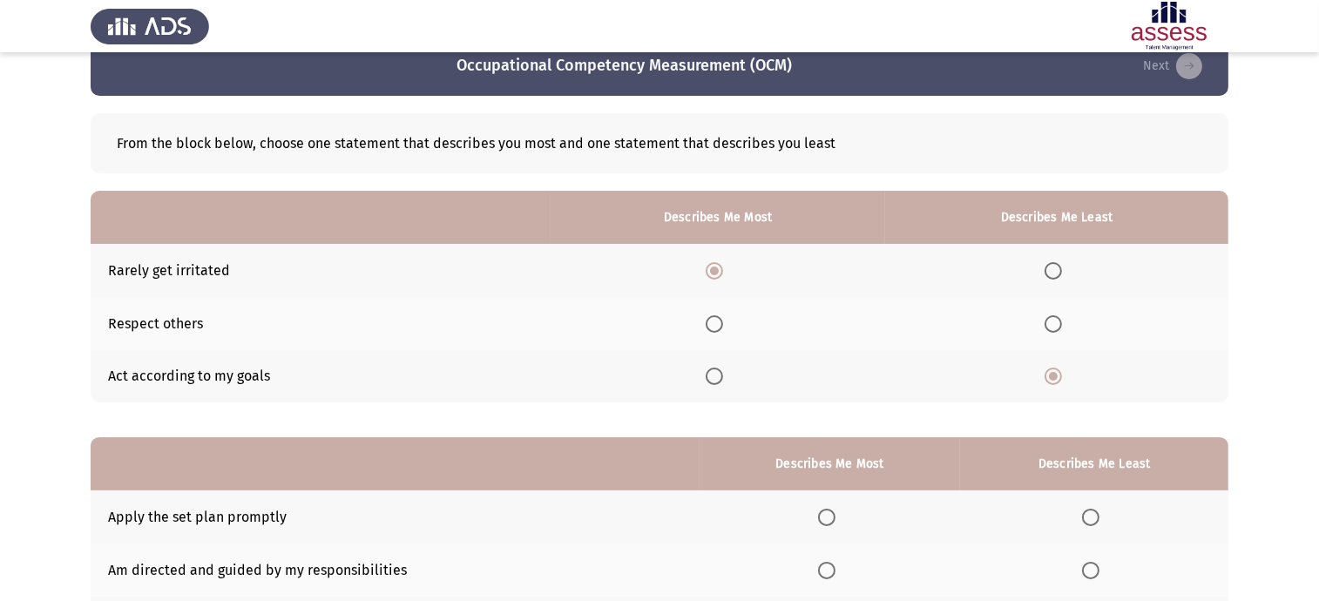
scroll to position [204, 0]
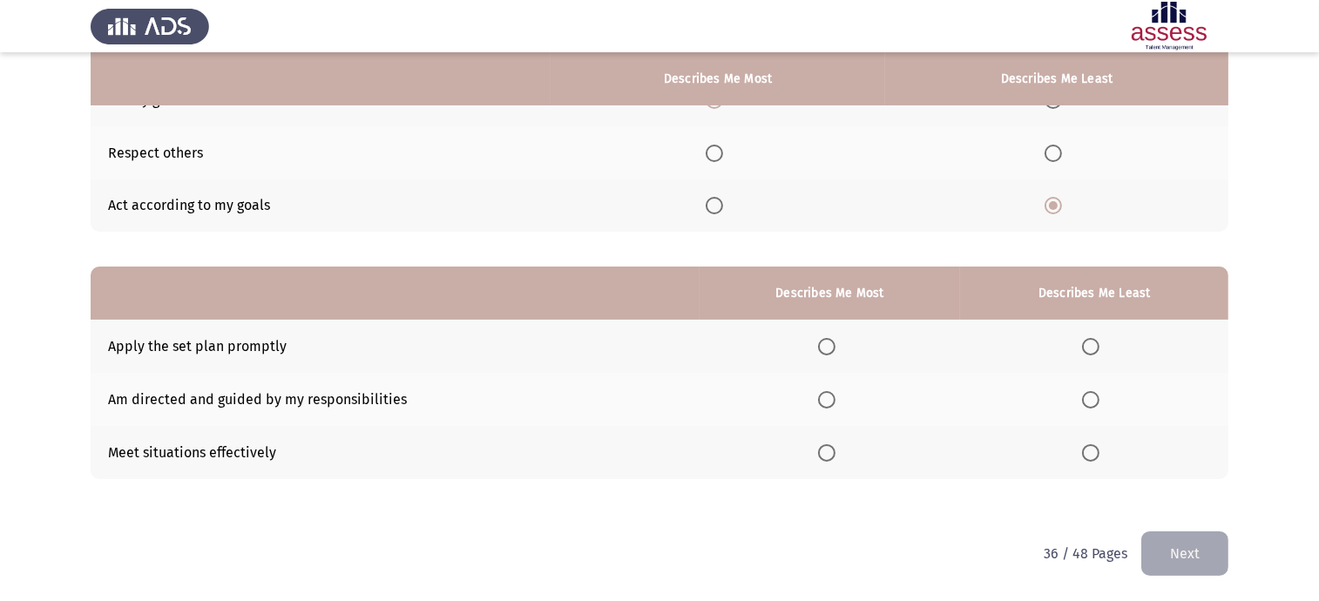
click at [827, 395] on span "Select an option" at bounding box center [826, 399] width 17 height 17
click at [827, 395] on input "Select an option" at bounding box center [826, 399] width 17 height 17
click at [1089, 351] on span "Select an option" at bounding box center [1090, 346] width 17 height 17
click at [1089, 351] on input "Select an option" at bounding box center [1090, 346] width 17 height 17
click at [1195, 567] on button "Next" at bounding box center [1185, 554] width 87 height 44
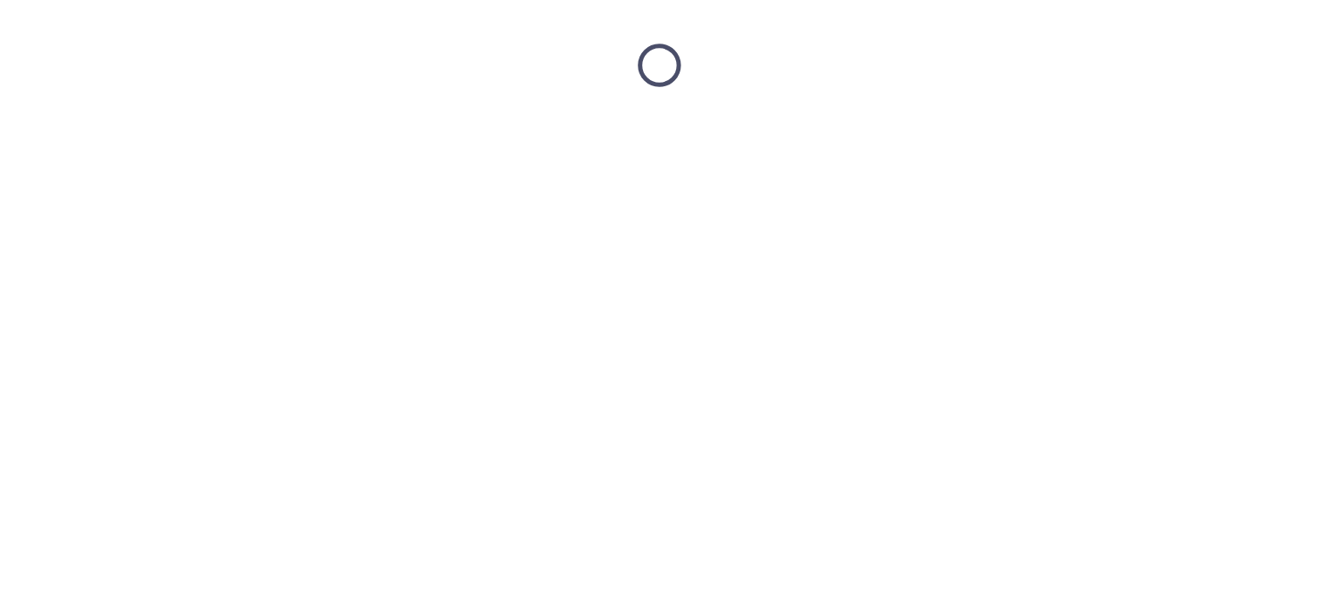
scroll to position [0, 0]
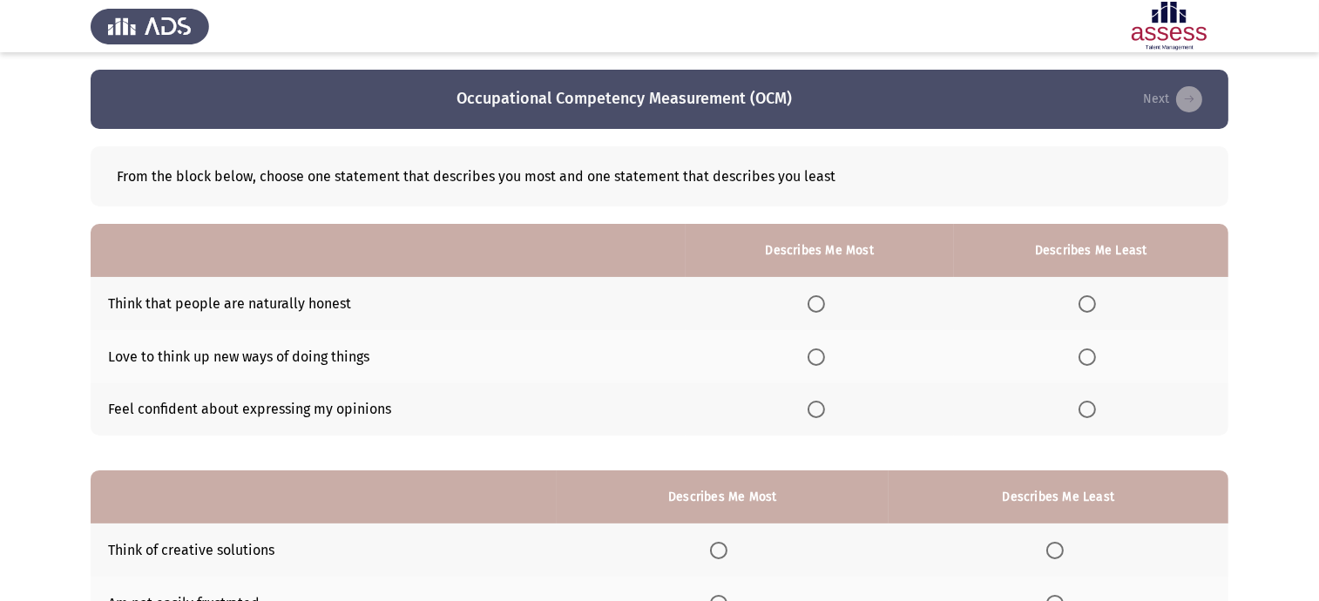
click at [819, 353] on span "Select an option" at bounding box center [816, 357] width 17 height 17
click at [819, 353] on input "Select an option" at bounding box center [816, 357] width 17 height 17
click at [1089, 401] on span "Select an option" at bounding box center [1087, 409] width 17 height 17
click at [1089, 401] on input "Select an option" at bounding box center [1087, 409] width 17 height 17
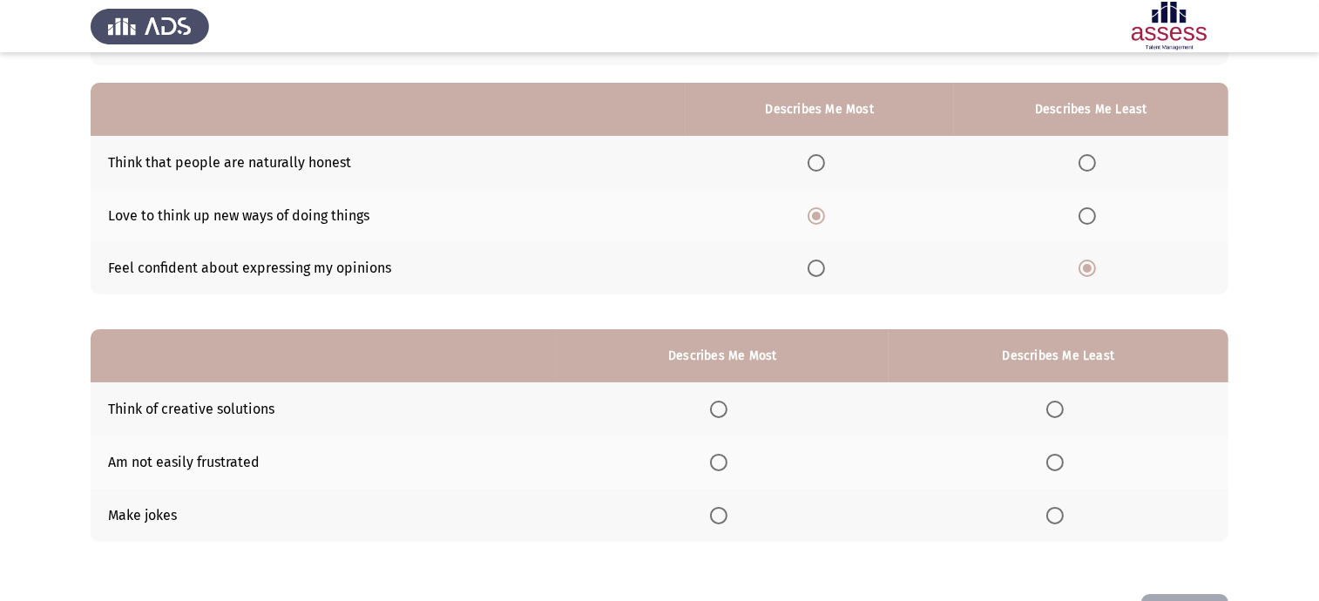
scroll to position [204, 0]
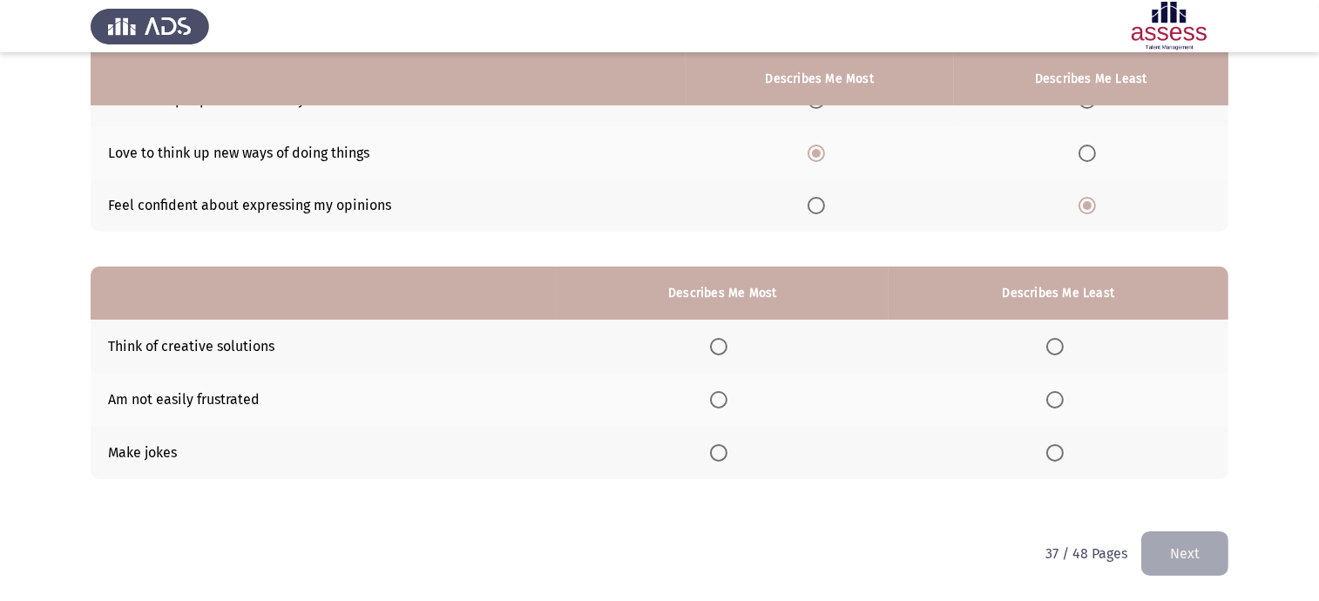
click at [726, 397] on span "Select an option" at bounding box center [718, 399] width 17 height 17
click at [726, 397] on input "Select an option" at bounding box center [718, 399] width 17 height 17
click at [1071, 452] on label "Select an option" at bounding box center [1059, 452] width 24 height 17
click at [1064, 452] on input "Select an option" at bounding box center [1055, 452] width 17 height 17
click at [1194, 533] on button "Next" at bounding box center [1185, 554] width 87 height 44
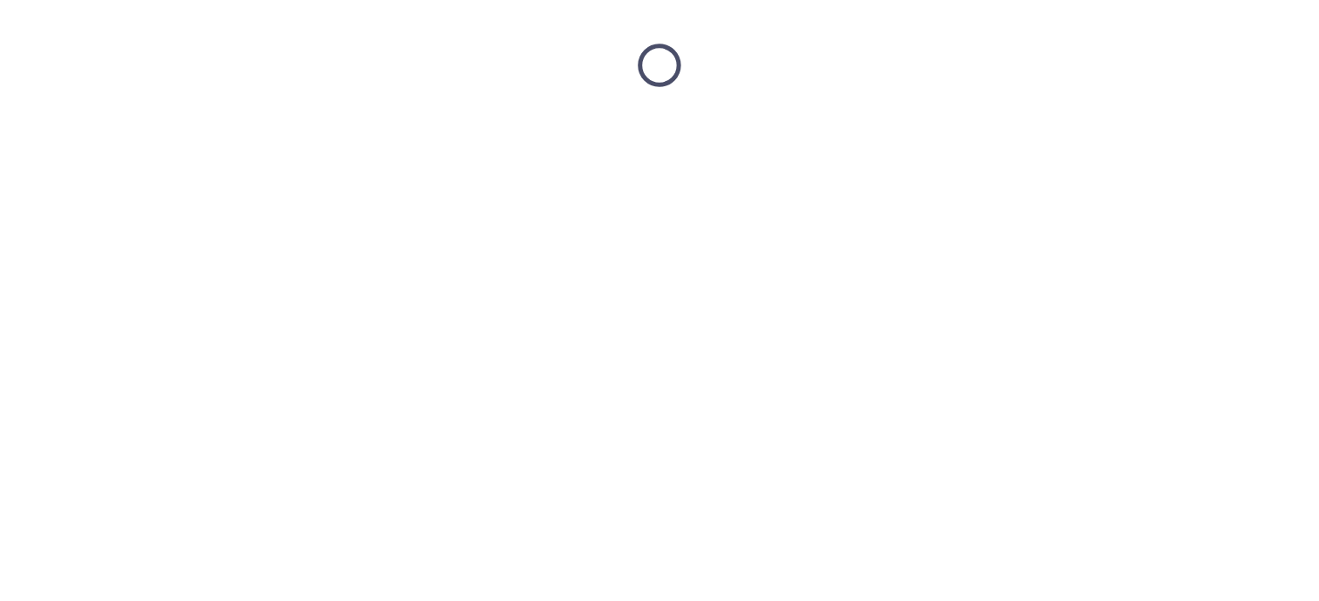
scroll to position [0, 0]
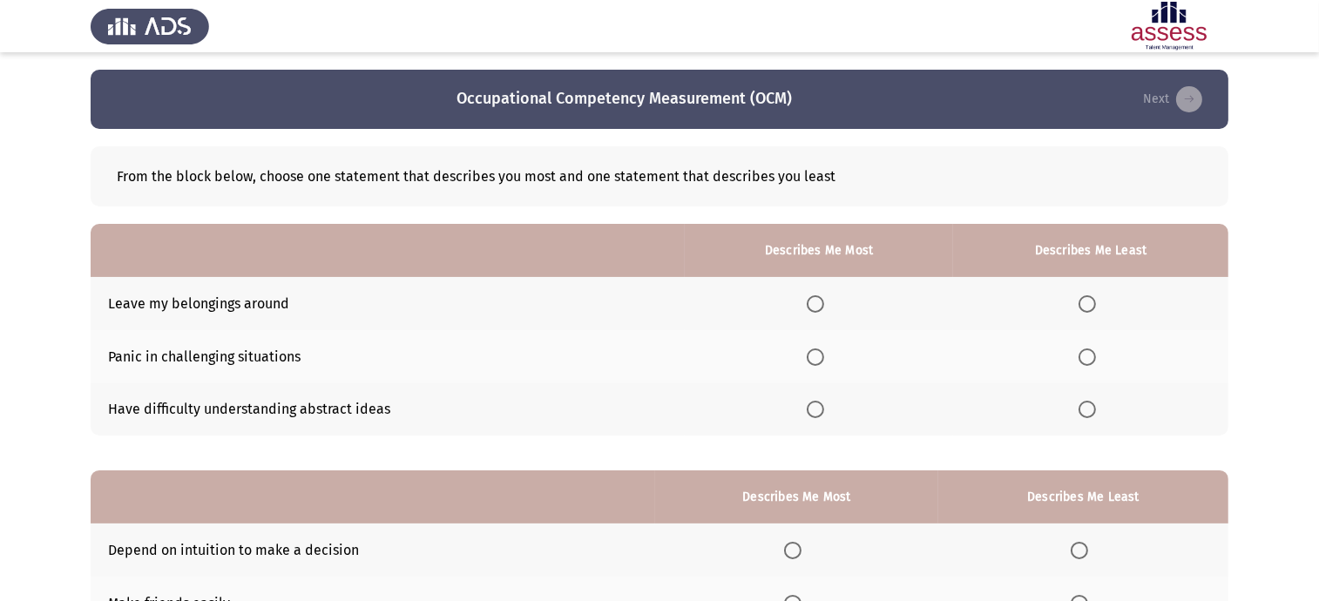
click at [817, 298] on span "Select an option" at bounding box center [815, 303] width 17 height 17
click at [817, 298] on input "Select an option" at bounding box center [815, 303] width 17 height 17
click at [1090, 351] on span "Select an option" at bounding box center [1087, 357] width 17 height 17
click at [1090, 351] on input "Select an option" at bounding box center [1087, 357] width 17 height 17
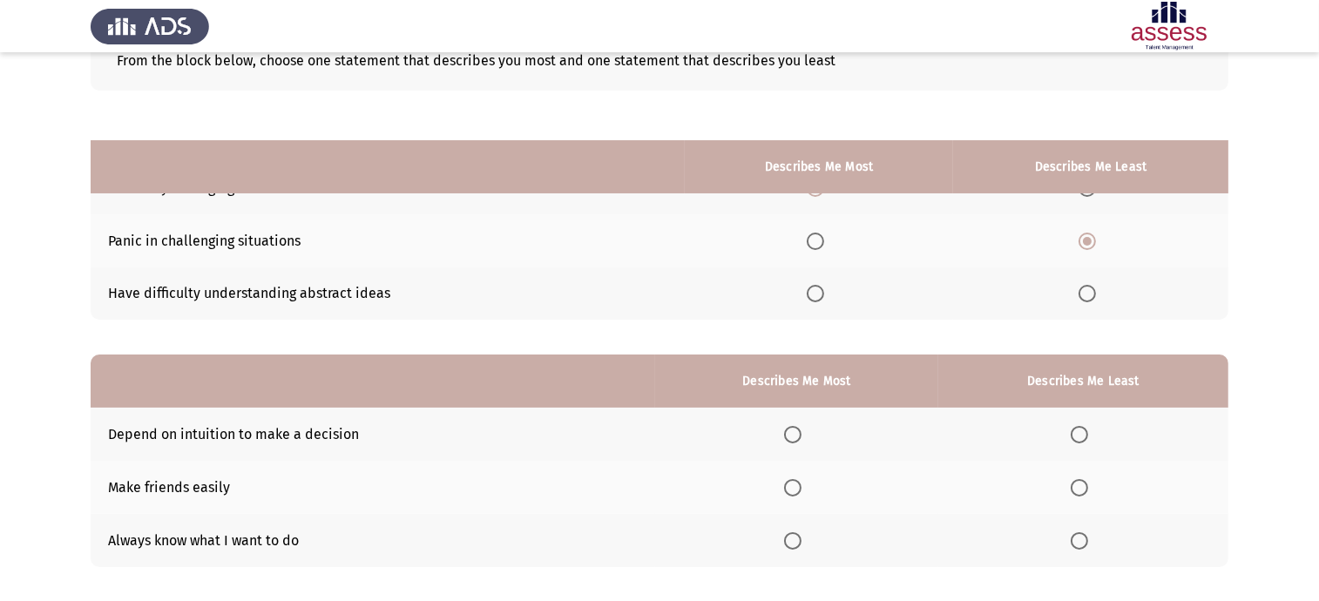
scroll to position [204, 0]
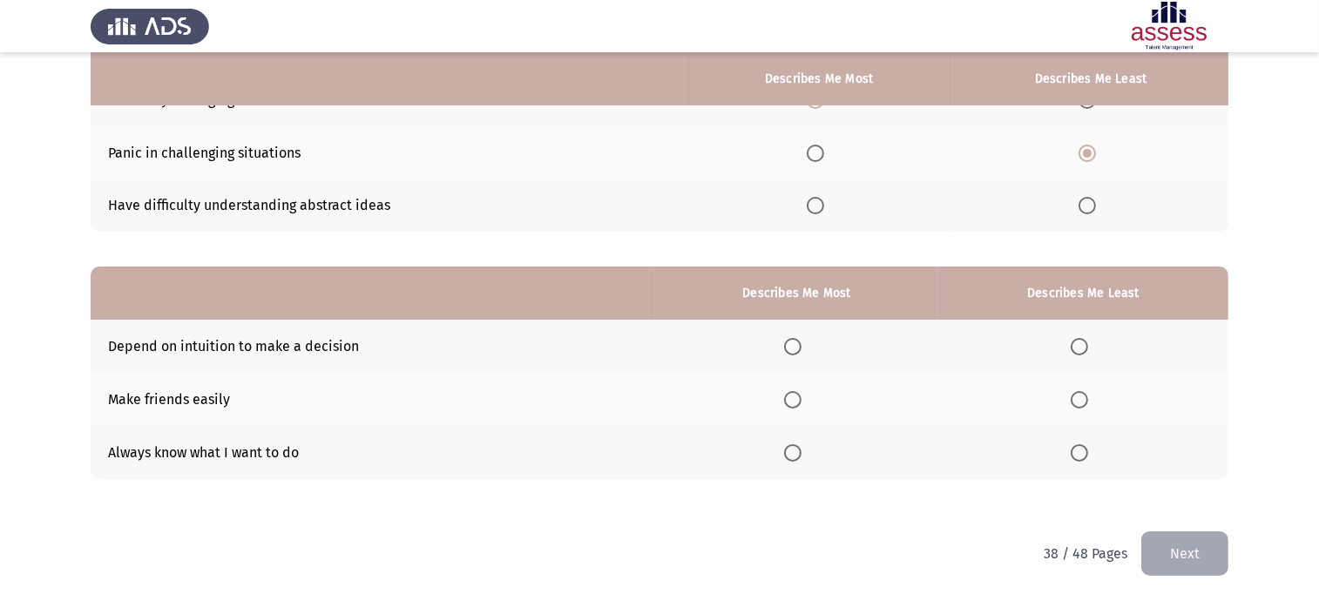
click at [785, 389] on th at bounding box center [796, 399] width 283 height 53
click at [789, 390] on th at bounding box center [796, 399] width 283 height 53
click at [797, 399] on span "Select an option" at bounding box center [792, 399] width 17 height 17
click at [797, 399] on input "Select an option" at bounding box center [792, 399] width 17 height 17
click at [1088, 333] on th at bounding box center [1084, 346] width 290 height 53
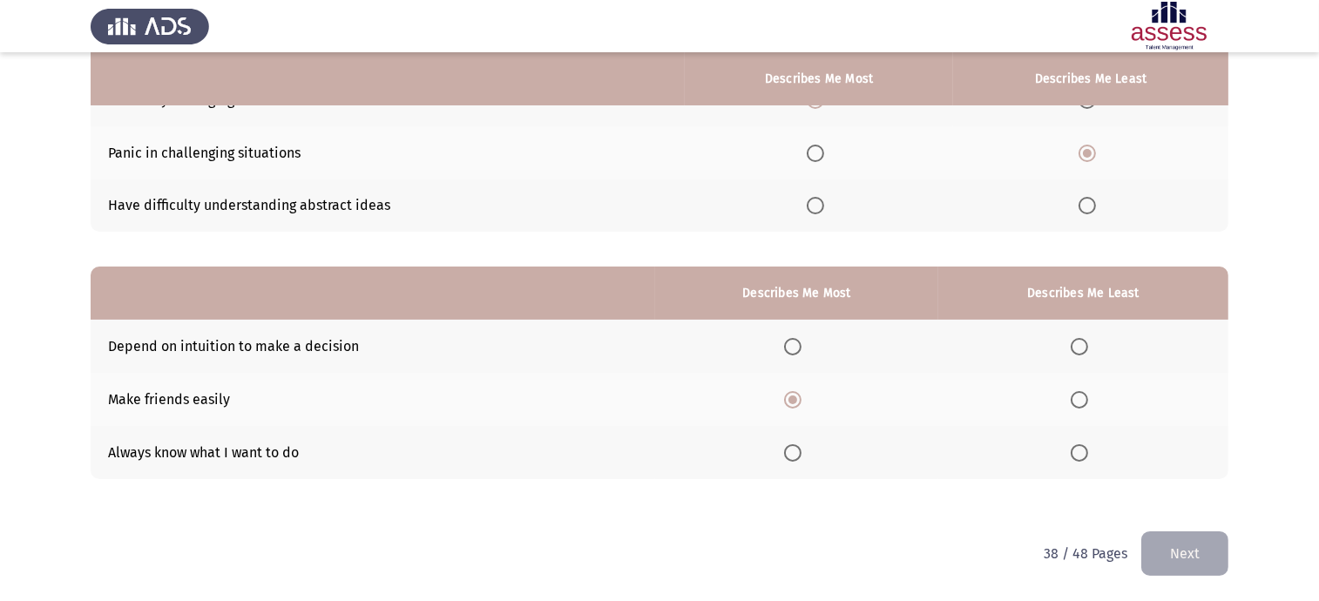
click at [1088, 346] on span "Select an option" at bounding box center [1079, 346] width 17 height 17
click at [1088, 346] on input "Select an option" at bounding box center [1079, 346] width 17 height 17
drag, startPoint x: 1216, startPoint y: 546, endPoint x: 1167, endPoint y: 547, distance: 48.8
click at [1216, 546] on button "Next" at bounding box center [1185, 554] width 87 height 44
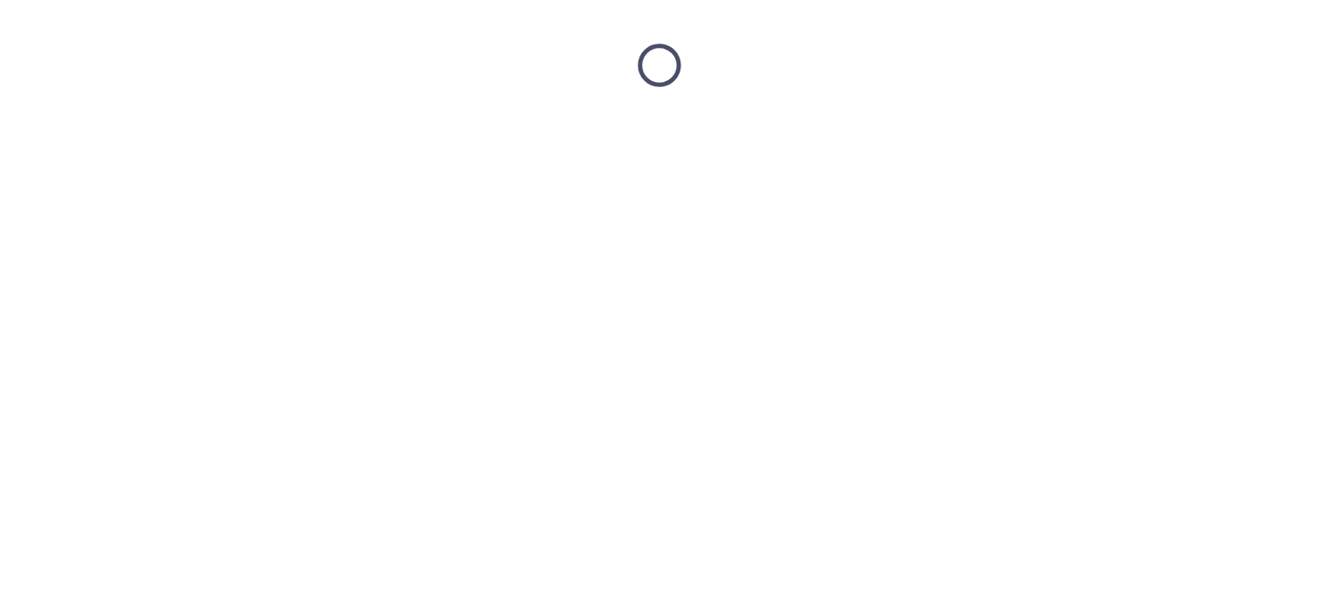
scroll to position [0, 0]
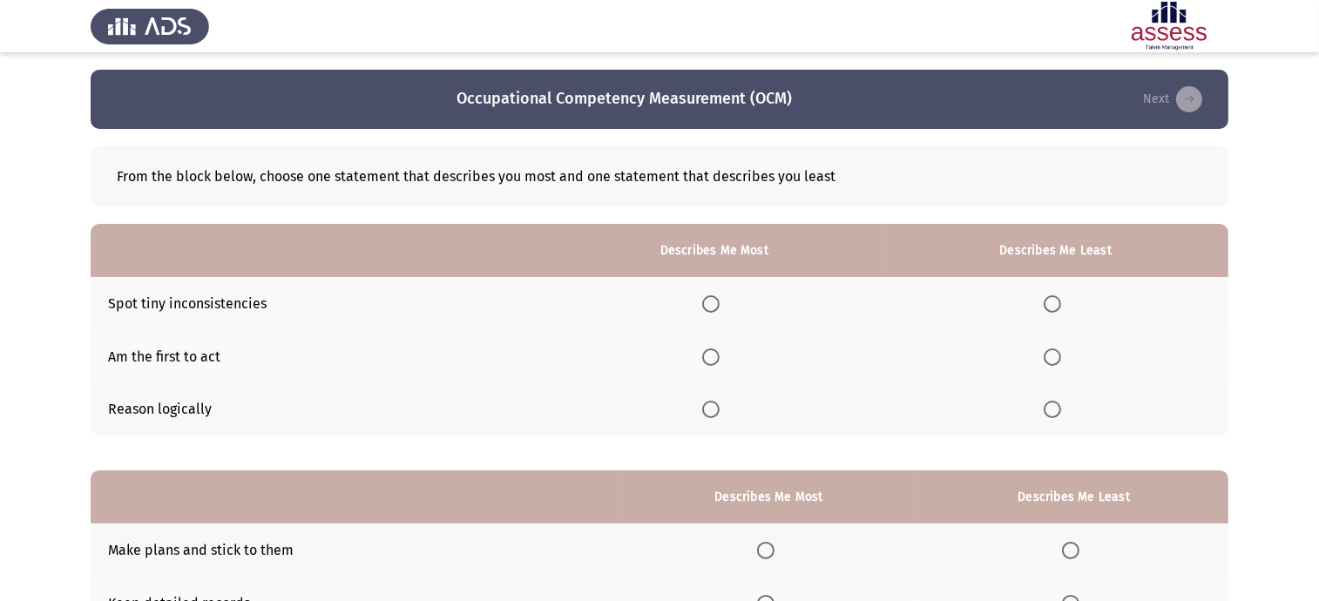
click at [703, 372] on th at bounding box center [714, 356] width 337 height 53
click at [703, 356] on th at bounding box center [714, 356] width 337 height 53
click at [738, 359] on th at bounding box center [714, 356] width 337 height 53
click at [707, 359] on span "Select an option" at bounding box center [710, 357] width 17 height 17
click at [707, 359] on input "Select an option" at bounding box center [710, 357] width 17 height 17
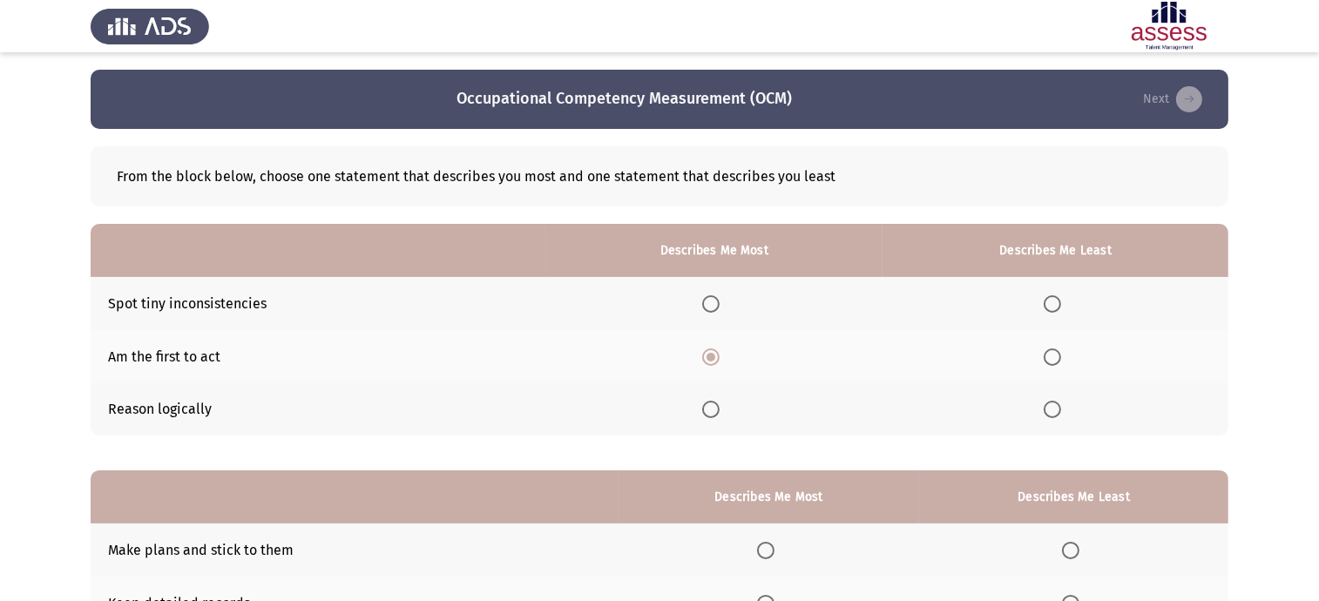
click at [1068, 296] on label "Select an option" at bounding box center [1056, 303] width 24 height 17
click at [1061, 296] on input "Select an option" at bounding box center [1052, 303] width 17 height 17
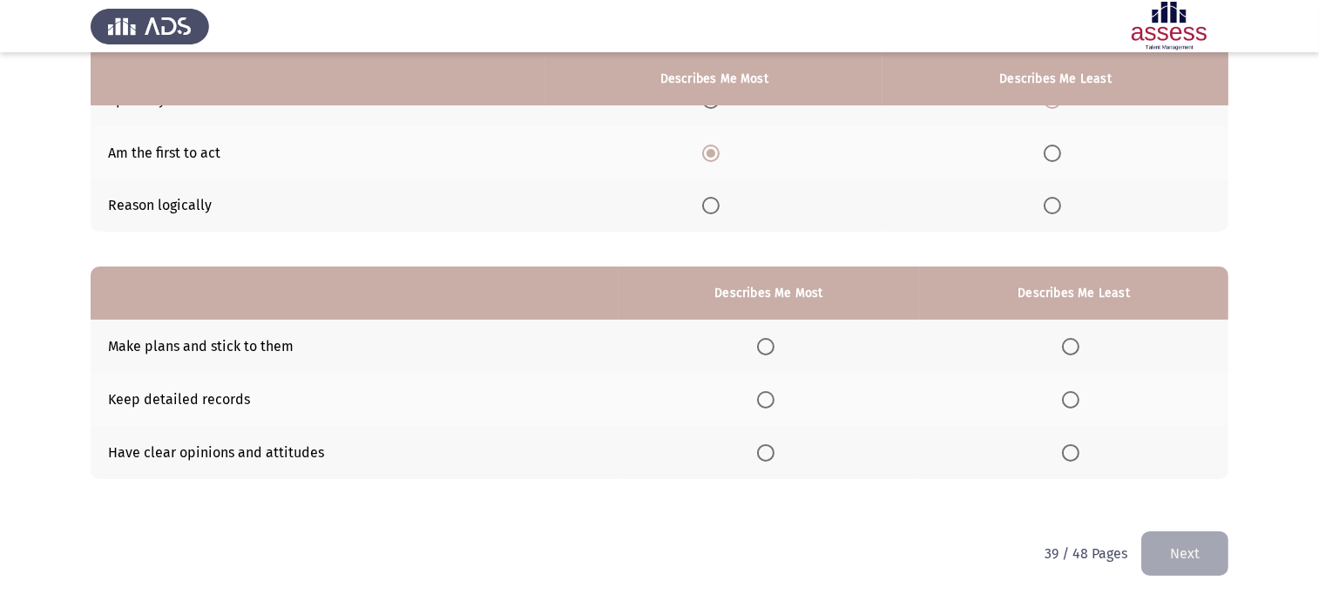
click at [769, 391] on span "Select an option" at bounding box center [765, 399] width 17 height 17
click at [769, 391] on input "Select an option" at bounding box center [765, 399] width 17 height 17
click at [1058, 454] on th at bounding box center [1073, 452] width 309 height 53
click at [1082, 461] on label "Select an option" at bounding box center [1074, 452] width 24 height 17
click at [1080, 461] on input "Select an option" at bounding box center [1070, 452] width 17 height 17
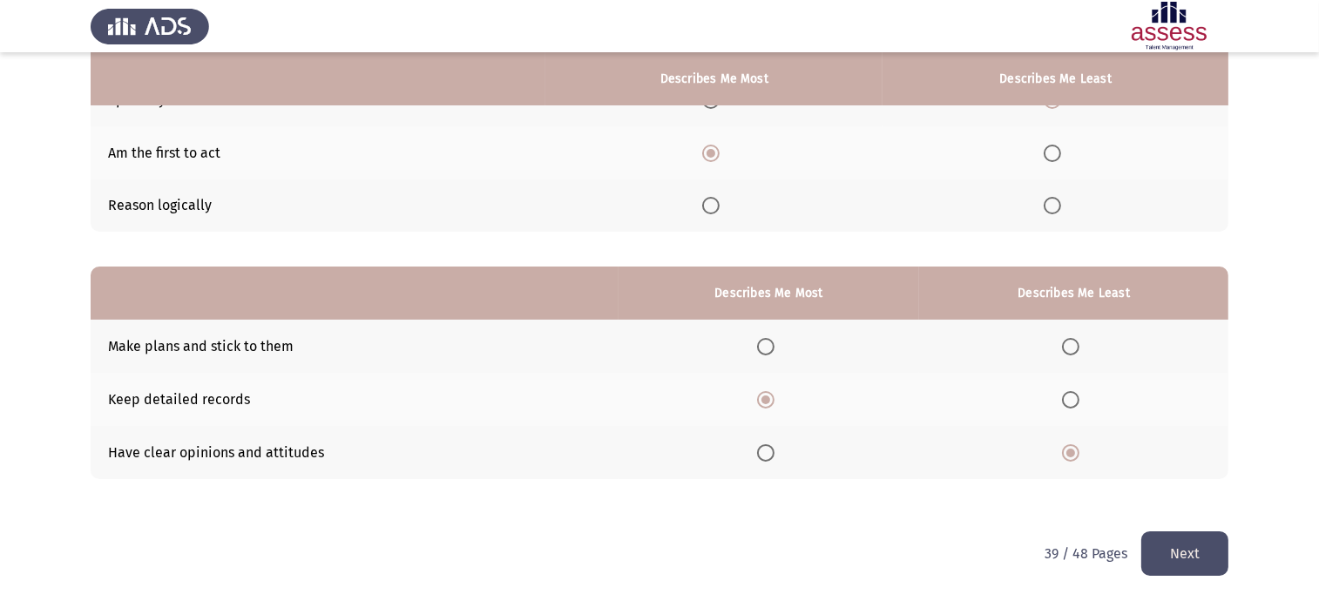
drag, startPoint x: 1234, startPoint y: 569, endPoint x: 1199, endPoint y: 566, distance: 35.0
click at [1233, 572] on html "Occupational Competency Measurement (OCM) Next From the block below, choose one…" at bounding box center [659, 198] width 1319 height 805
drag, startPoint x: 1191, startPoint y: 564, endPoint x: 1141, endPoint y: 561, distance: 50.6
click at [1186, 564] on button "Next" at bounding box center [1185, 554] width 87 height 44
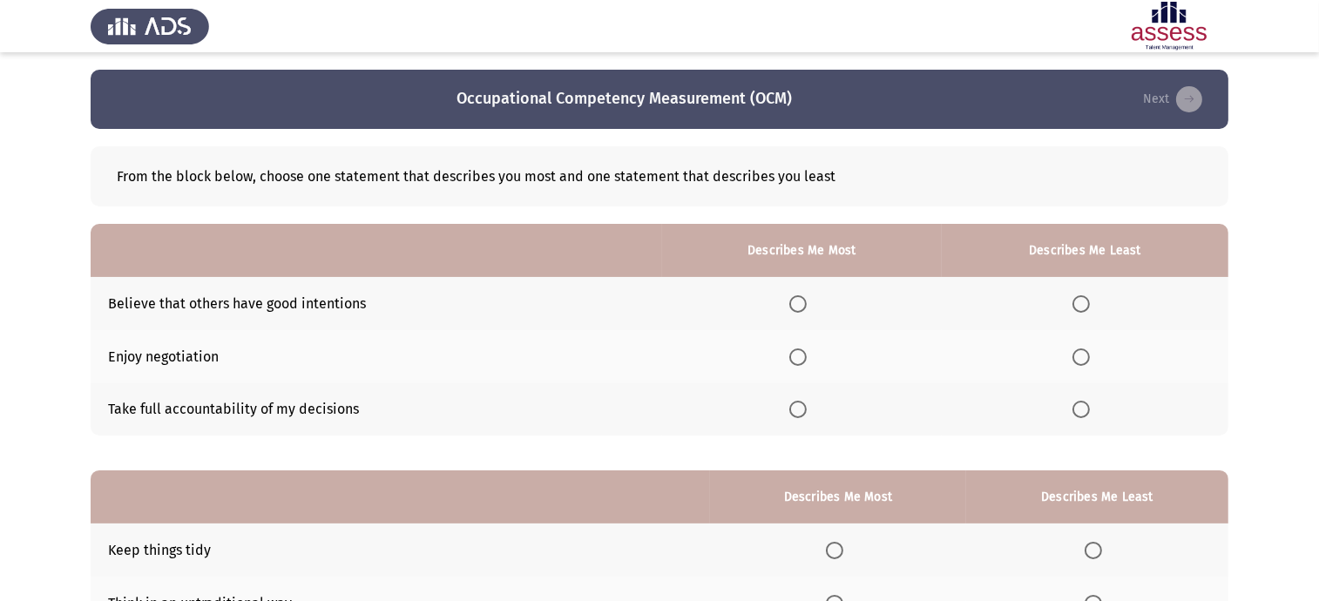
click at [797, 298] on span "Select an option" at bounding box center [798, 303] width 17 height 17
click at [797, 298] on input "Select an option" at bounding box center [798, 303] width 17 height 17
click at [1092, 346] on th at bounding box center [1085, 356] width 287 height 53
click at [1063, 366] on th at bounding box center [1085, 356] width 287 height 53
click at [1081, 352] on span "Select an option" at bounding box center [1081, 357] width 17 height 17
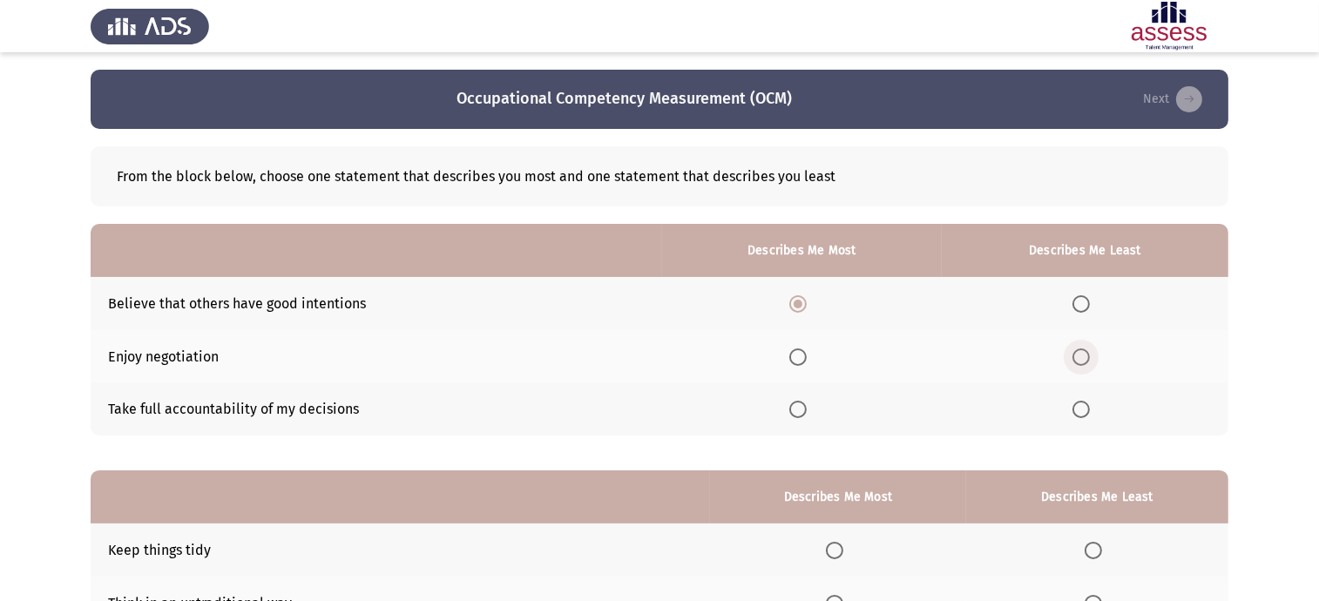
click at [1081, 352] on input "Select an option" at bounding box center [1081, 357] width 17 height 17
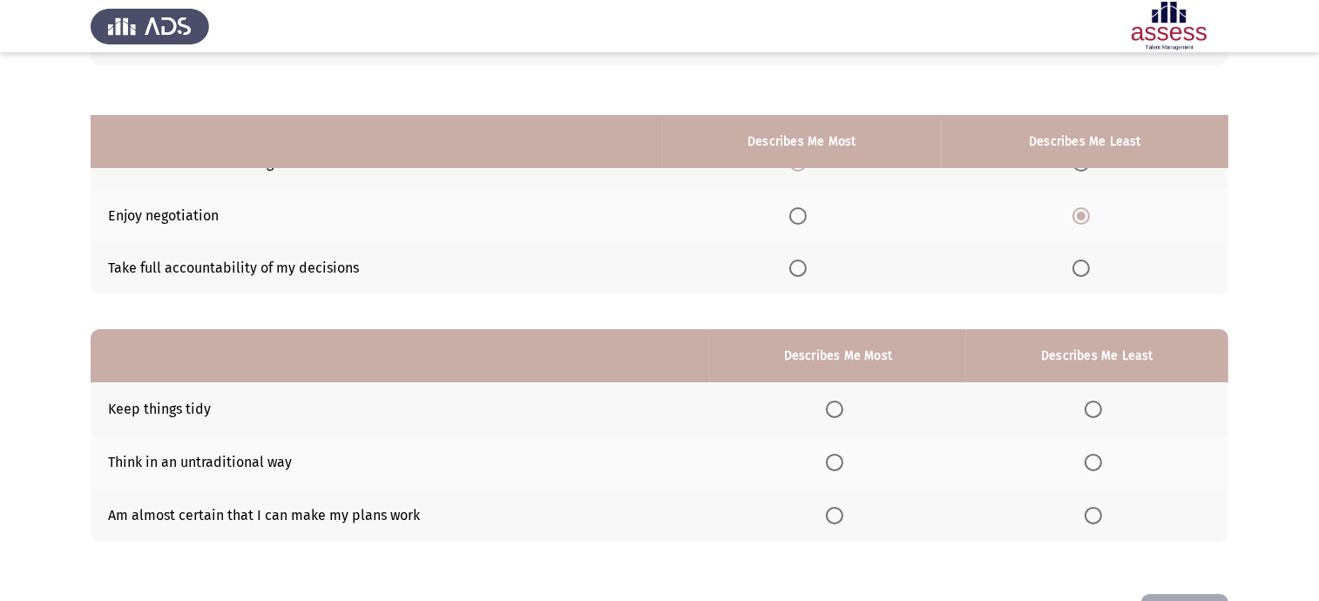
scroll to position [204, 0]
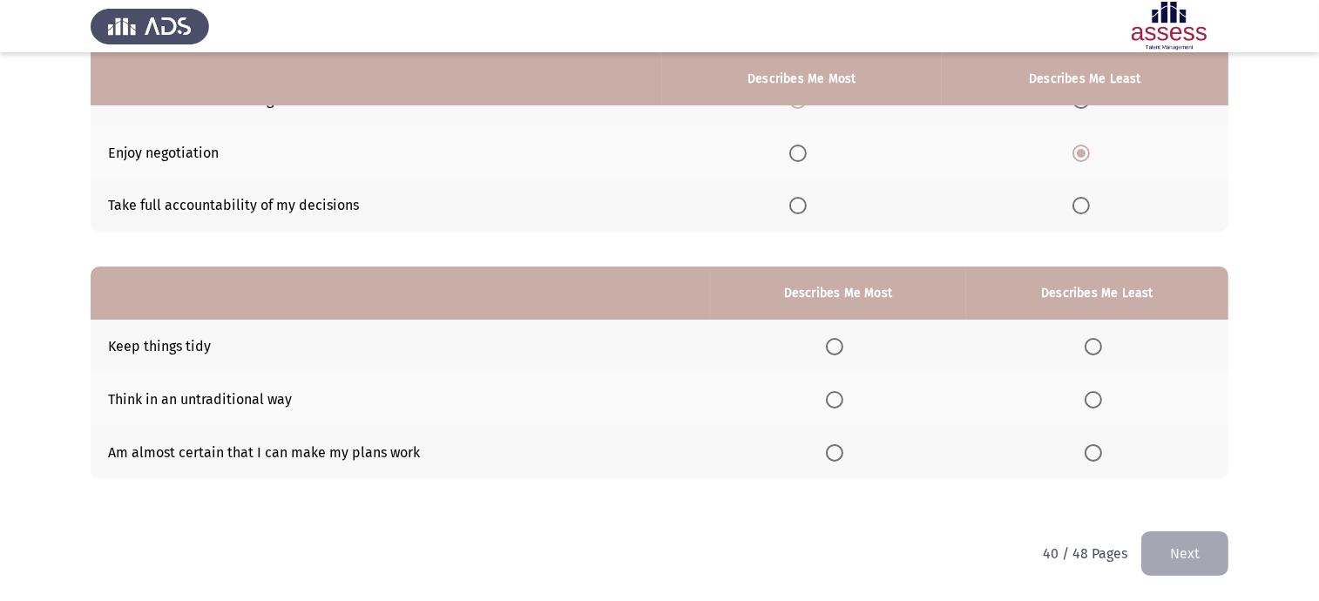
click at [836, 349] on span "Select an option" at bounding box center [834, 346] width 17 height 17
click at [836, 349] on input "Select an option" at bounding box center [834, 346] width 17 height 17
click at [1102, 459] on span "Select an option" at bounding box center [1093, 452] width 17 height 17
click at [1102, 459] on input "Select an option" at bounding box center [1093, 452] width 17 height 17
click at [1217, 553] on button "Next" at bounding box center [1185, 554] width 87 height 44
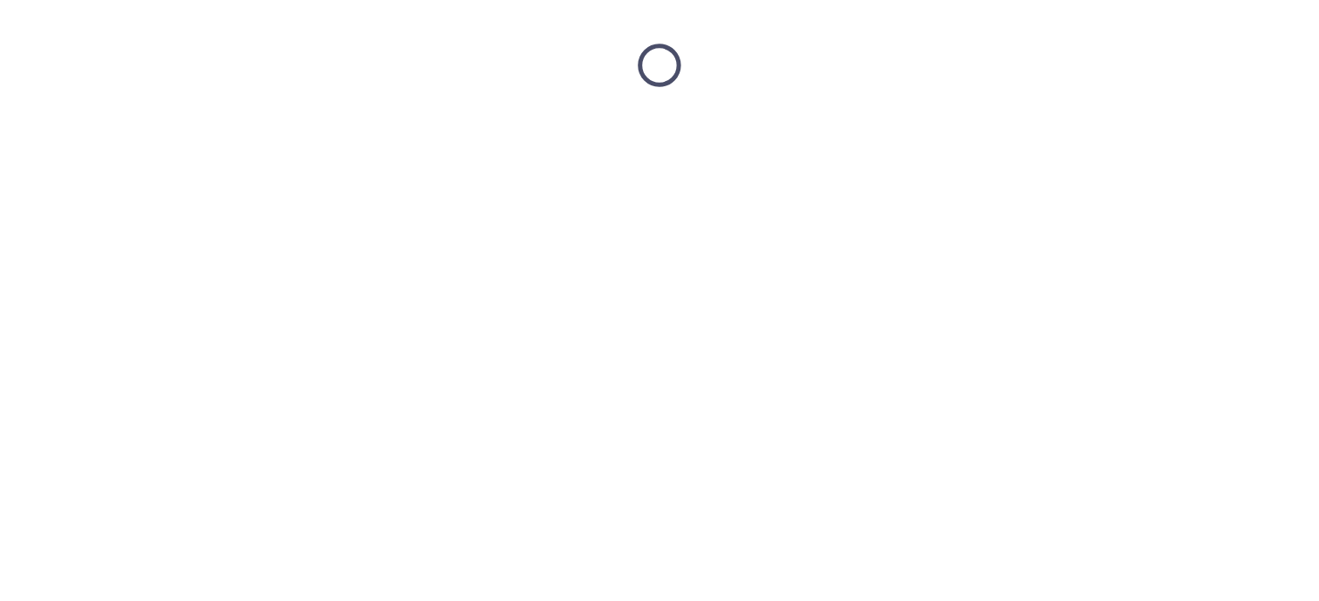
scroll to position [0, 0]
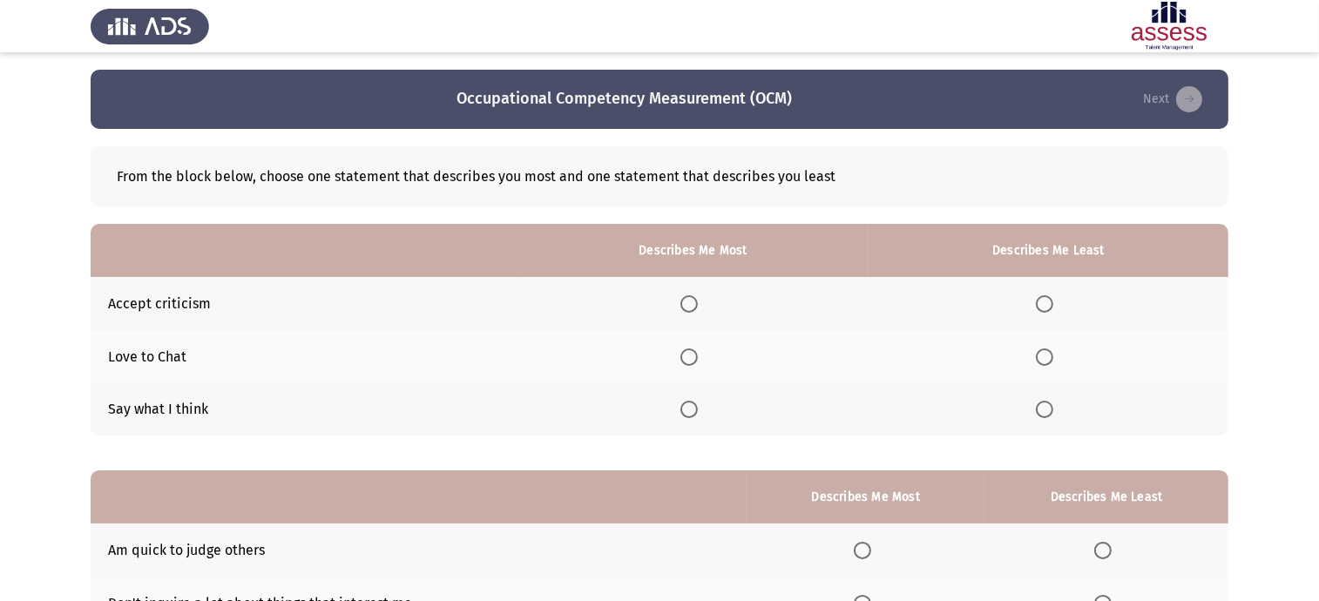
click at [698, 359] on span "Select an option" at bounding box center [689, 357] width 17 height 17
click at [698, 359] on input "Select an option" at bounding box center [689, 357] width 17 height 17
click at [693, 304] on span "Select an option" at bounding box center [689, 303] width 17 height 17
click at [693, 304] on input "Select an option" at bounding box center [689, 303] width 17 height 17
click at [688, 407] on span "Select an option" at bounding box center [689, 409] width 17 height 17
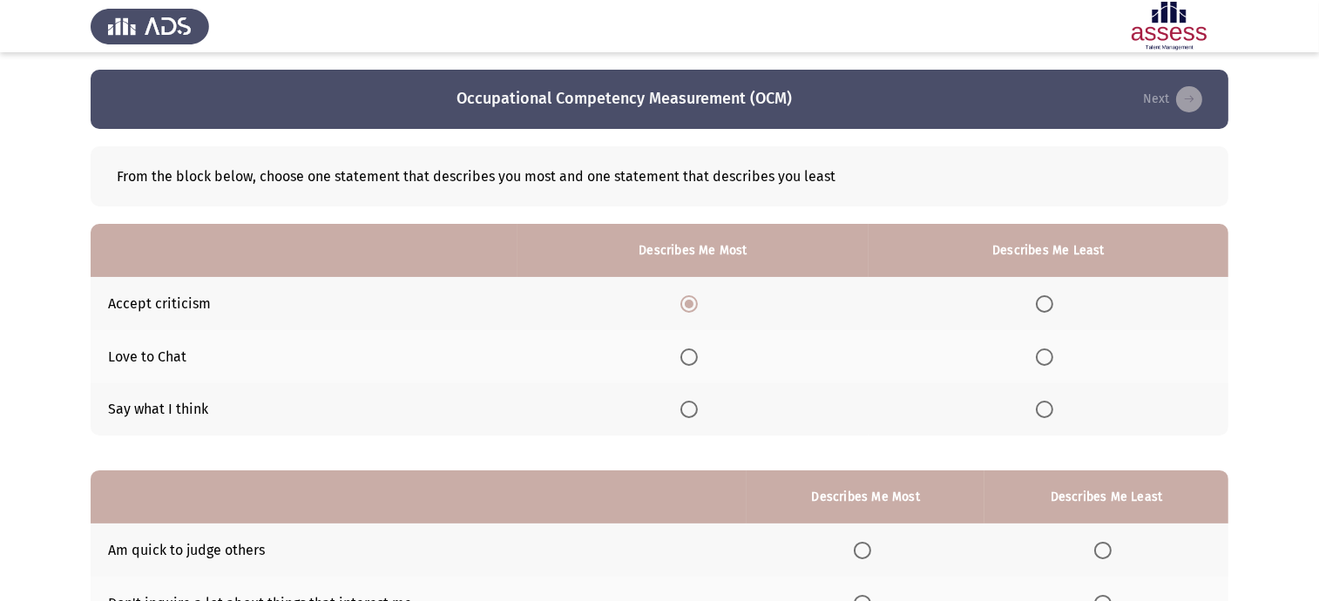
click at [688, 407] on input "Select an option" at bounding box center [689, 409] width 17 height 17
click at [1039, 302] on span "Select an option" at bounding box center [1044, 303] width 17 height 17
click at [1039, 302] on input "Select an option" at bounding box center [1044, 303] width 17 height 17
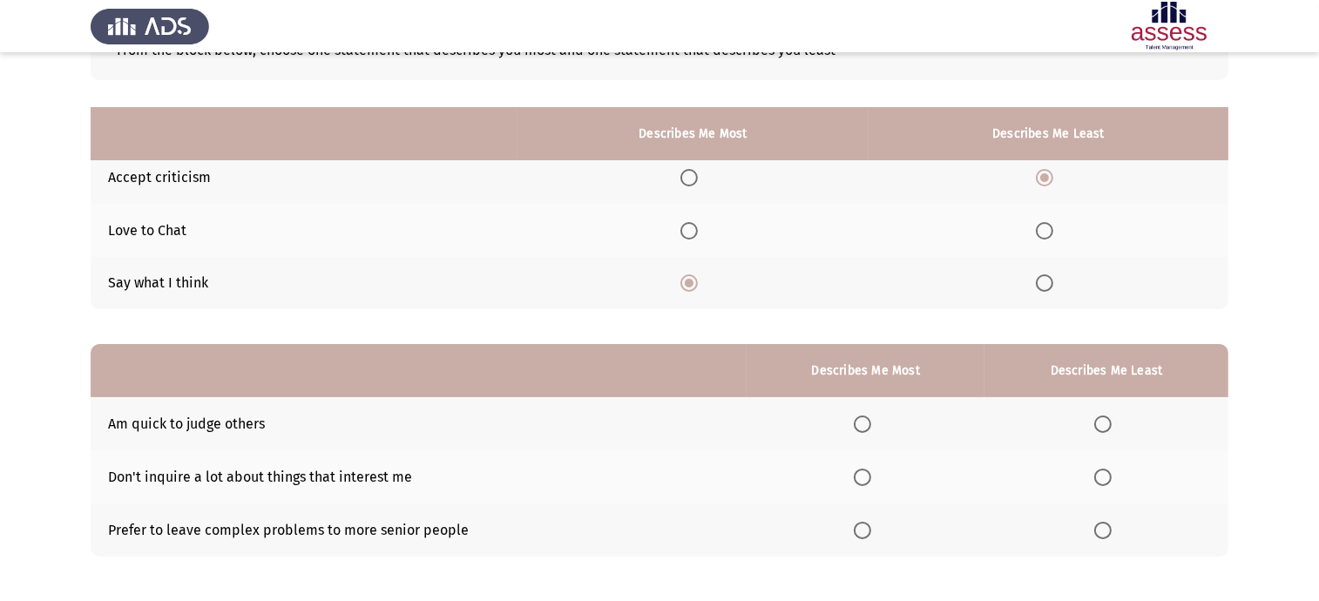
scroll to position [204, 0]
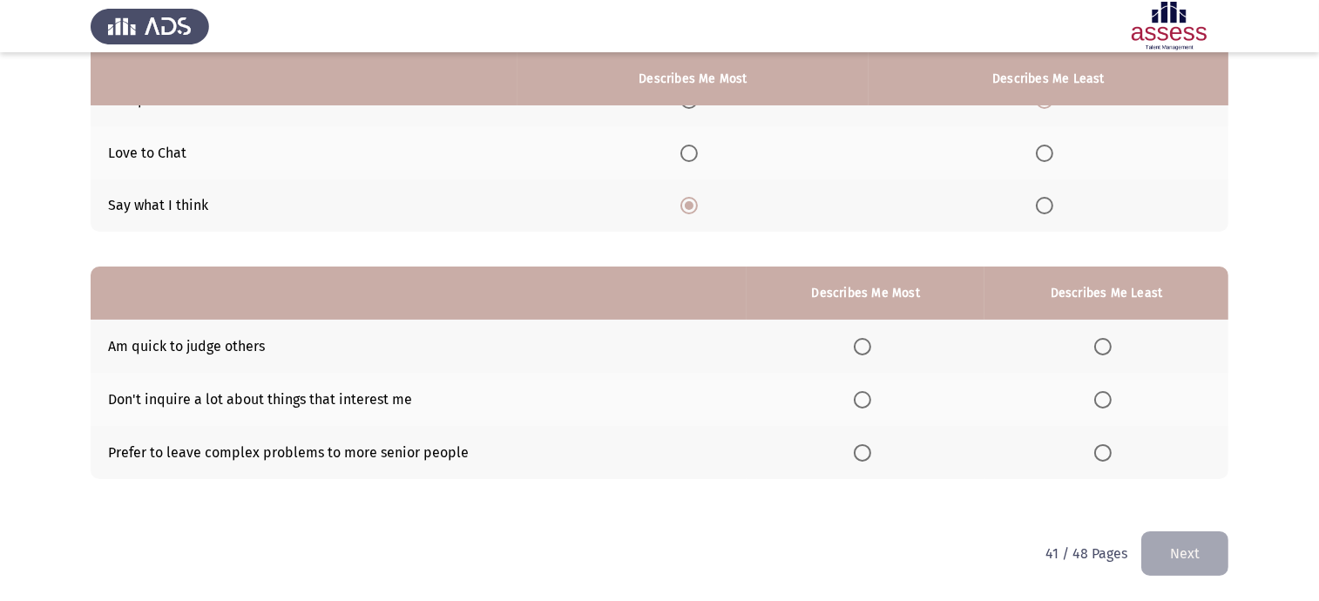
click at [882, 397] on th at bounding box center [866, 399] width 238 height 53
click at [866, 404] on span "Select an option" at bounding box center [862, 399] width 17 height 17
click at [866, 404] on input "Select an option" at bounding box center [862, 399] width 17 height 17
click at [1108, 352] on span "Select an option" at bounding box center [1103, 346] width 17 height 17
click at [1108, 352] on input "Select an option" at bounding box center [1103, 346] width 17 height 17
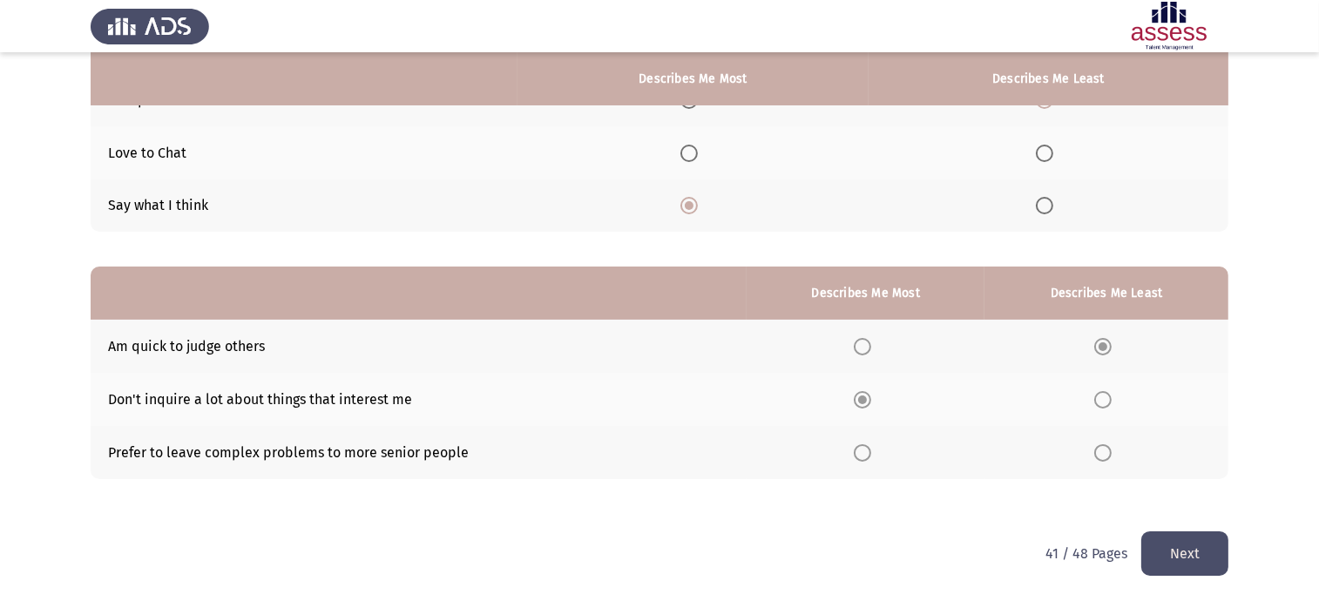
click at [1182, 566] on button "Next" at bounding box center [1185, 554] width 87 height 44
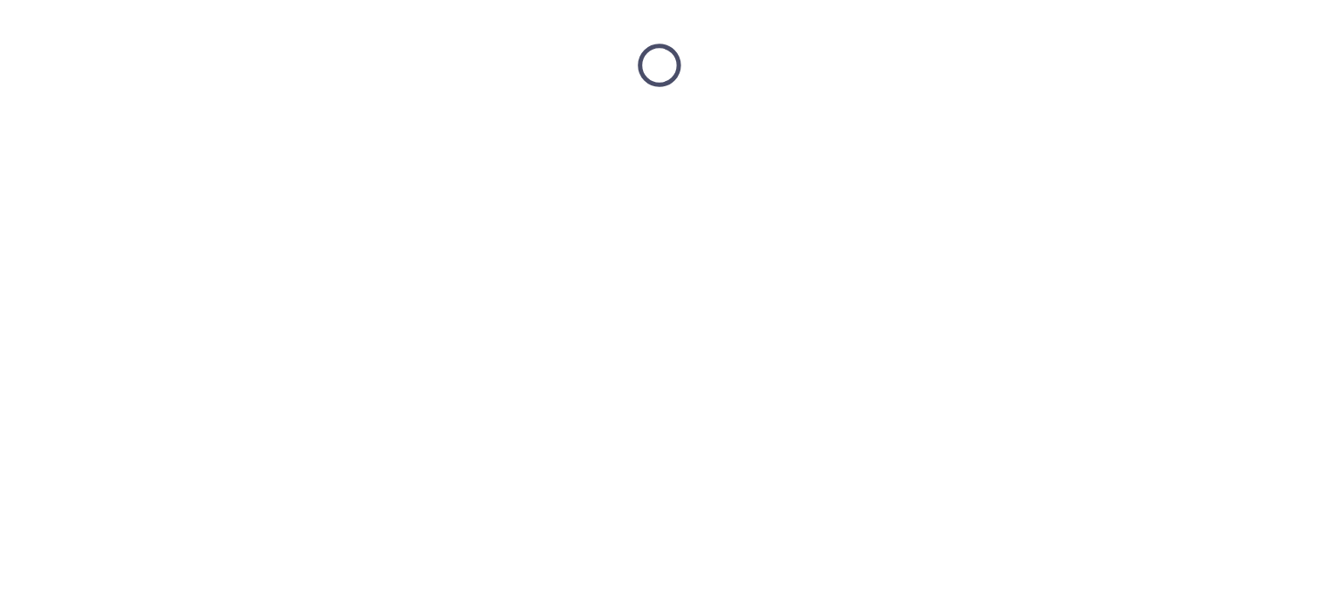
scroll to position [0, 0]
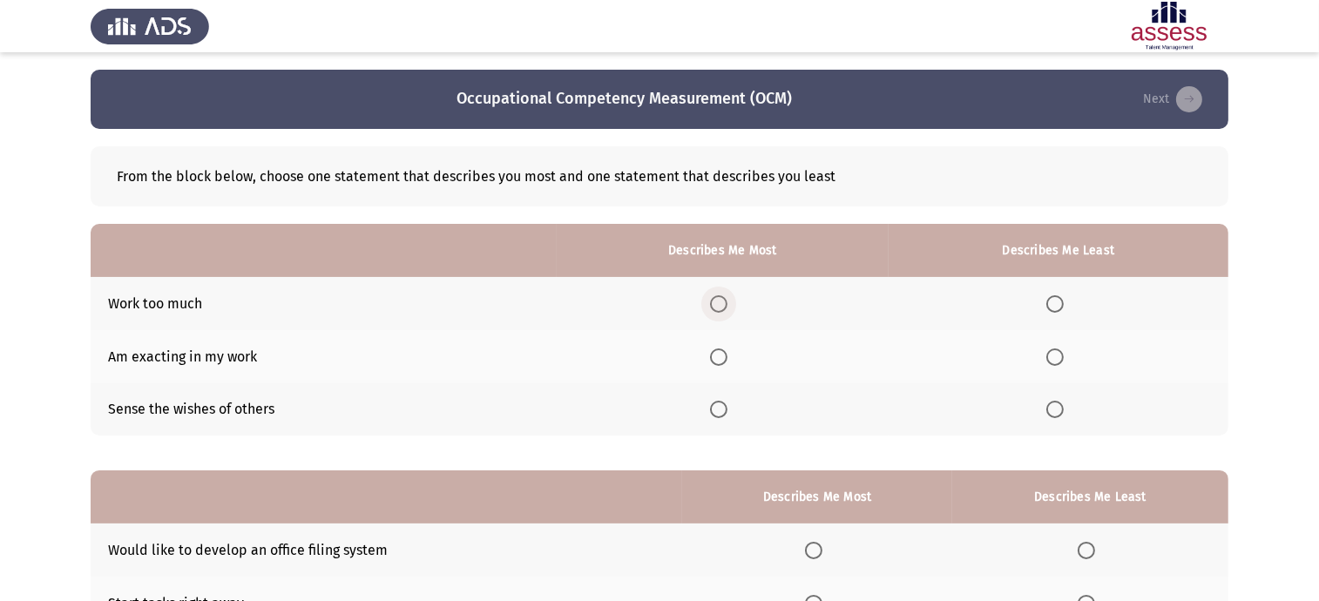
click at [717, 311] on span "Select an option" at bounding box center [718, 303] width 17 height 17
click at [717, 311] on input "Select an option" at bounding box center [718, 303] width 17 height 17
click at [735, 407] on label "Select an option" at bounding box center [722, 409] width 24 height 17
click at [728, 407] on input "Select an option" at bounding box center [718, 409] width 17 height 17
click at [728, 349] on span "Select an option" at bounding box center [718, 357] width 17 height 17
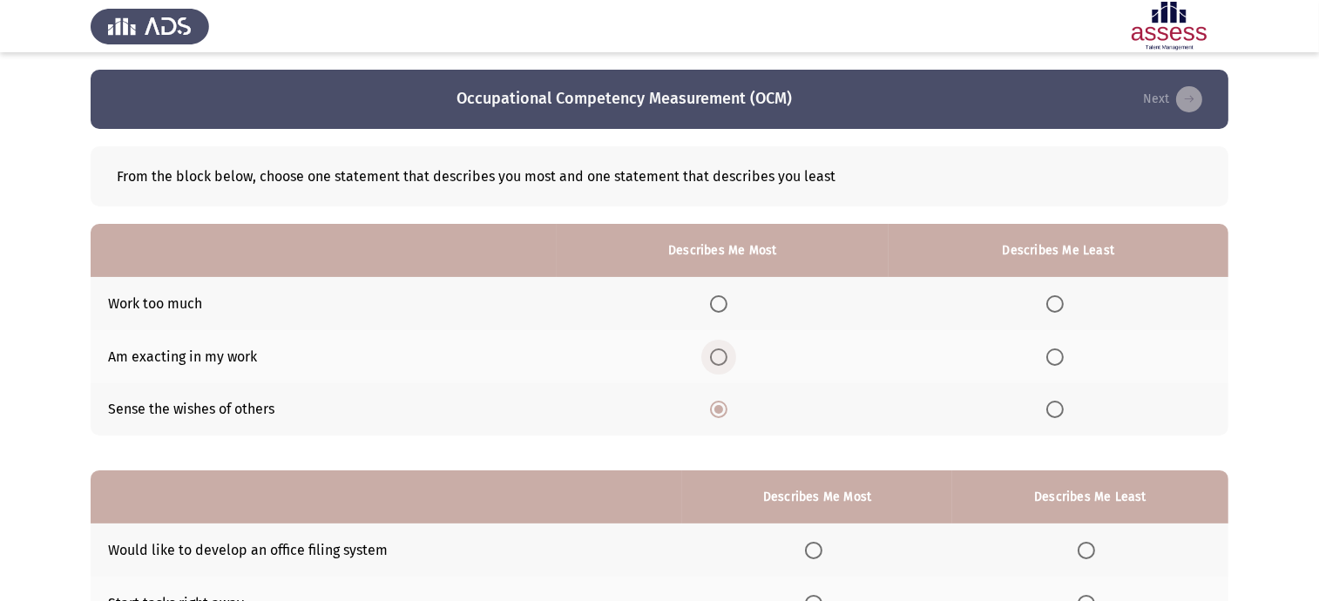
click at [728, 349] on input "Select an option" at bounding box center [718, 357] width 17 height 17
click at [1062, 421] on th at bounding box center [1059, 409] width 340 height 53
click at [1058, 416] on span "Select an option" at bounding box center [1055, 409] width 17 height 17
click at [1058, 416] on input "Select an option" at bounding box center [1055, 409] width 17 height 17
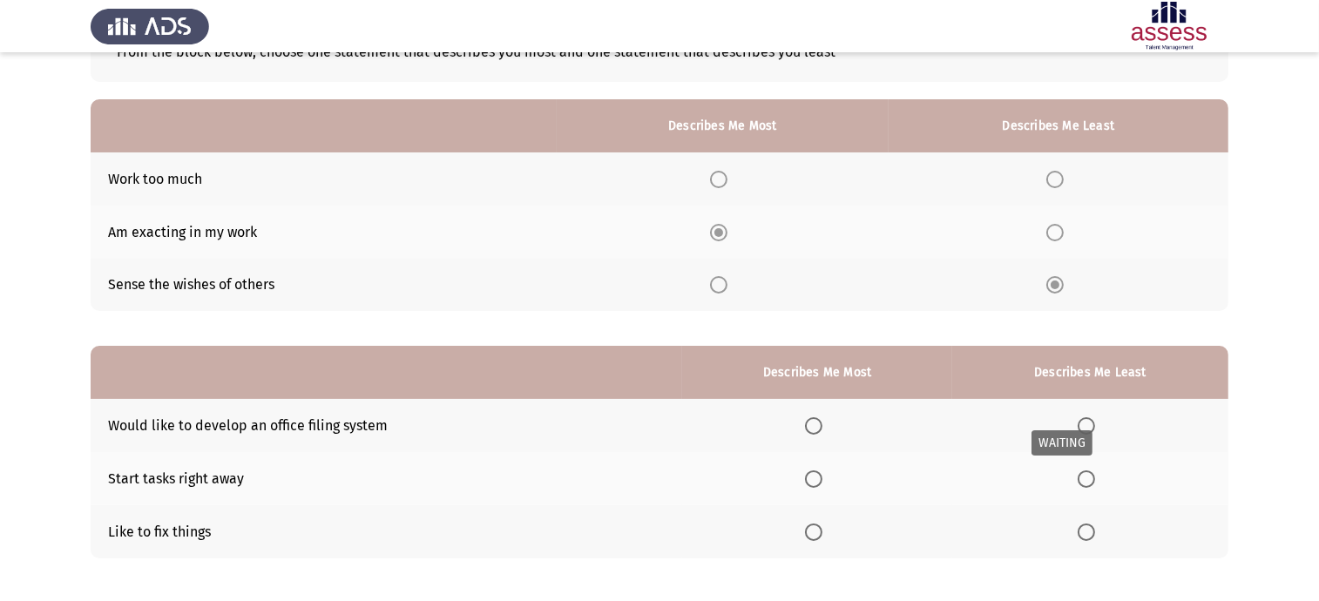
scroll to position [204, 0]
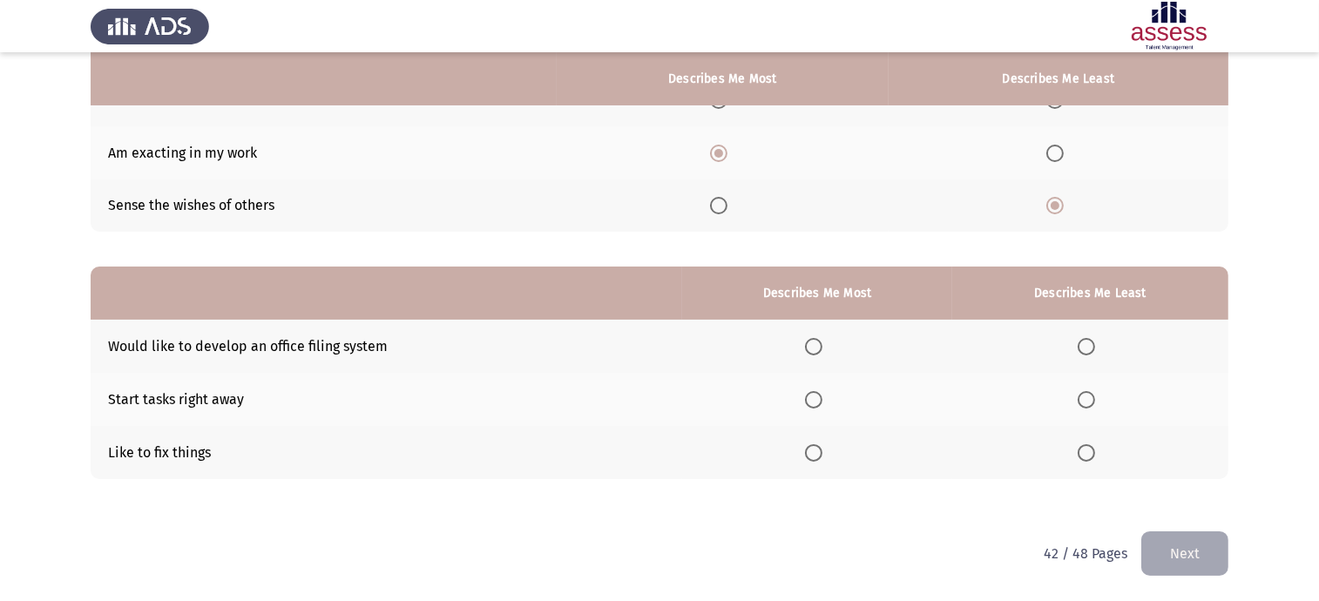
click at [809, 346] on span "Select an option" at bounding box center [813, 346] width 17 height 17
click at [809, 346] on input "Select an option" at bounding box center [813, 346] width 17 height 17
click at [1094, 402] on span "Select an option" at bounding box center [1086, 399] width 17 height 17
click at [1094, 402] on input "Select an option" at bounding box center [1086, 399] width 17 height 17
click at [1190, 543] on button "Next" at bounding box center [1185, 554] width 87 height 44
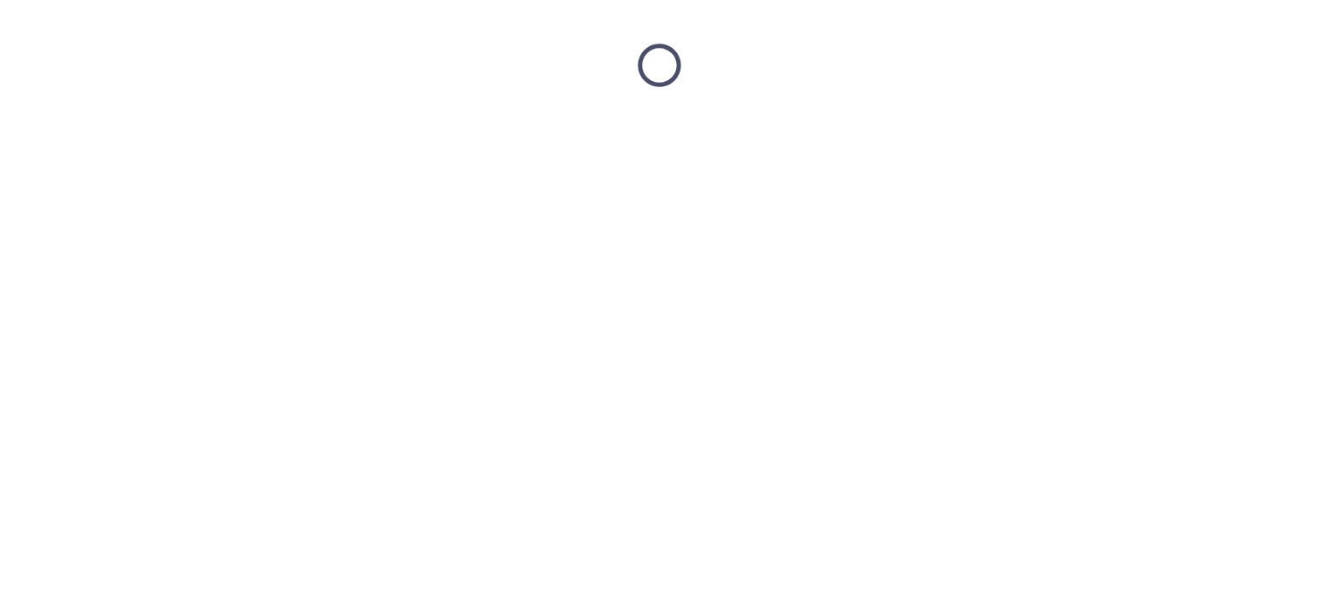
scroll to position [0, 0]
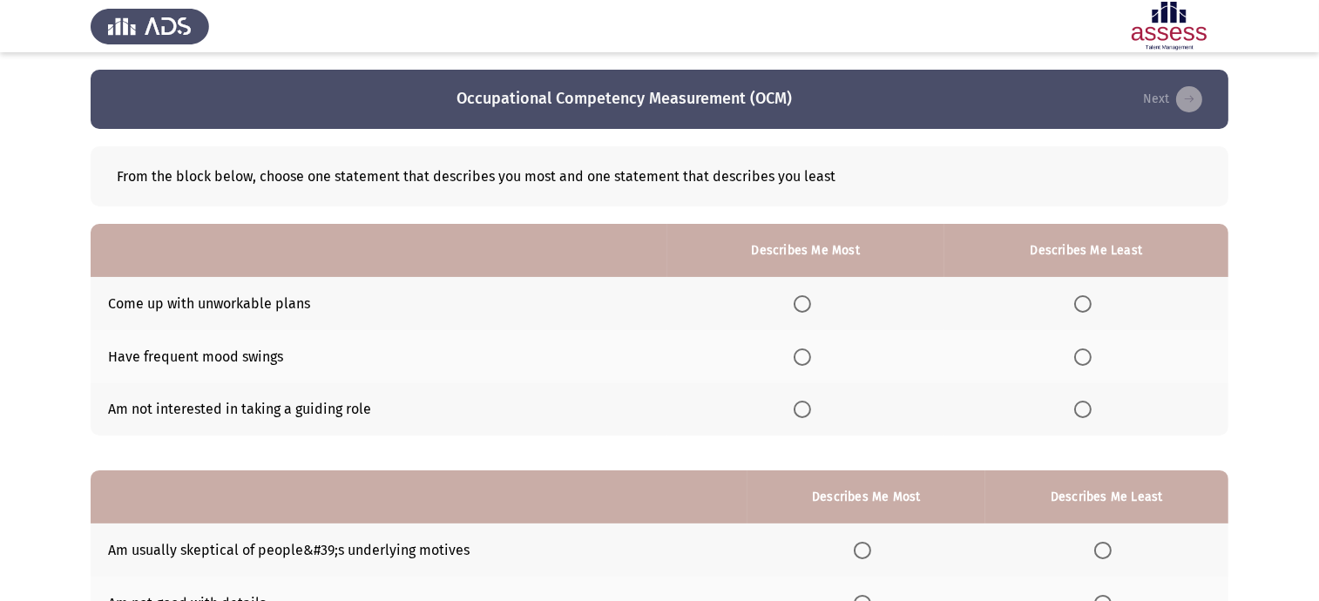
click at [809, 295] on span "Select an option" at bounding box center [802, 303] width 17 height 17
click at [809, 295] on input "Select an option" at bounding box center [802, 303] width 17 height 17
click at [1082, 399] on th at bounding box center [1087, 409] width 284 height 53
click at [1088, 415] on span "Select an option" at bounding box center [1083, 409] width 17 height 17
click at [1088, 415] on input "Select an option" at bounding box center [1083, 409] width 17 height 17
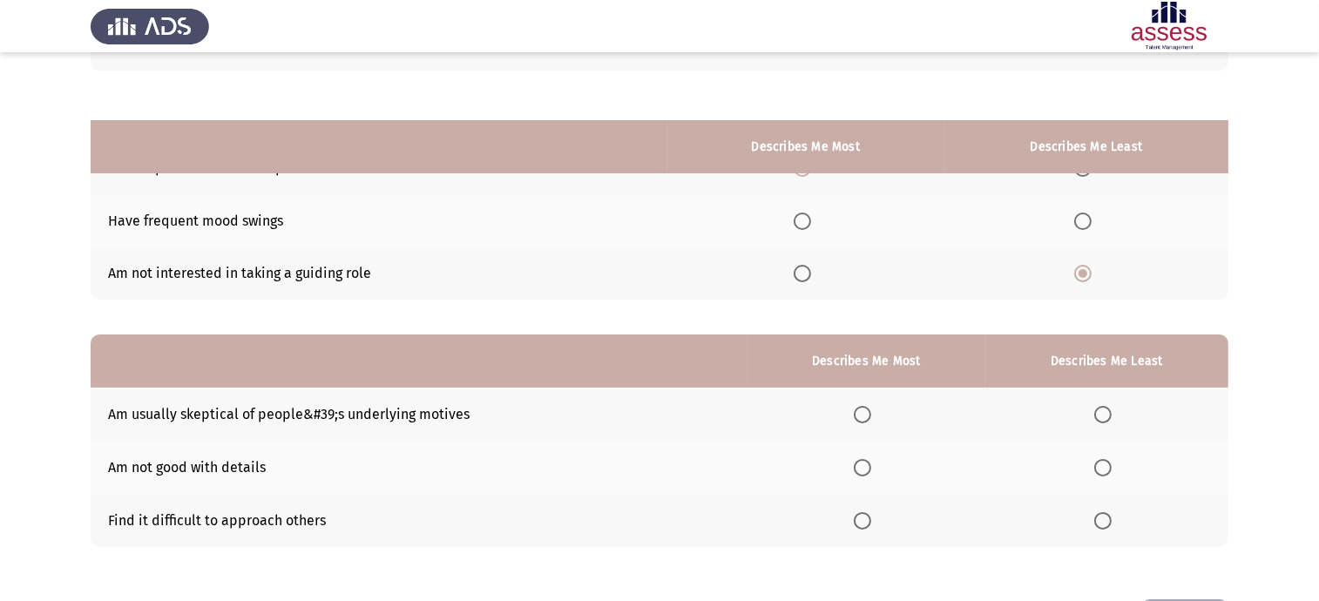
scroll to position [204, 0]
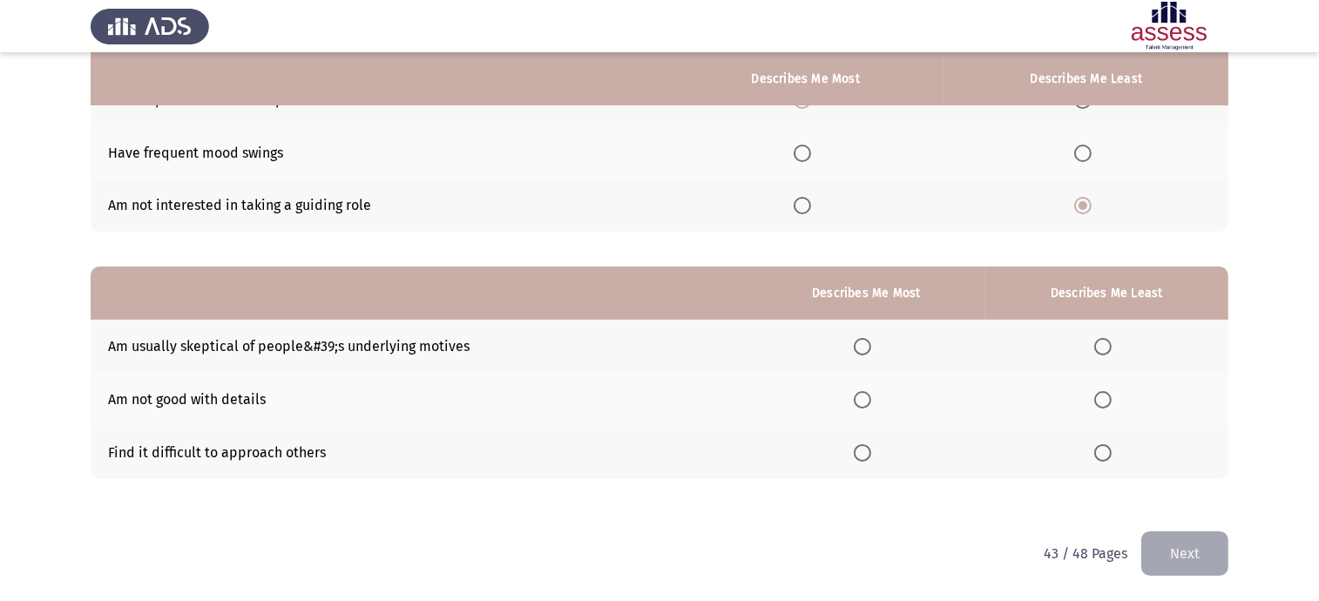
click at [860, 446] on span "Select an option" at bounding box center [862, 452] width 17 height 17
click at [860, 446] on input "Select an option" at bounding box center [862, 452] width 17 height 17
click at [1104, 334] on th at bounding box center [1107, 346] width 243 height 53
click at [1104, 338] on span "Select an option" at bounding box center [1103, 346] width 17 height 17
click at [1104, 338] on input "Select an option" at bounding box center [1103, 346] width 17 height 17
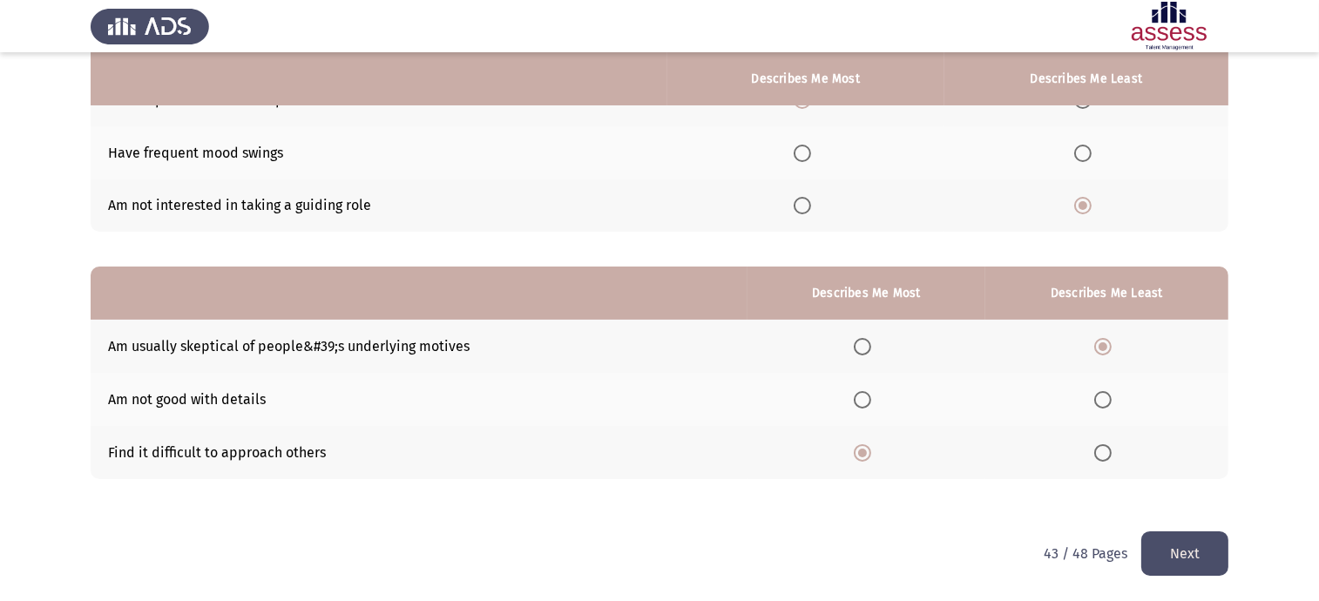
click at [1214, 541] on button "Next" at bounding box center [1185, 554] width 87 height 44
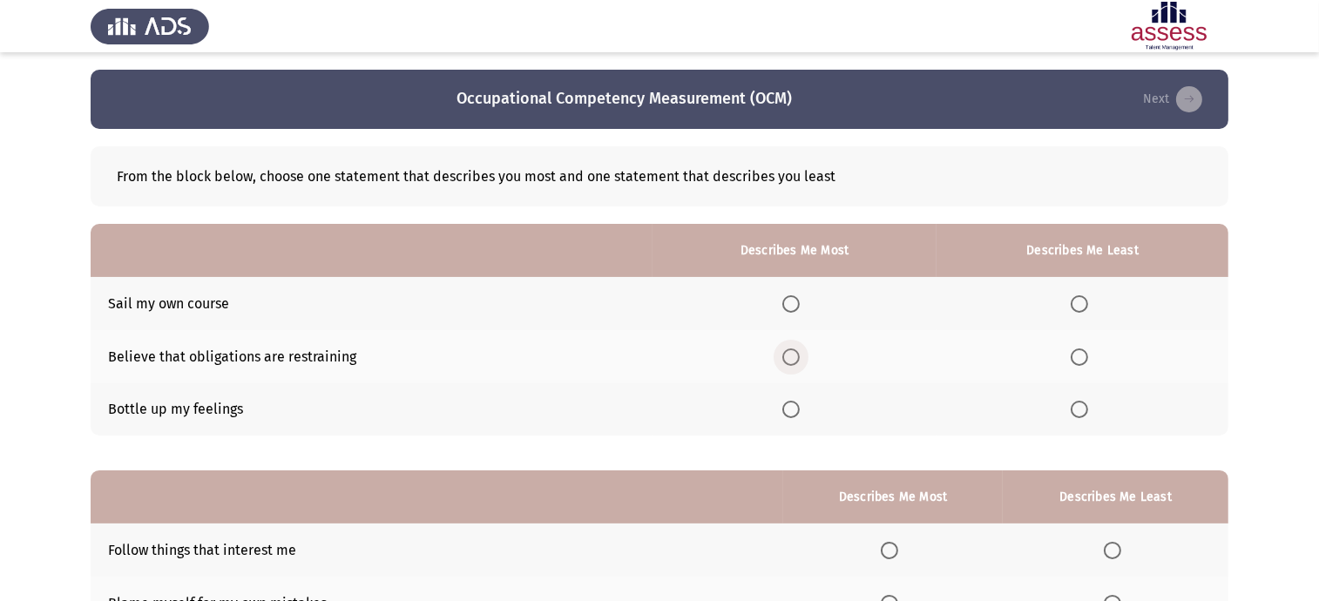
drag, startPoint x: 802, startPoint y: 358, endPoint x: 1135, endPoint y: 441, distance: 343.1
click at [804, 358] on label "Select an option" at bounding box center [795, 357] width 24 height 17
click at [800, 358] on input "Select an option" at bounding box center [791, 357] width 17 height 17
click at [1078, 397] on th at bounding box center [1083, 409] width 292 height 53
click at [1082, 415] on span "Select an option" at bounding box center [1079, 409] width 17 height 17
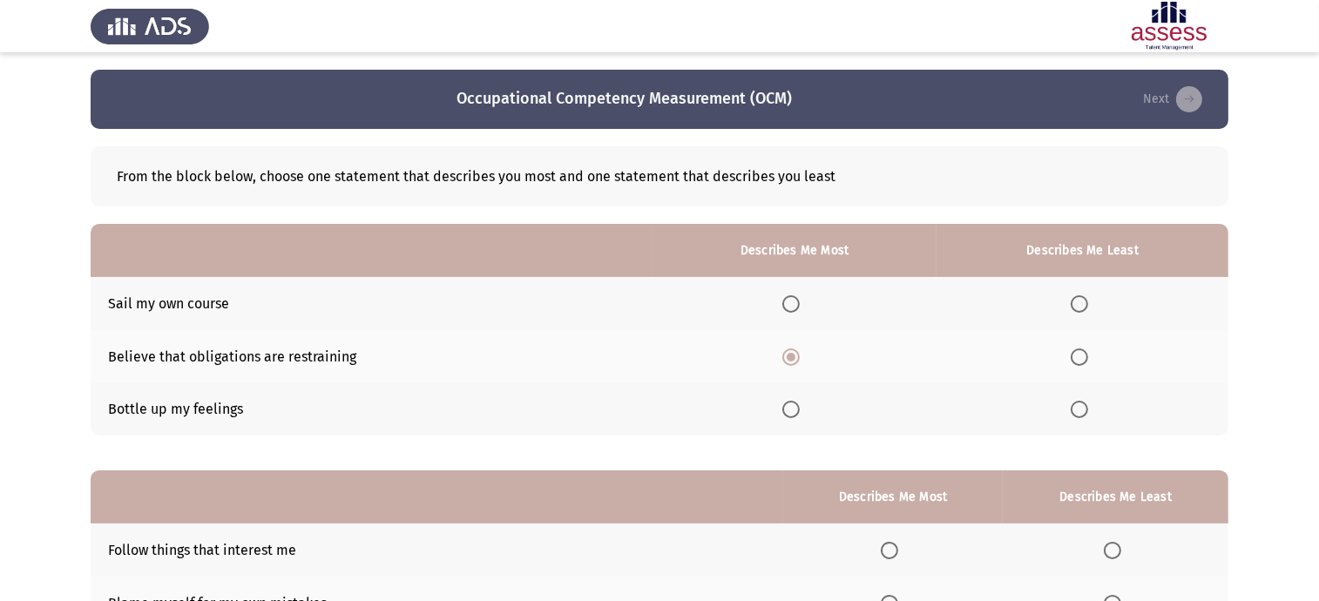
click at [1082, 415] on input "Select an option" at bounding box center [1079, 409] width 17 height 17
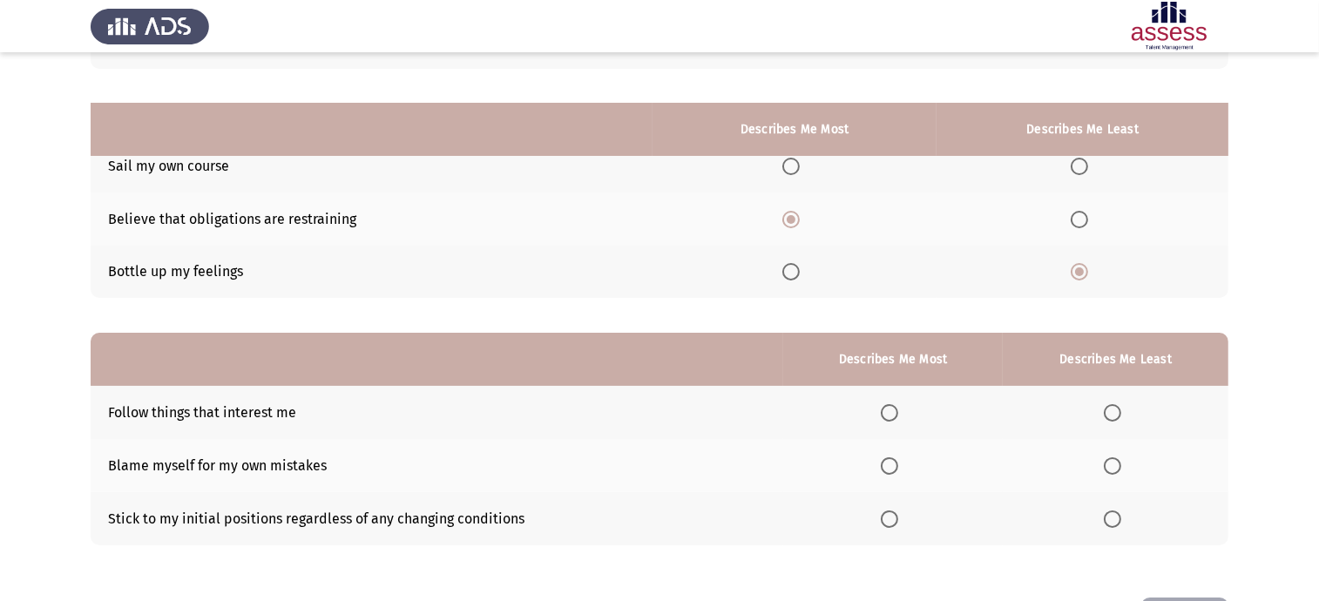
scroll to position [204, 0]
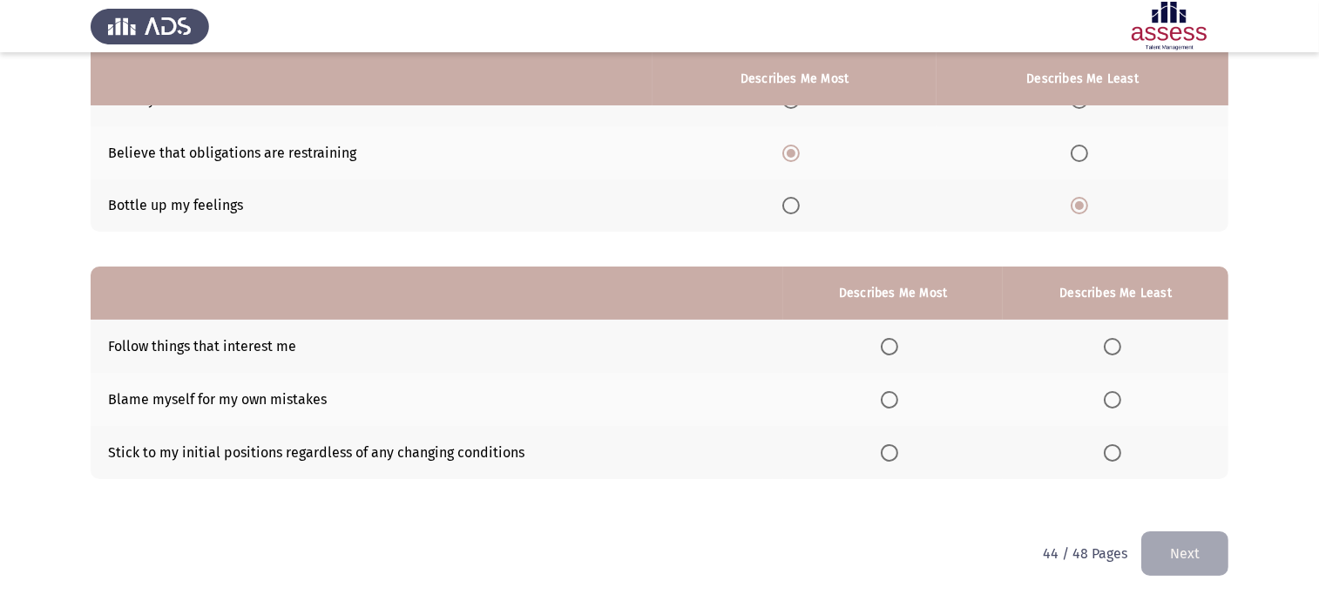
click at [898, 384] on th at bounding box center [893, 399] width 220 height 53
click at [899, 395] on span "Select an option" at bounding box center [889, 399] width 17 height 17
click at [899, 395] on input "Select an option" at bounding box center [889, 399] width 17 height 17
click at [1108, 350] on span "Select an option" at bounding box center [1112, 346] width 17 height 17
click at [1108, 350] on input "Select an option" at bounding box center [1112, 346] width 17 height 17
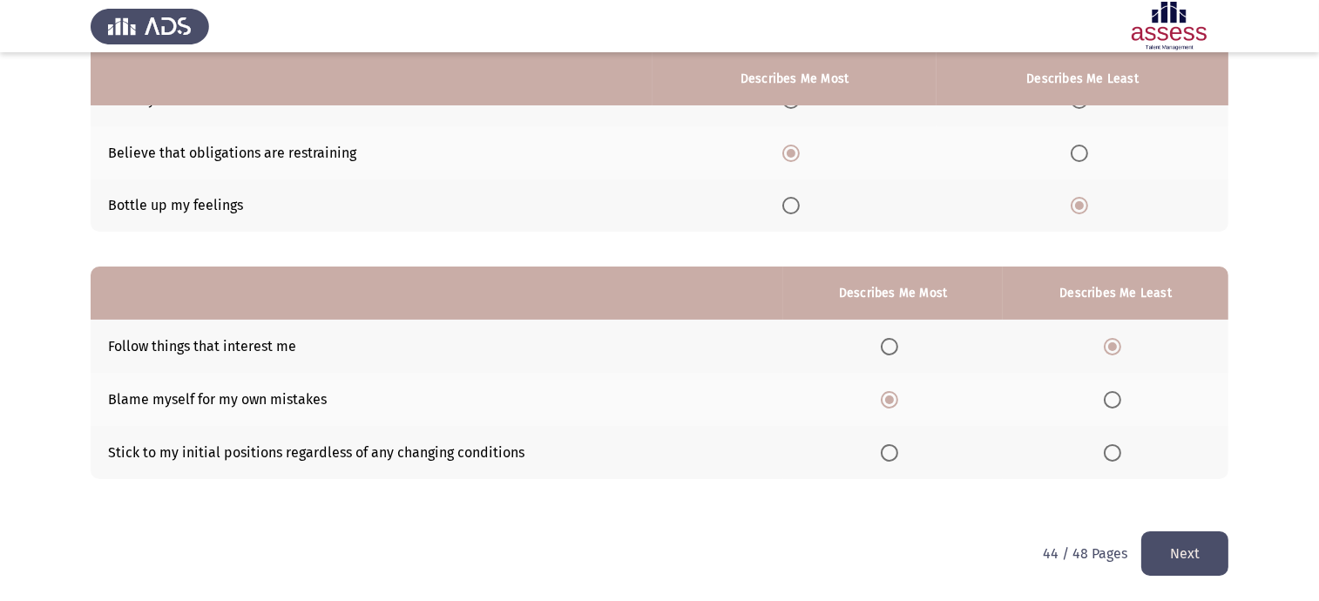
click at [1184, 535] on button "Next" at bounding box center [1185, 554] width 87 height 44
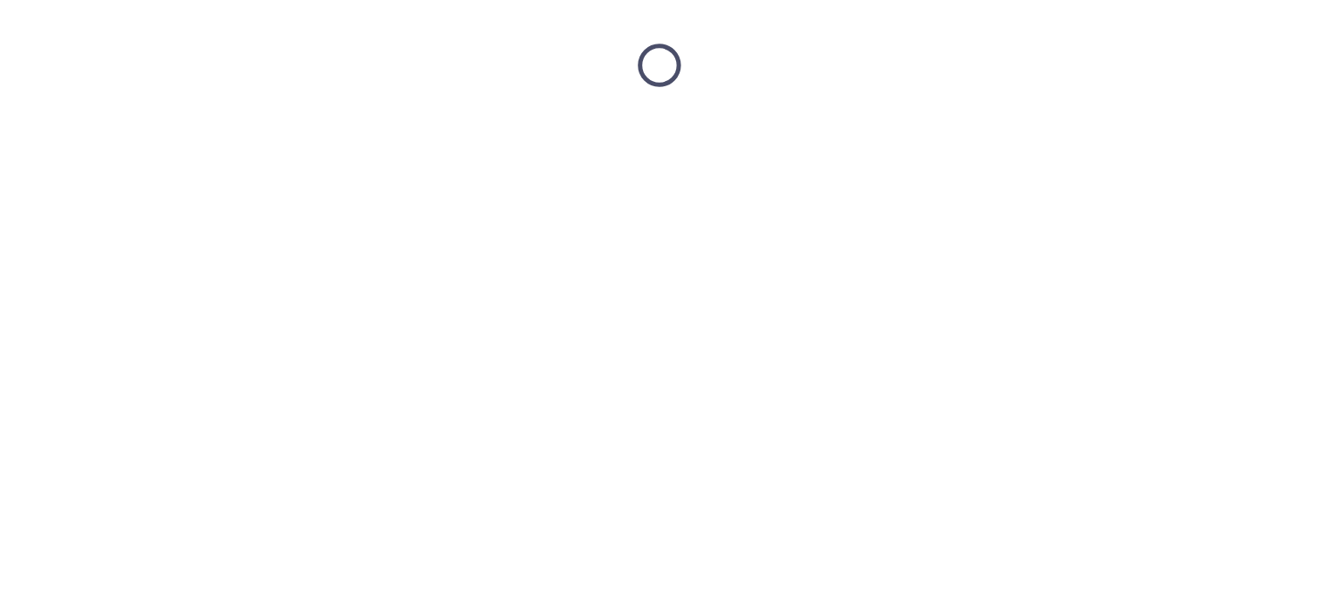
scroll to position [0, 0]
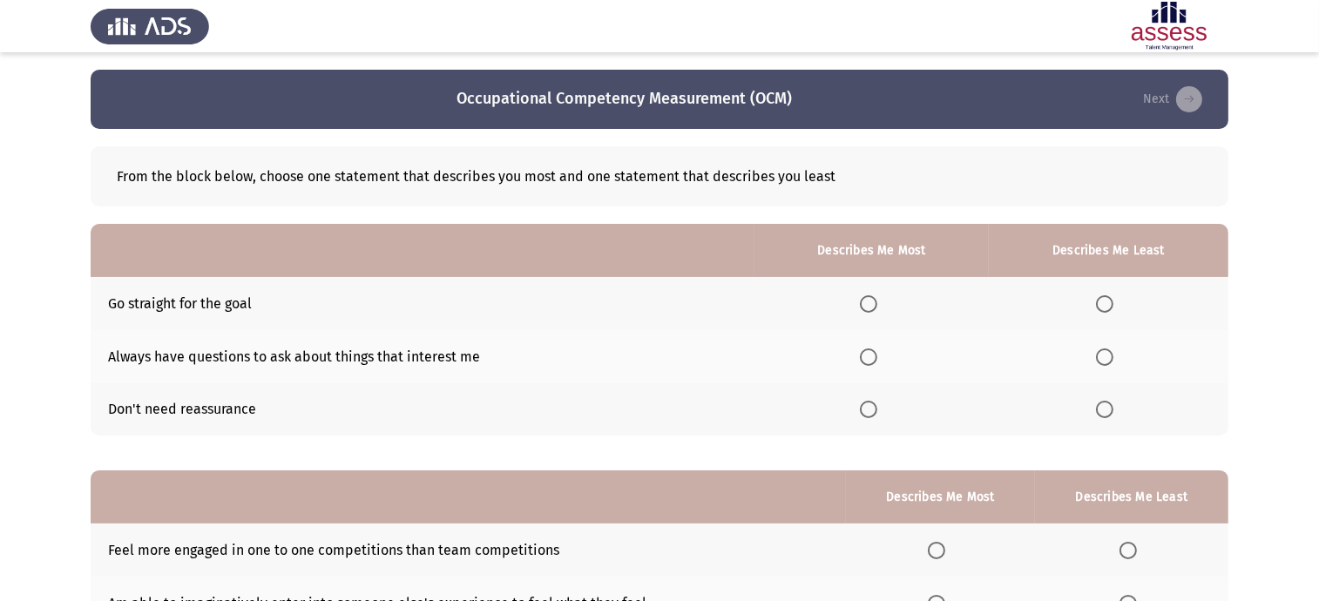
click at [881, 315] on th at bounding box center [872, 303] width 234 height 53
click at [872, 365] on span "Select an option" at bounding box center [868, 357] width 17 height 17
click at [872, 365] on input "Select an option" at bounding box center [868, 357] width 17 height 17
click at [1114, 424] on th at bounding box center [1109, 409] width 240 height 53
click at [1113, 416] on span "Select an option" at bounding box center [1104, 409] width 17 height 17
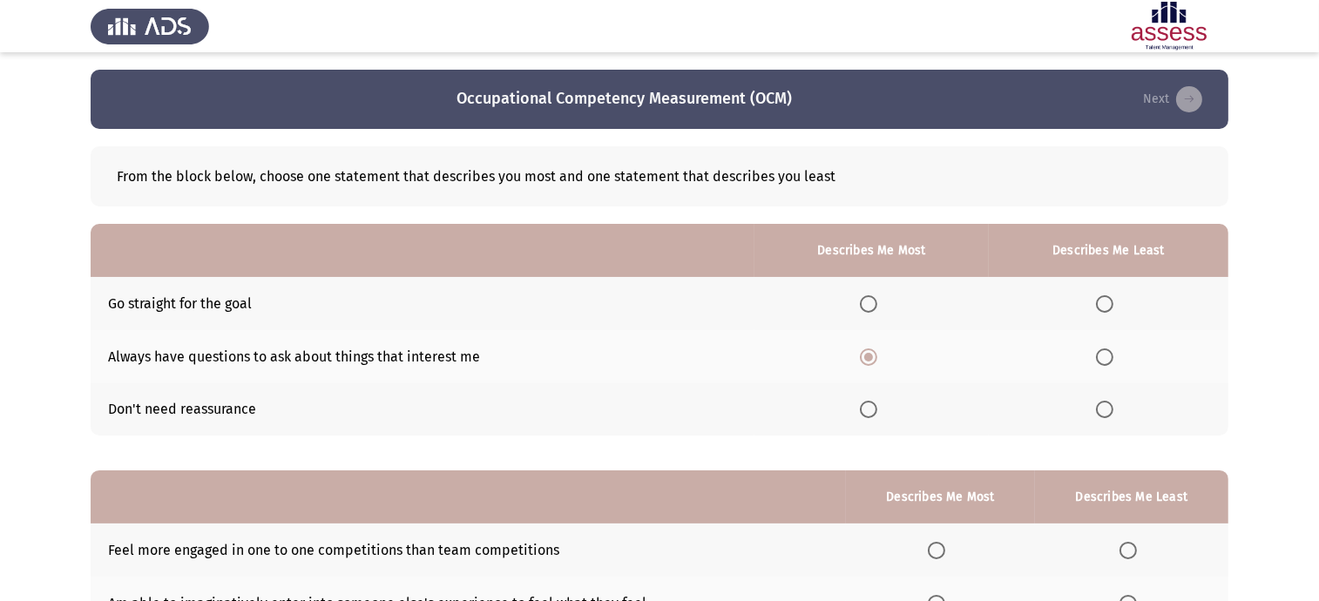
click at [1113, 416] on input "Select an option" at bounding box center [1104, 409] width 17 height 17
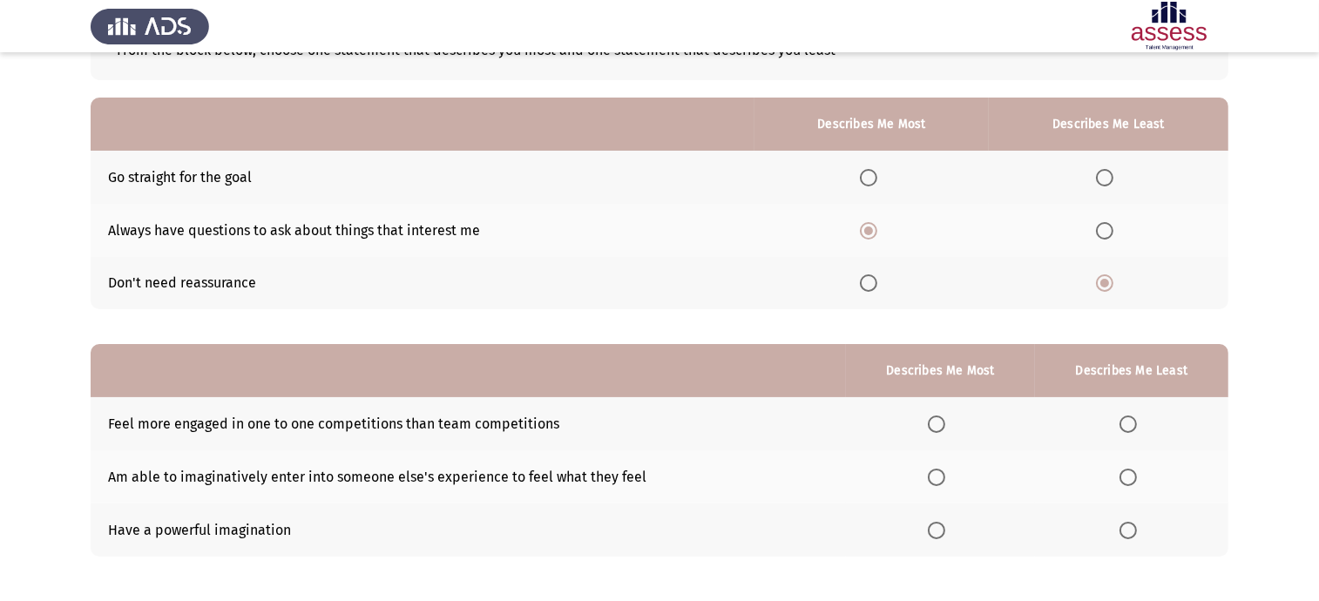
scroll to position [204, 0]
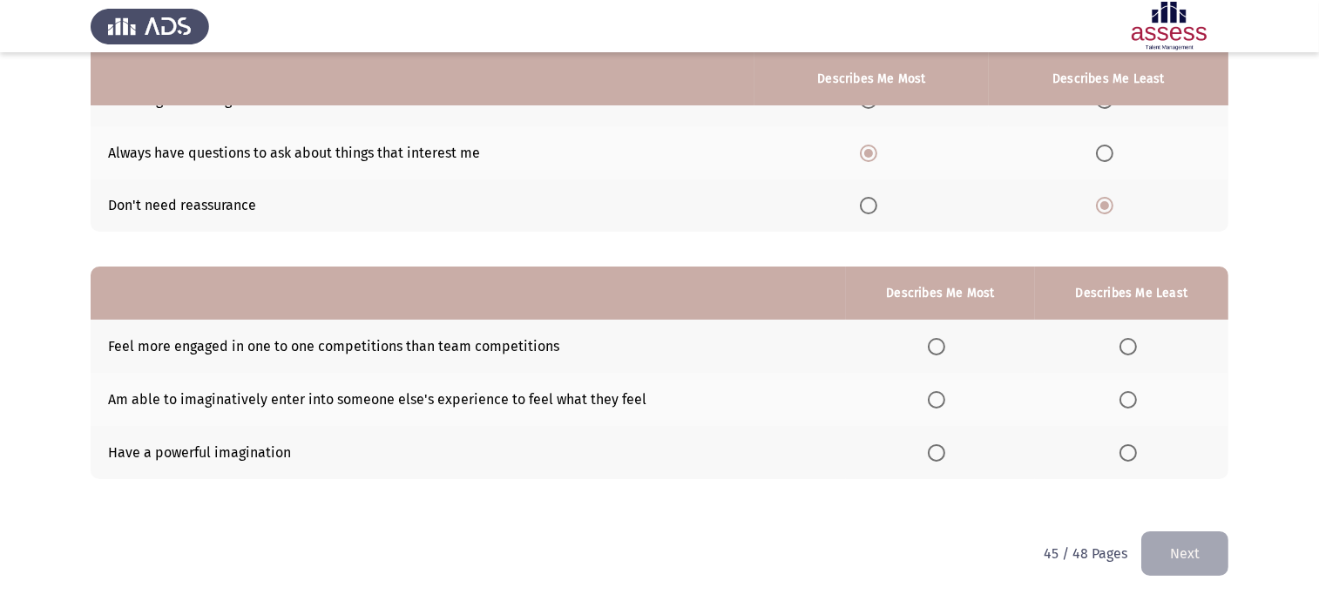
click at [942, 339] on span "Select an option" at bounding box center [936, 346] width 17 height 17
click at [942, 339] on input "Select an option" at bounding box center [936, 346] width 17 height 17
click at [1109, 447] on th at bounding box center [1131, 452] width 193 height 53
click at [1132, 447] on span "Select an option" at bounding box center [1128, 452] width 17 height 17
click at [1132, 447] on input "Select an option" at bounding box center [1128, 452] width 17 height 17
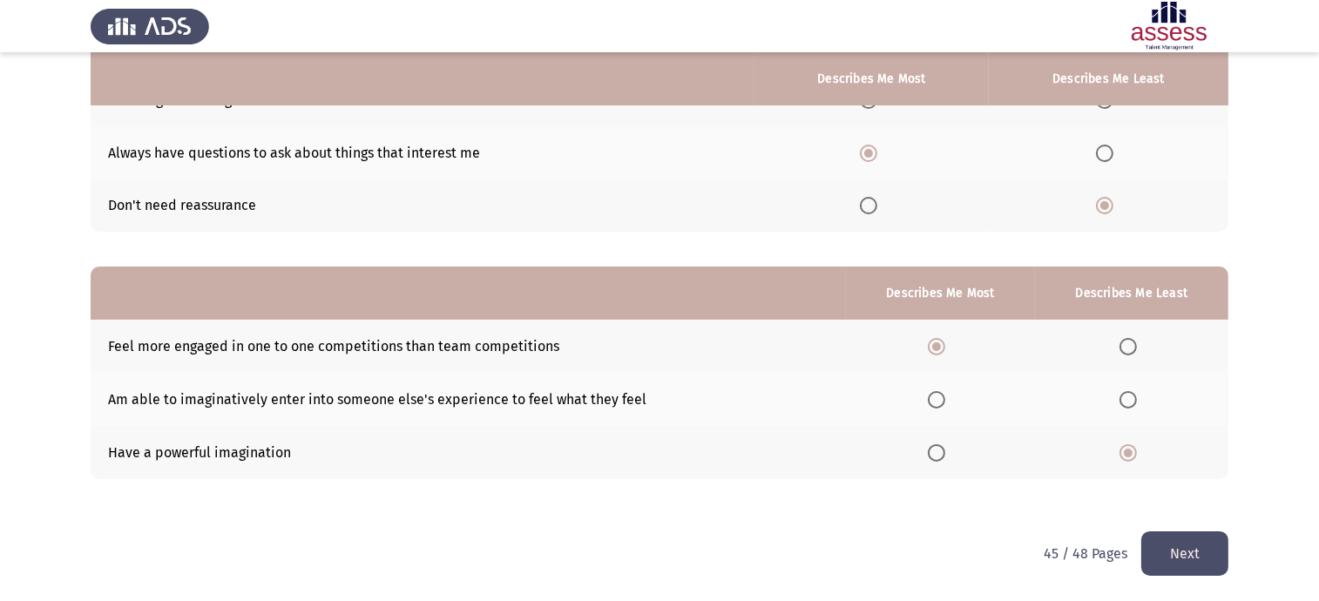
click at [1192, 544] on button "Next" at bounding box center [1185, 554] width 87 height 44
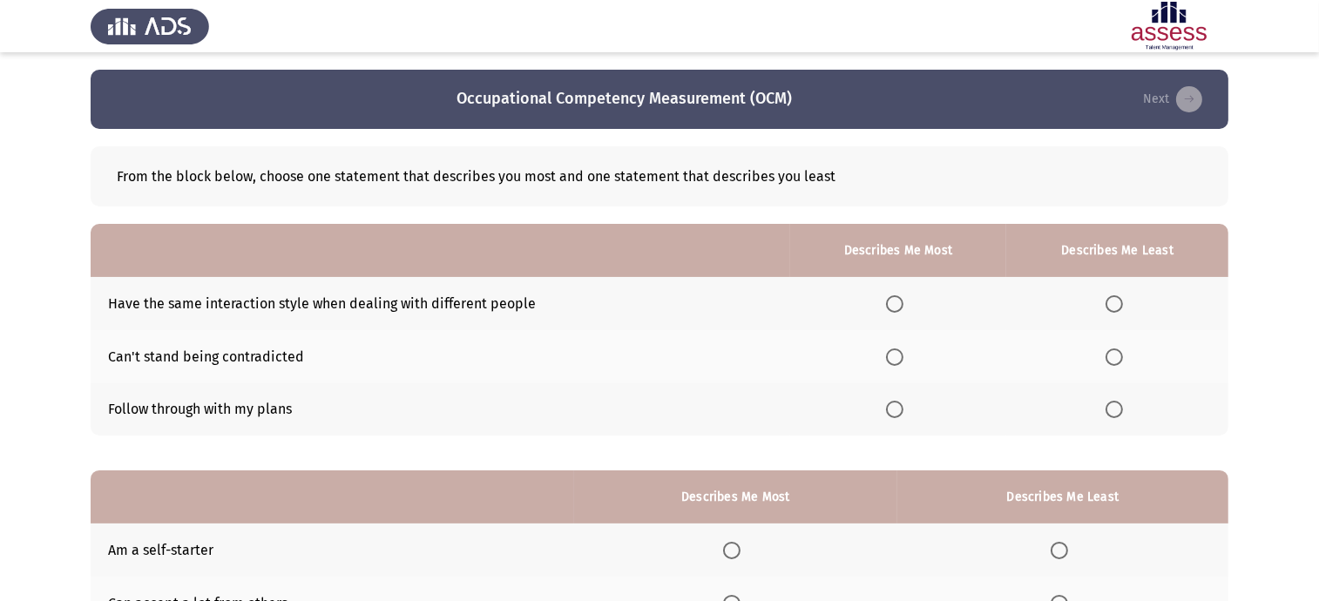
click at [899, 303] on span "Select an option" at bounding box center [894, 303] width 17 height 17
click at [899, 303] on input "Select an option" at bounding box center [894, 303] width 17 height 17
click at [1109, 359] on span "Select an option" at bounding box center [1114, 357] width 17 height 17
click at [1109, 359] on input "Select an option" at bounding box center [1114, 357] width 17 height 17
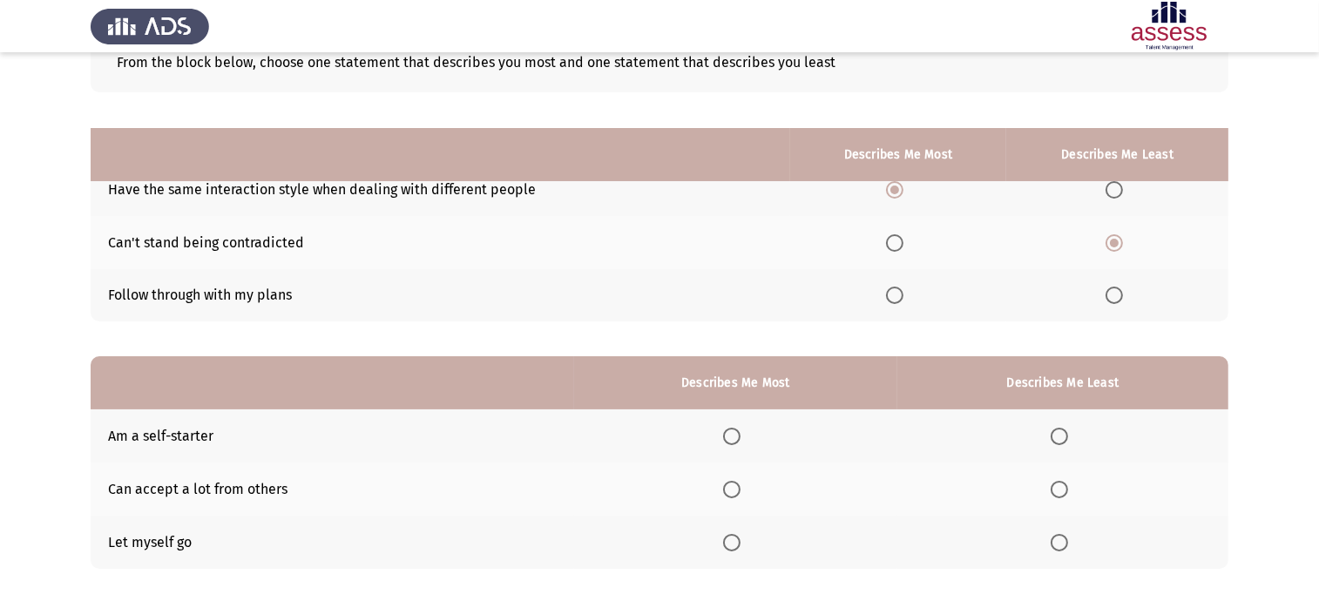
scroll to position [204, 0]
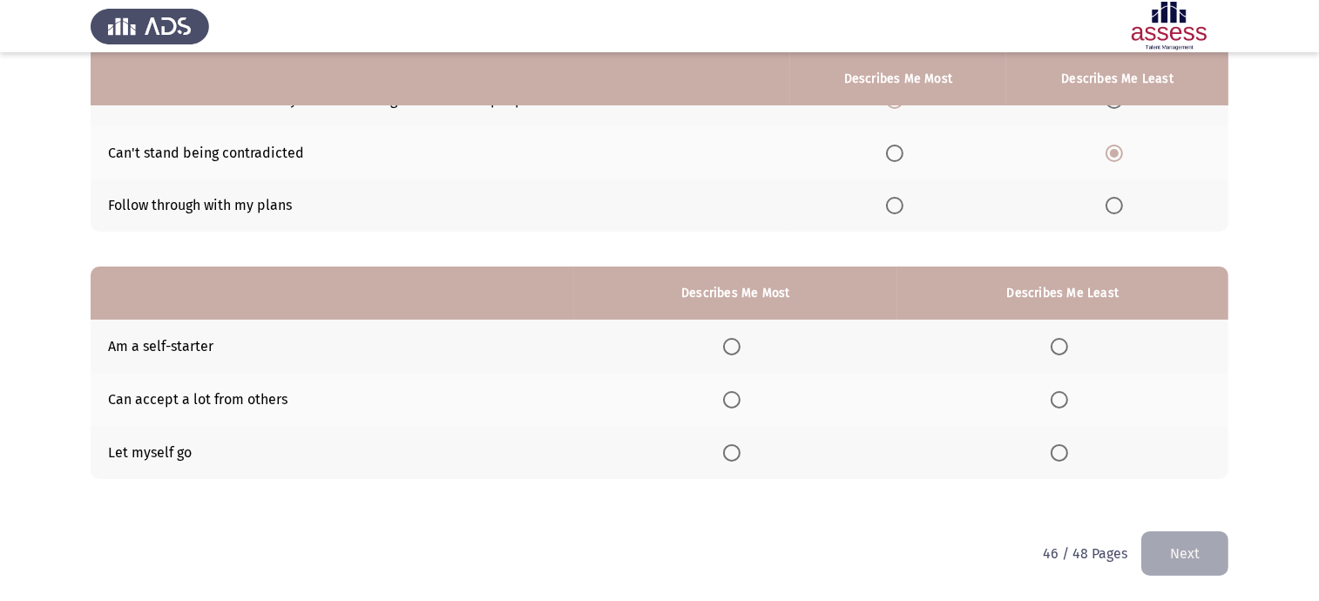
click at [736, 400] on span "Select an option" at bounding box center [731, 399] width 17 height 17
click at [736, 400] on input "Select an option" at bounding box center [731, 399] width 17 height 17
click at [1058, 342] on span "Select an option" at bounding box center [1059, 346] width 17 height 17
click at [1058, 342] on input "Select an option" at bounding box center [1059, 346] width 17 height 17
click at [1191, 564] on button "Next" at bounding box center [1185, 554] width 87 height 44
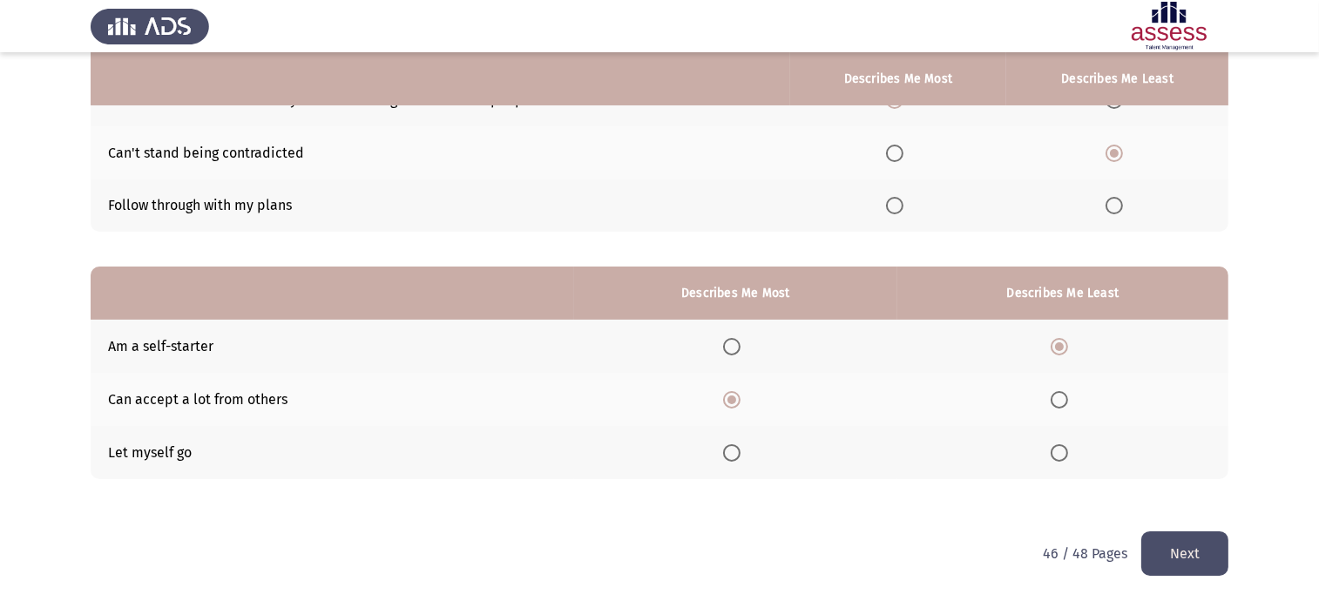
scroll to position [0, 0]
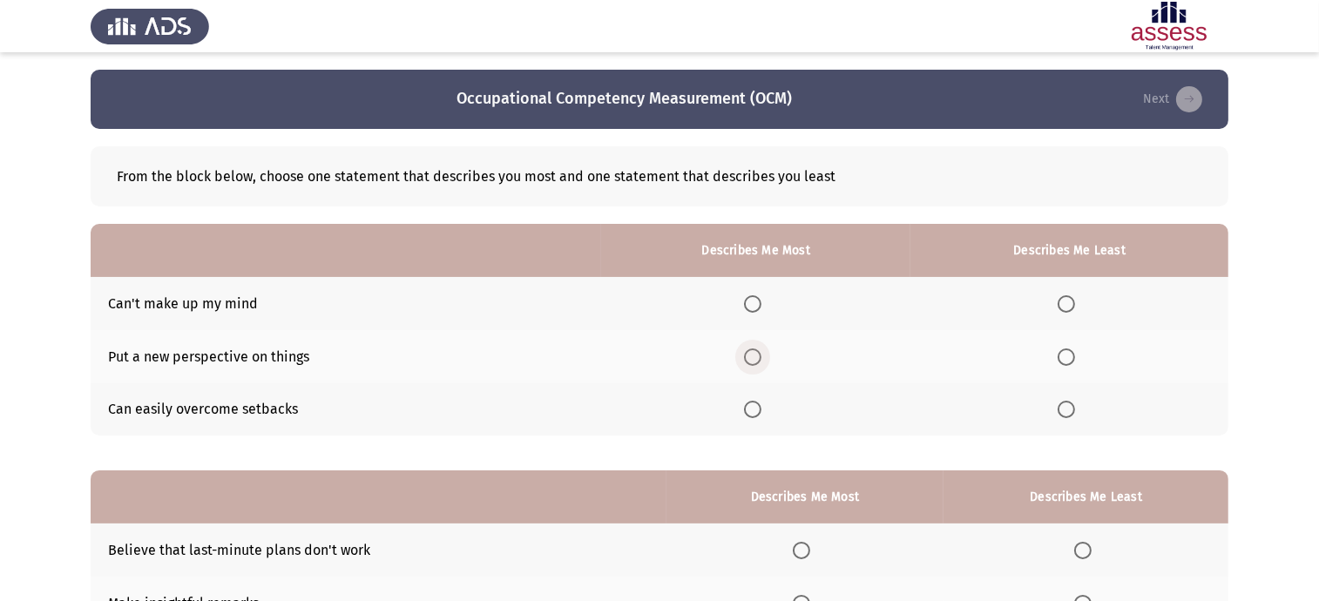
click at [760, 349] on span "Select an option" at bounding box center [752, 357] width 17 height 17
click at [760, 349] on input "Select an option" at bounding box center [752, 357] width 17 height 17
click at [1065, 409] on span "Select an option" at bounding box center [1066, 409] width 17 height 17
click at [1065, 409] on input "Select an option" at bounding box center [1066, 409] width 17 height 17
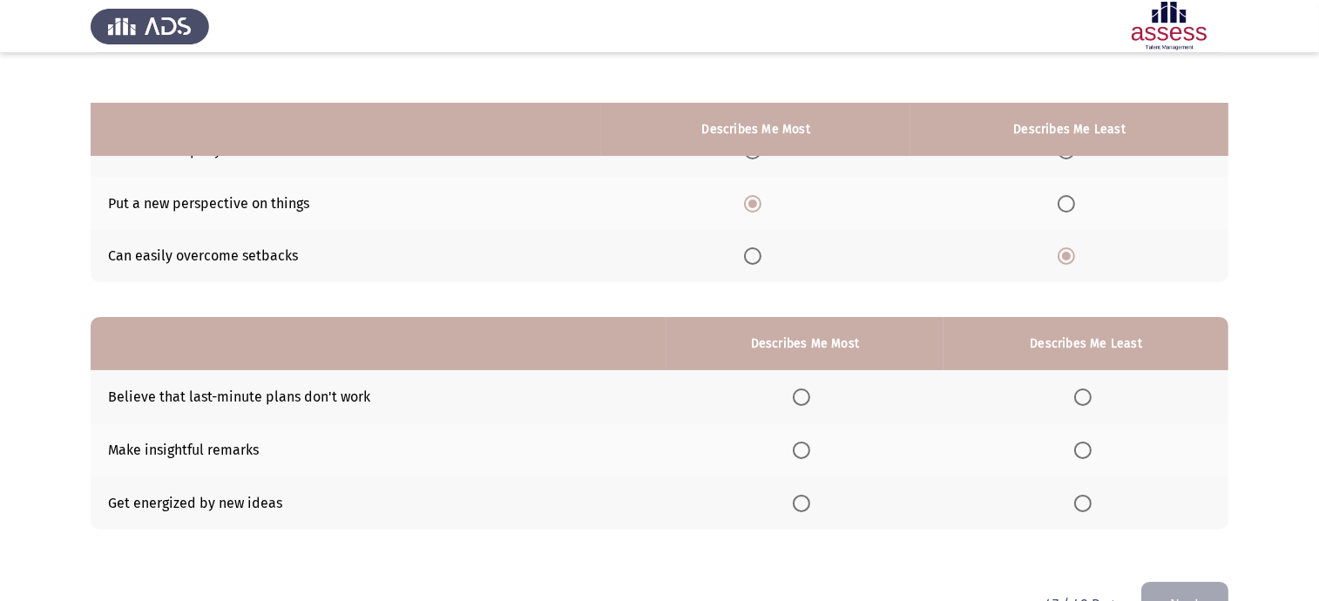
scroll to position [204, 0]
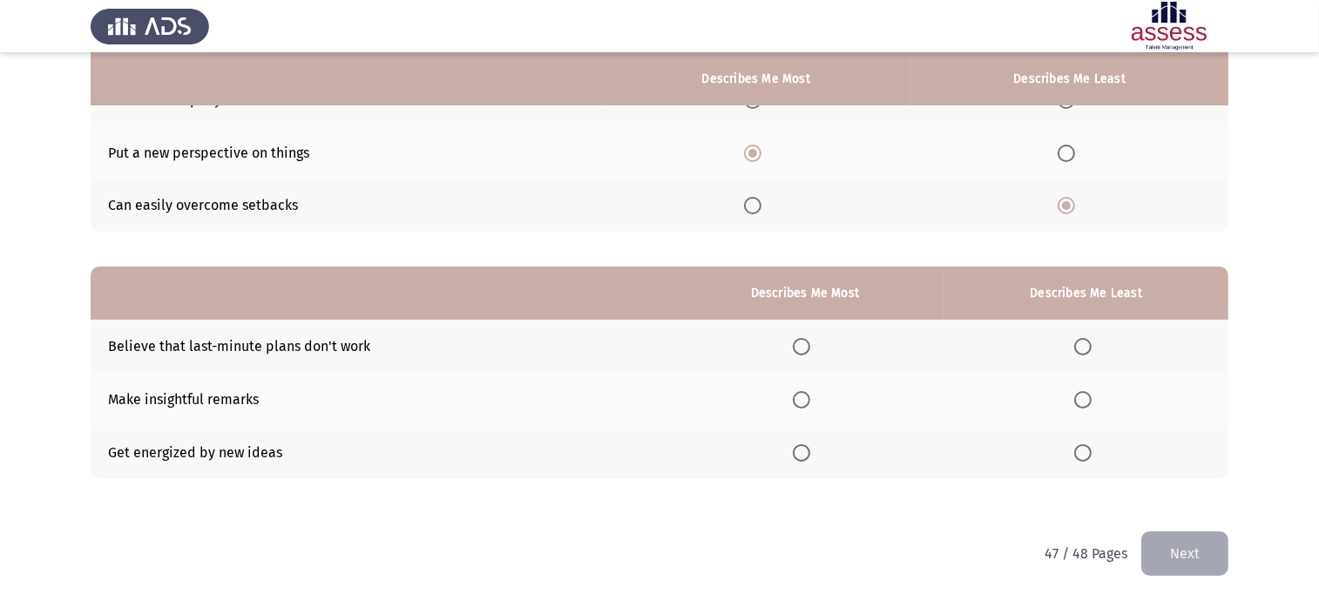
click at [804, 410] on th at bounding box center [806, 399] width 278 height 53
click at [801, 397] on span "Select an option" at bounding box center [801, 399] width 17 height 17
click at [801, 397] on input "Select an option" at bounding box center [801, 399] width 17 height 17
click at [1082, 342] on span "Select an option" at bounding box center [1083, 346] width 17 height 17
click at [1082, 342] on input "Select an option" at bounding box center [1083, 346] width 17 height 17
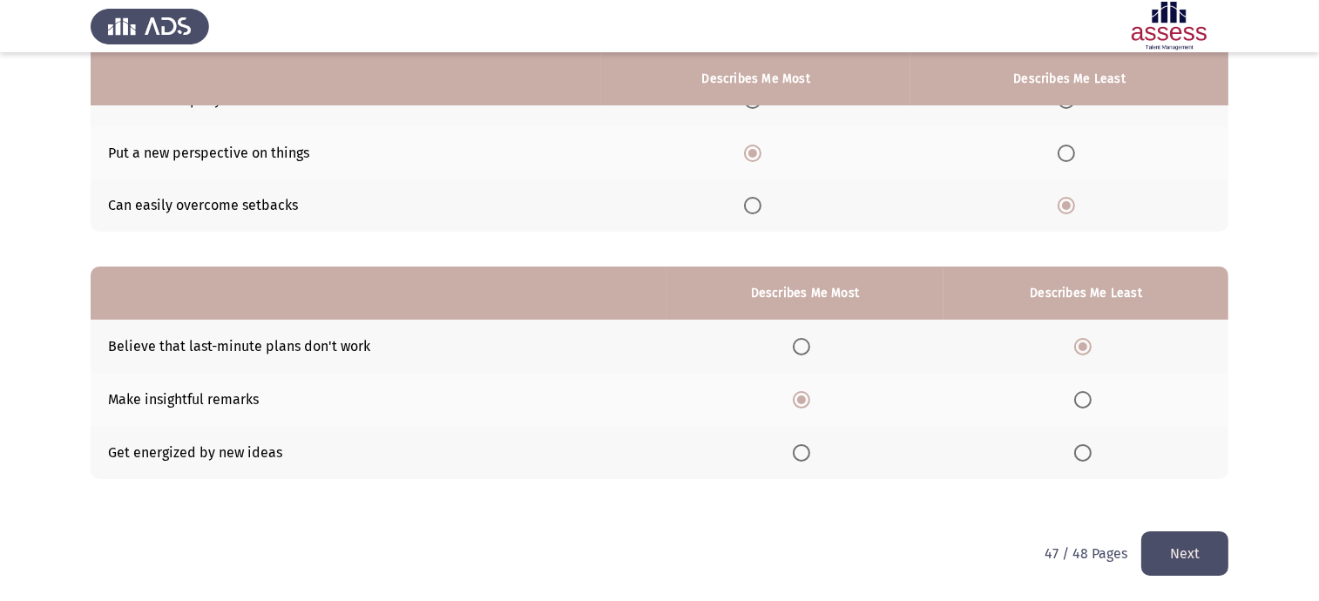
drag, startPoint x: 1211, startPoint y: 545, endPoint x: 1190, endPoint y: 554, distance: 23.8
click at [1211, 544] on button "Next" at bounding box center [1185, 554] width 87 height 44
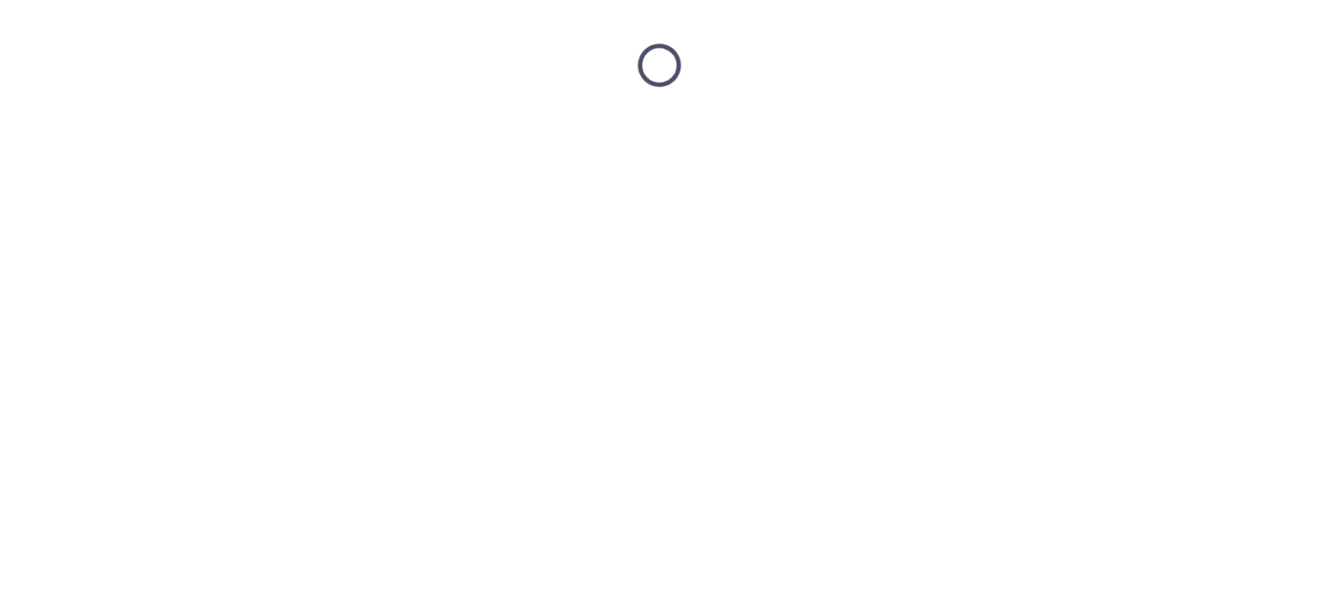
scroll to position [0, 0]
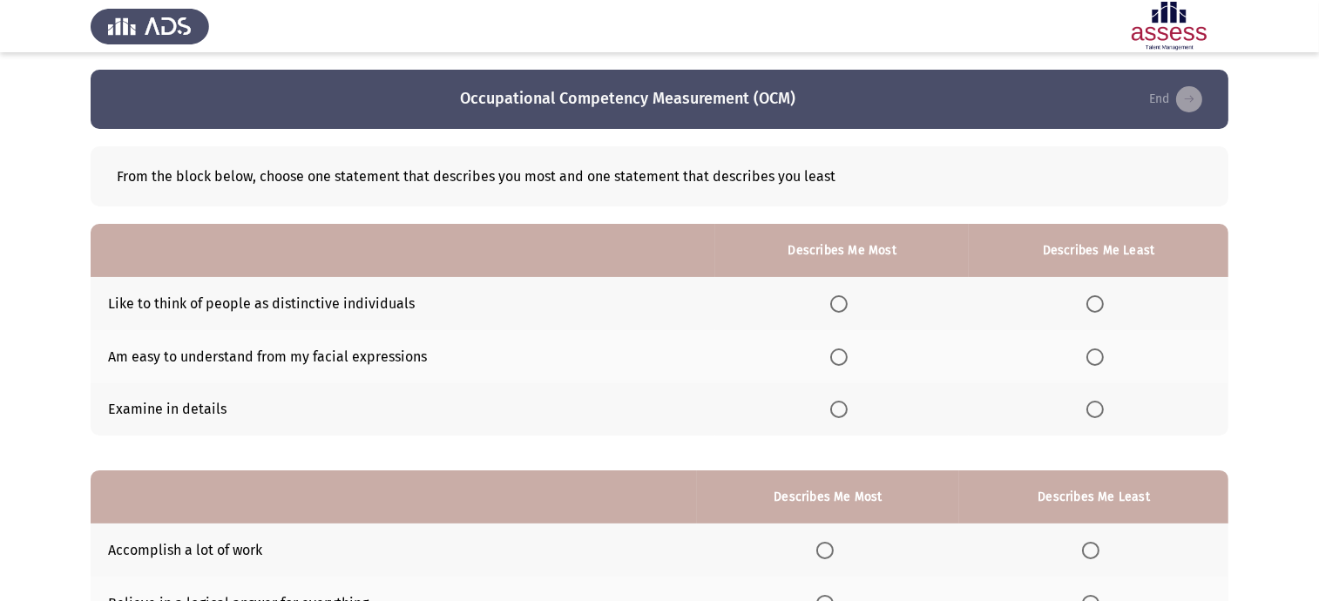
click at [841, 420] on th at bounding box center [843, 409] width 254 height 53
click at [834, 412] on span "Select an option" at bounding box center [839, 409] width 17 height 17
click at [834, 412] on input "Select an option" at bounding box center [839, 409] width 17 height 17
click at [1095, 304] on span "Select an option" at bounding box center [1095, 303] width 17 height 17
click at [1095, 304] on input "Select an option" at bounding box center [1095, 303] width 17 height 17
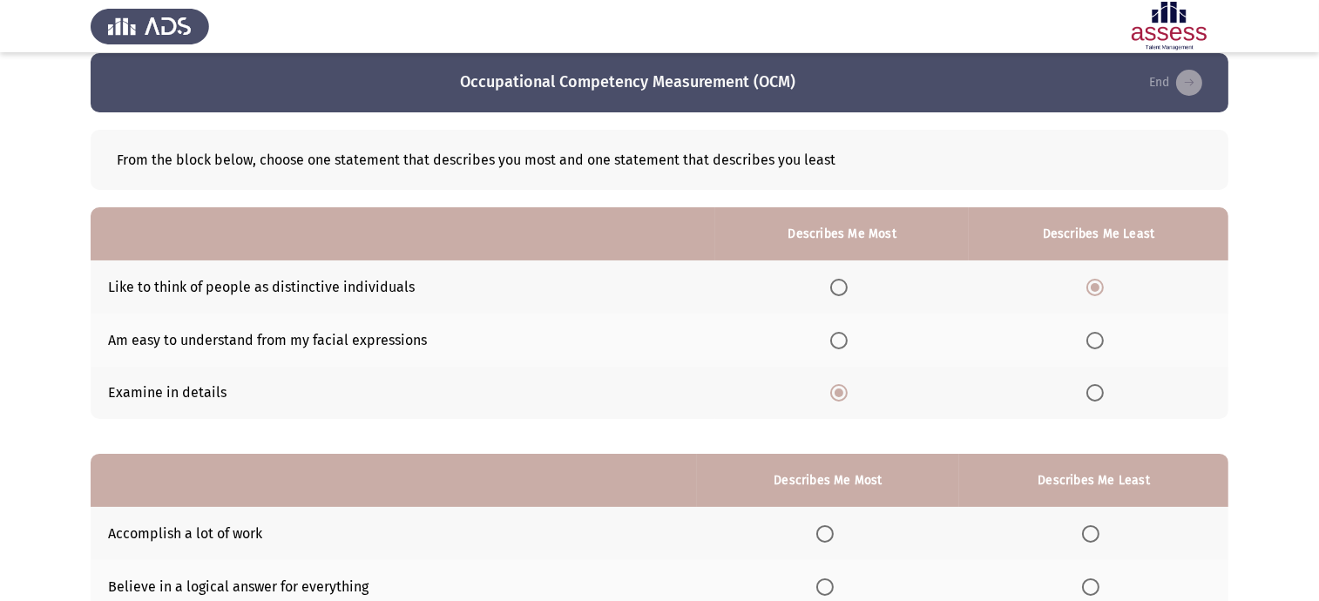
scroll to position [204, 0]
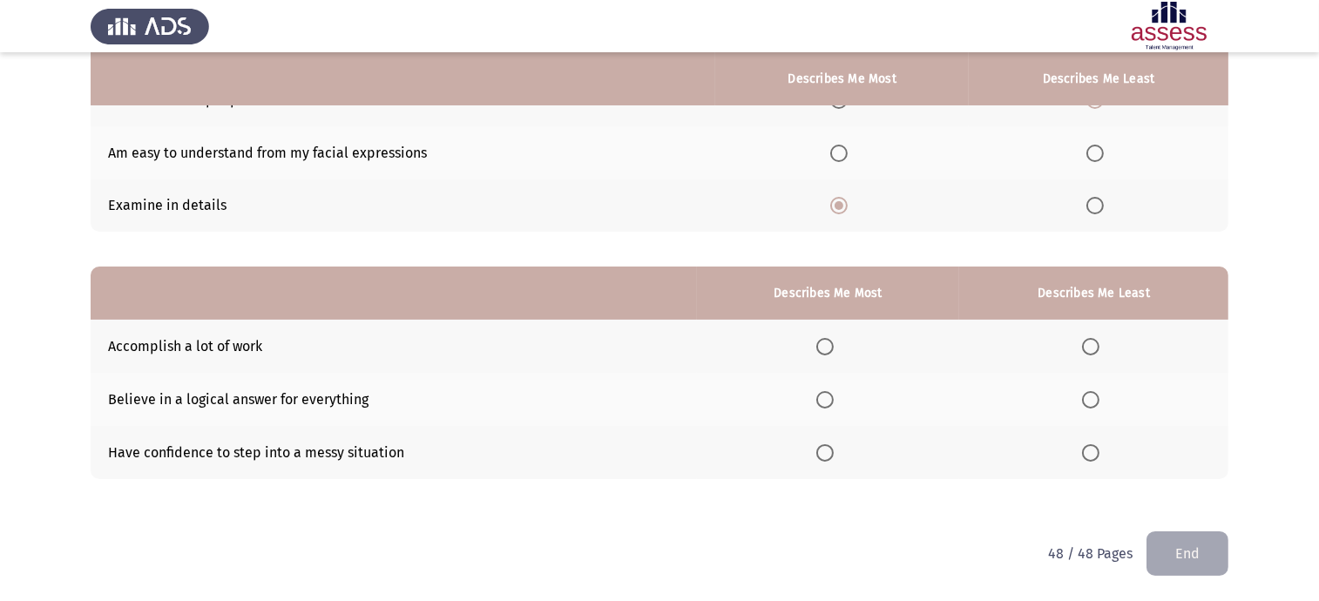
click at [834, 402] on span "Select an option" at bounding box center [825, 399] width 17 height 17
click at [834, 402] on input "Select an option" at bounding box center [825, 399] width 17 height 17
click at [1095, 452] on span "Select an option" at bounding box center [1090, 452] width 17 height 17
click at [1095, 452] on input "Select an option" at bounding box center [1090, 452] width 17 height 17
click at [1200, 558] on button "End" at bounding box center [1188, 554] width 82 height 44
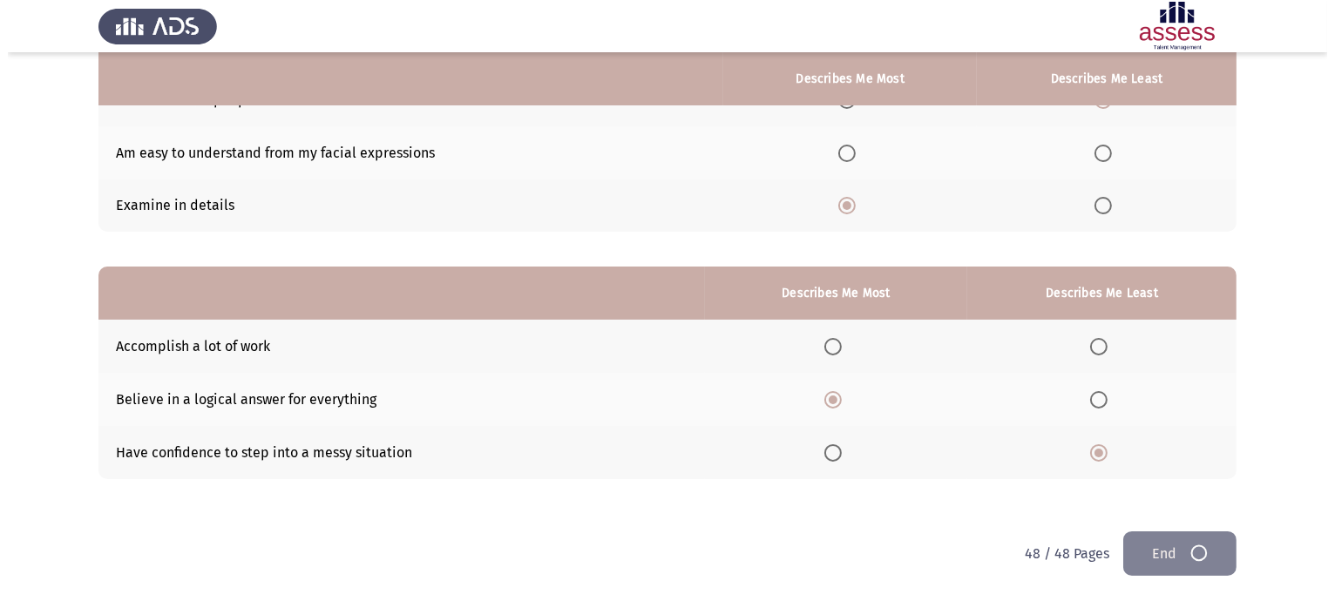
scroll to position [0, 0]
